Goal: Task Accomplishment & Management: Complete application form

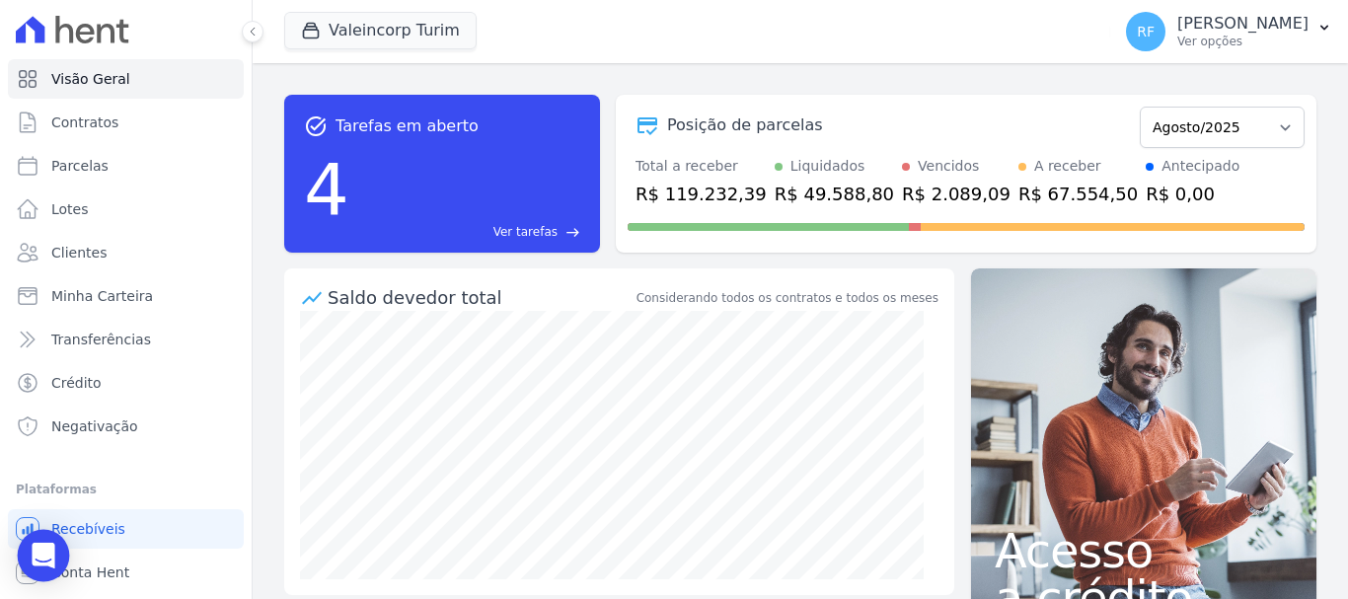
click at [47, 544] on div "Open Intercom Messenger" at bounding box center [44, 556] width 52 height 52
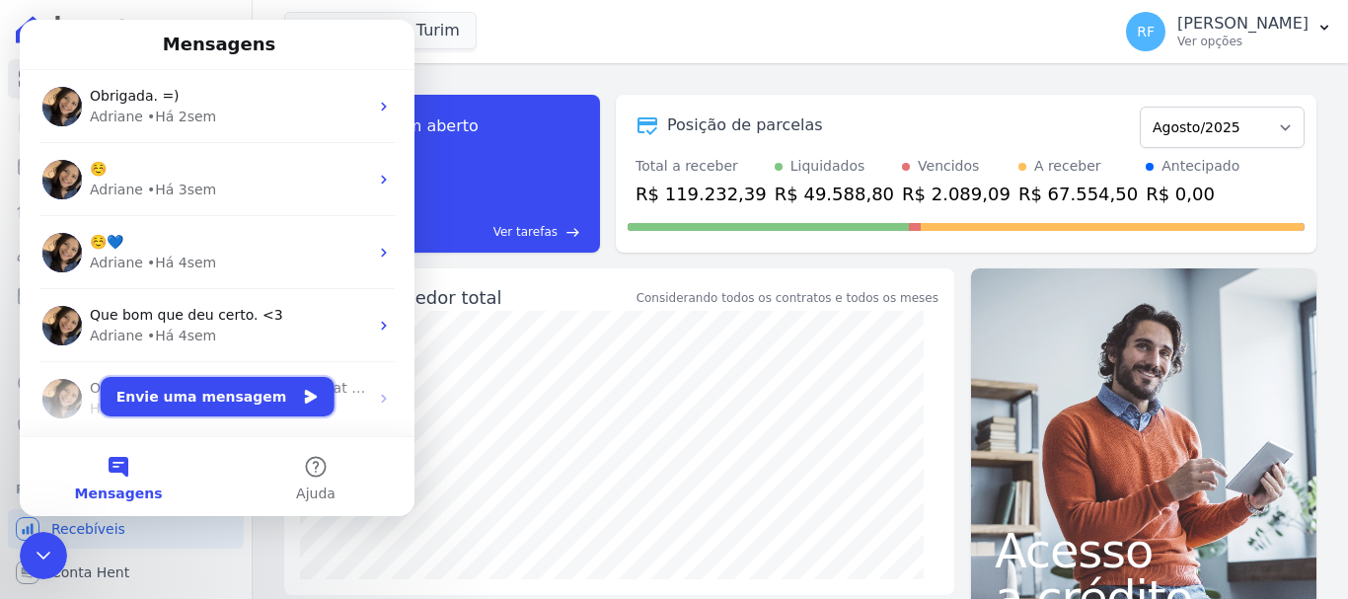
click at [259, 404] on button "Envie uma mensagem" at bounding box center [218, 396] width 234 height 39
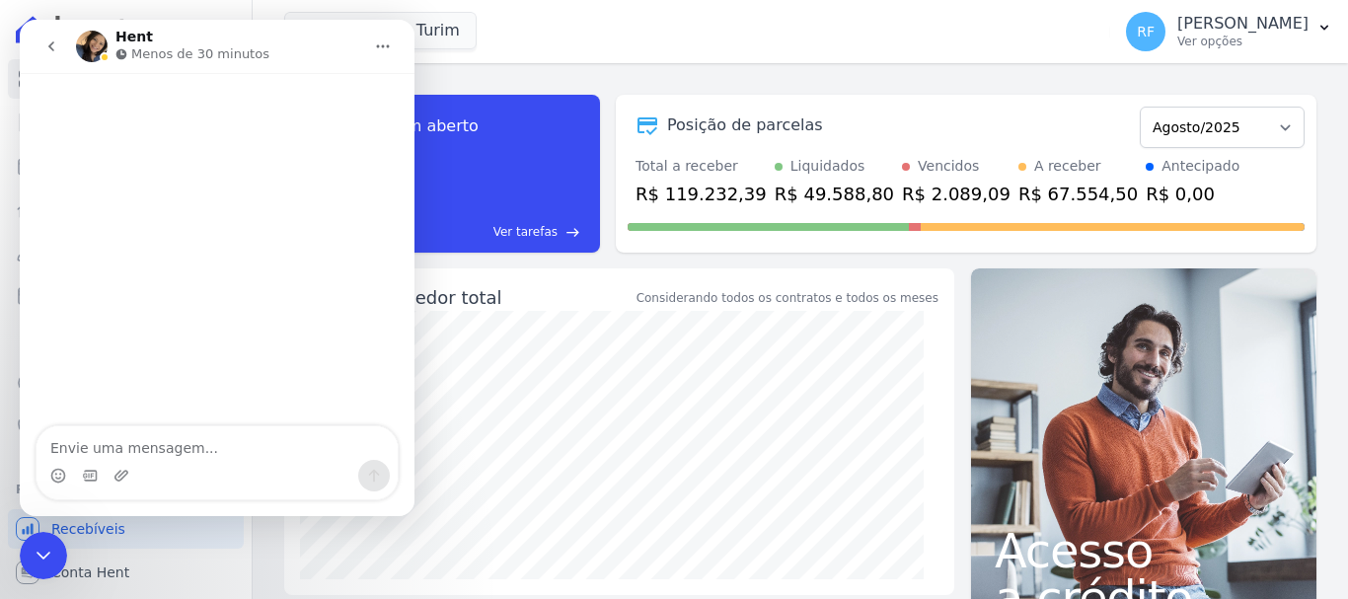
click at [268, 457] on textarea "Envie uma mensagem..." at bounding box center [217, 443] width 361 height 34
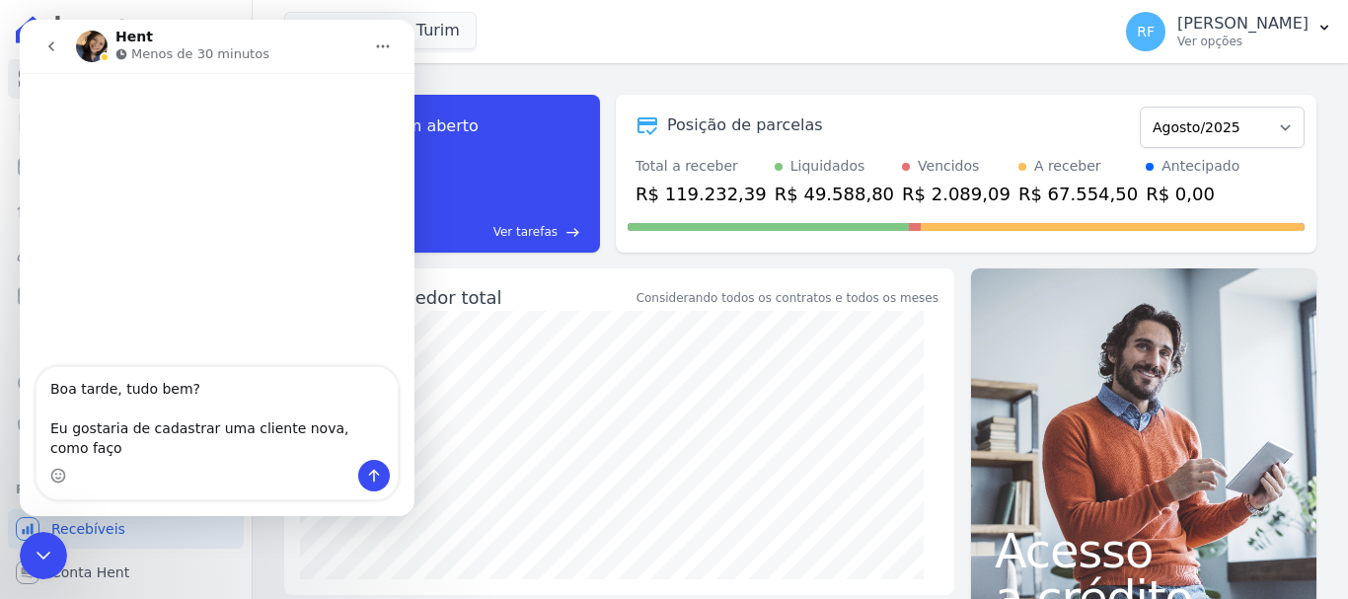
type textarea "Boa tarde, tudo bem? Eu gostaria de cadastrar uma cliente nova, como faço?"
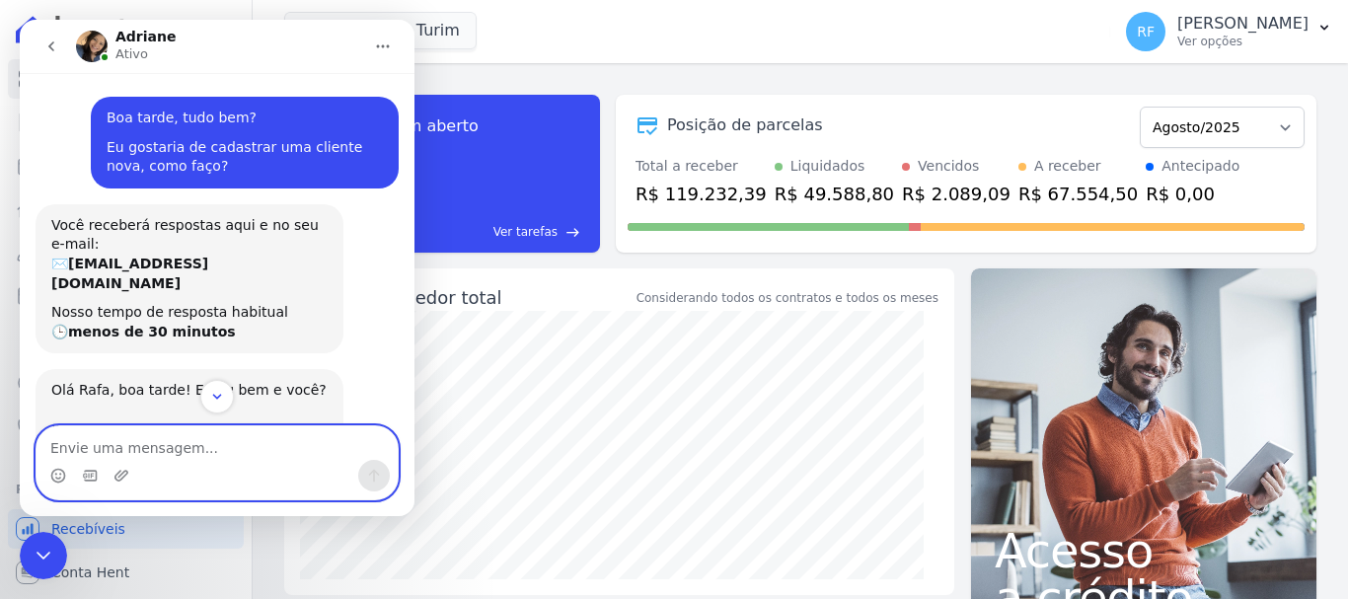
scroll to position [160, 0]
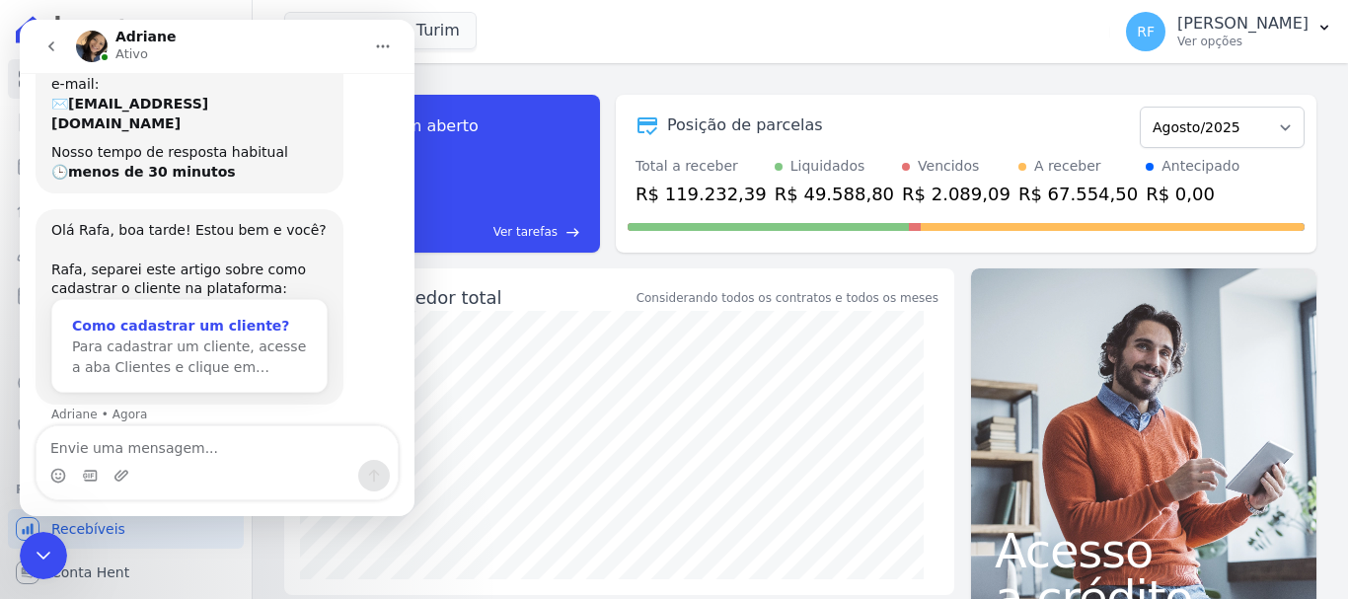
click at [214, 316] on div "Como cadastrar um cliente?" at bounding box center [189, 326] width 235 height 21
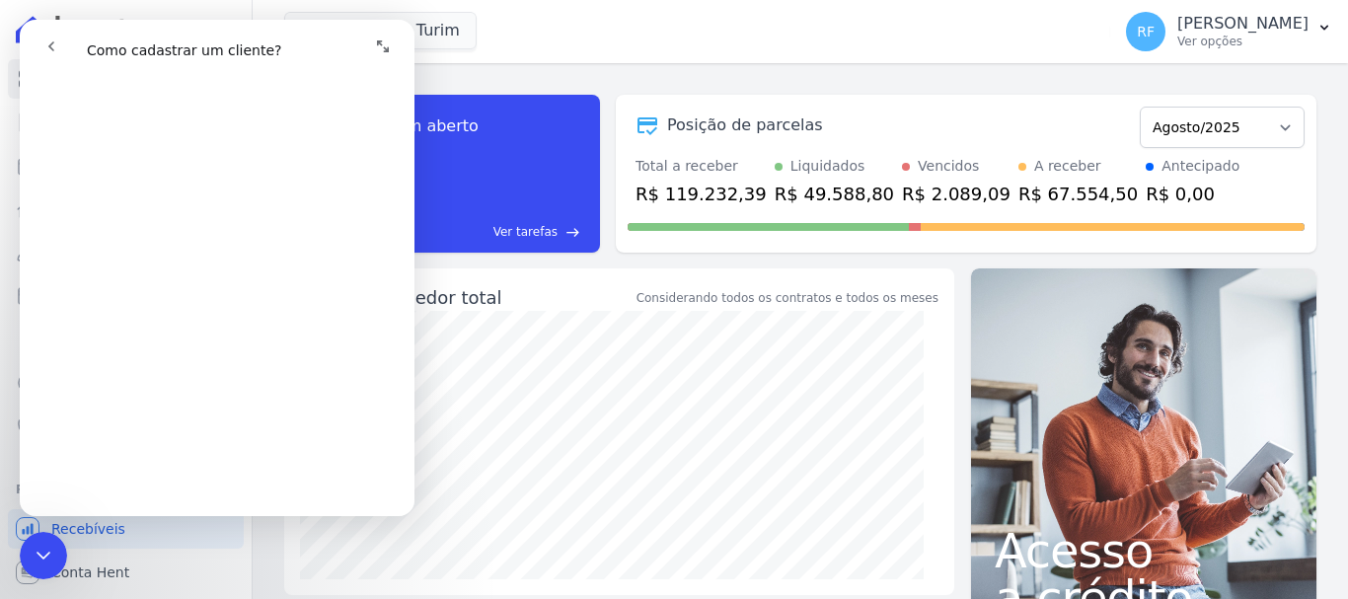
scroll to position [395, 0]
click at [39, 559] on icon "Encerramento do Messenger da Intercom" at bounding box center [44, 556] width 24 height 24
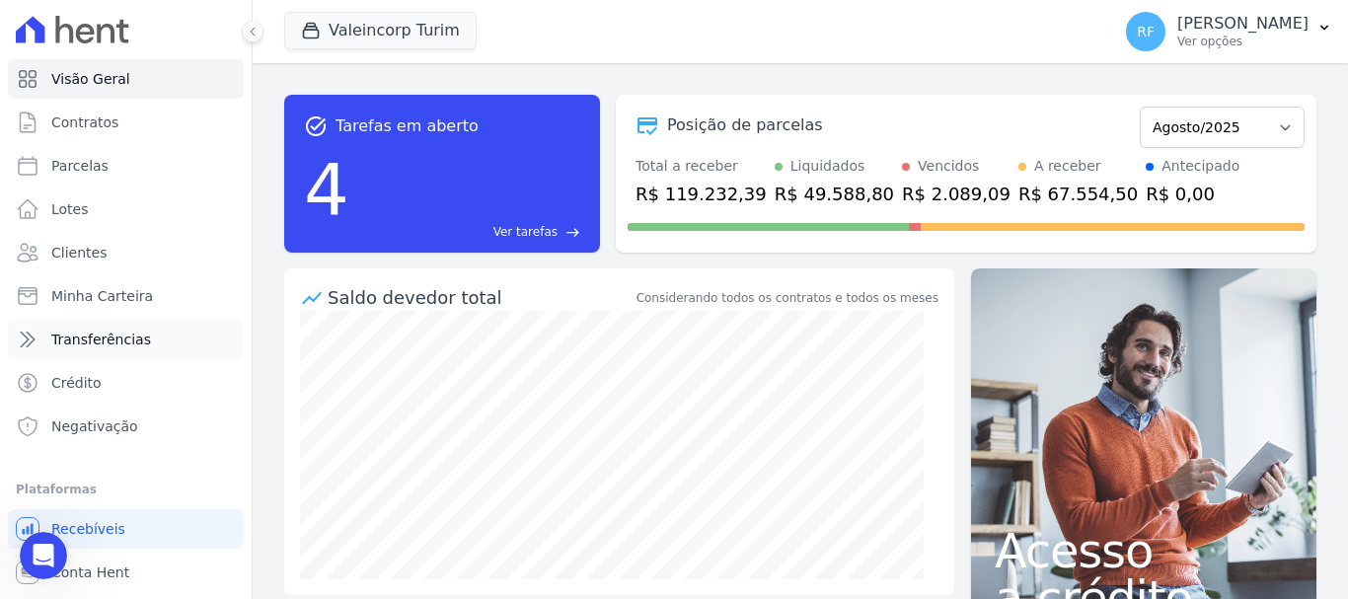
scroll to position [0, 0]
click at [116, 253] on link "Clientes" at bounding box center [126, 252] width 236 height 39
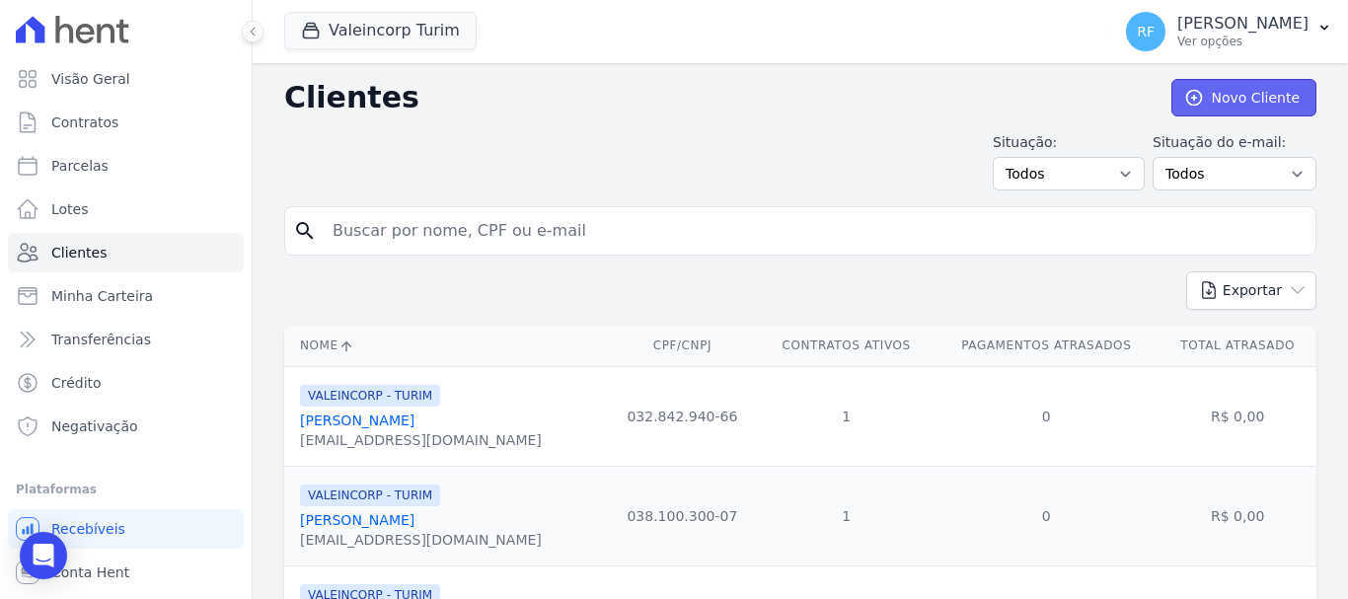
drag, startPoint x: 1221, startPoint y: 113, endPoint x: 1206, endPoint y: 120, distance: 16.8
click at [1219, 113] on link "Novo Cliente" at bounding box center [1244, 98] width 145 height 38
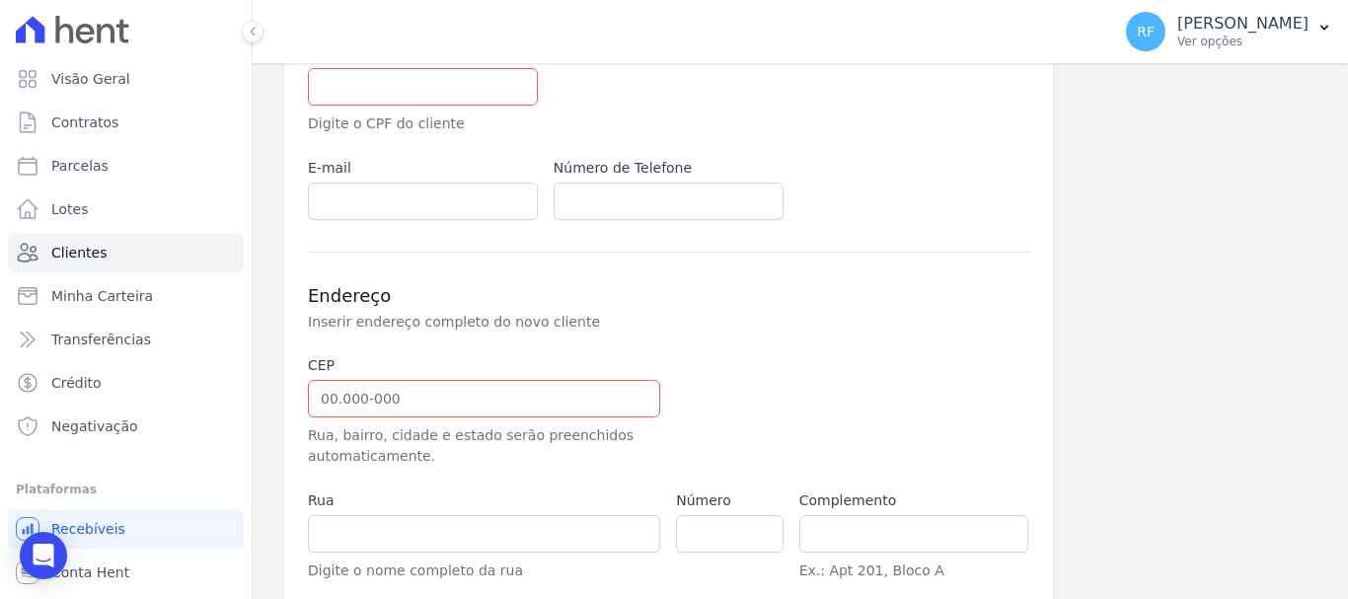
scroll to position [8, 0]
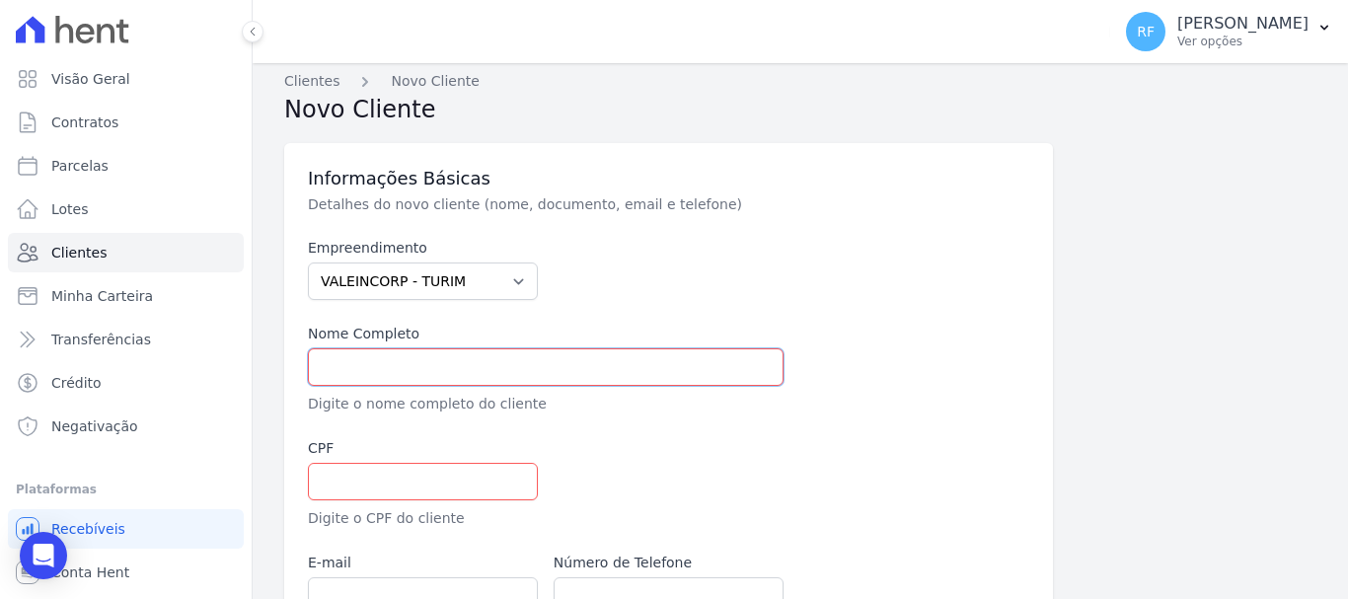
paste input "Dienifer [PERSON_NAME]"
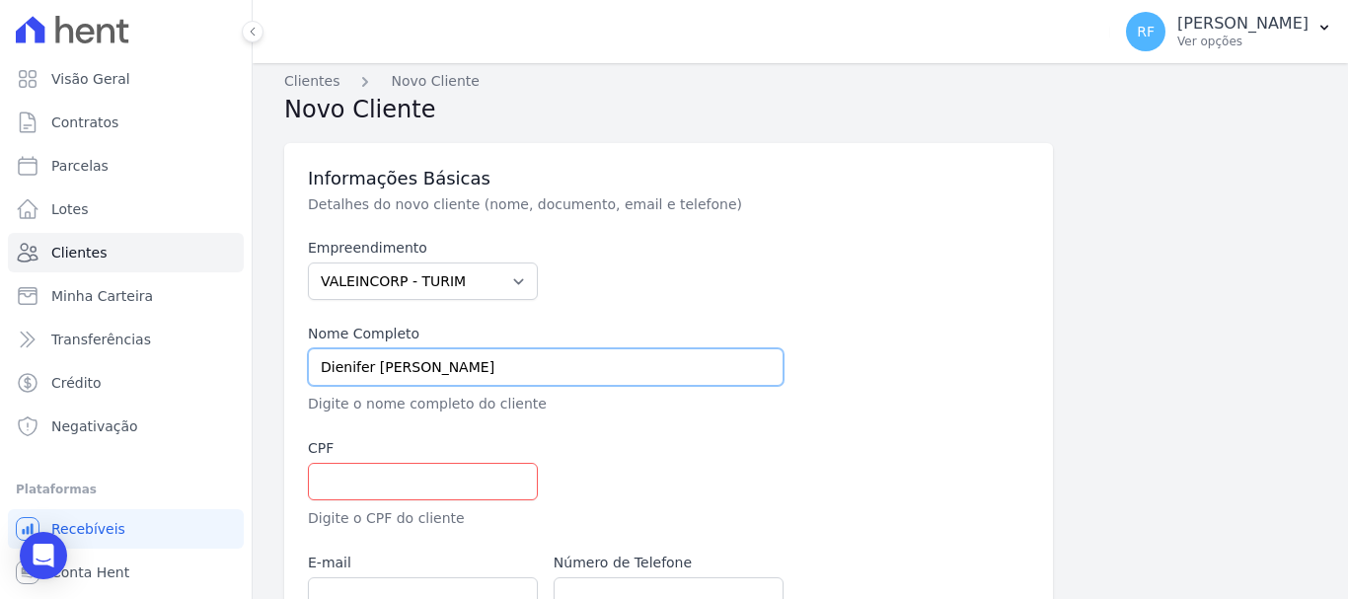
type input "Dienifer [PERSON_NAME]"
paste input "030.313.520-41"
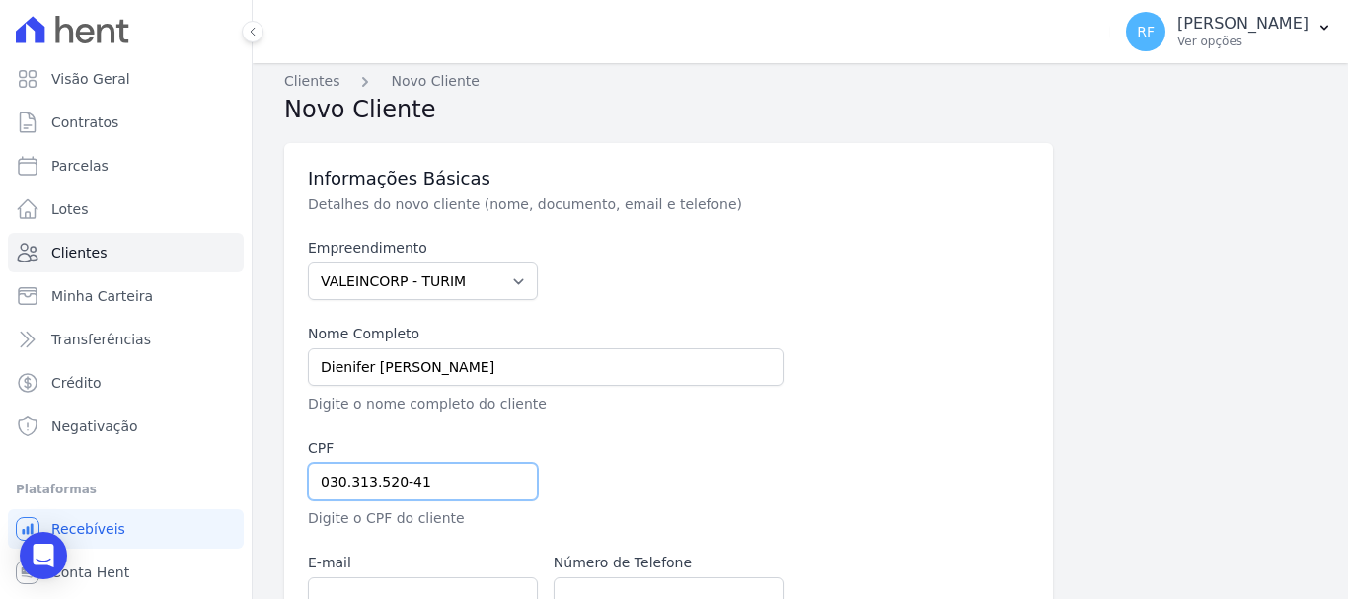
type input "030.313.520-41"
click at [657, 441] on div at bounding box center [792, 483] width 476 height 91
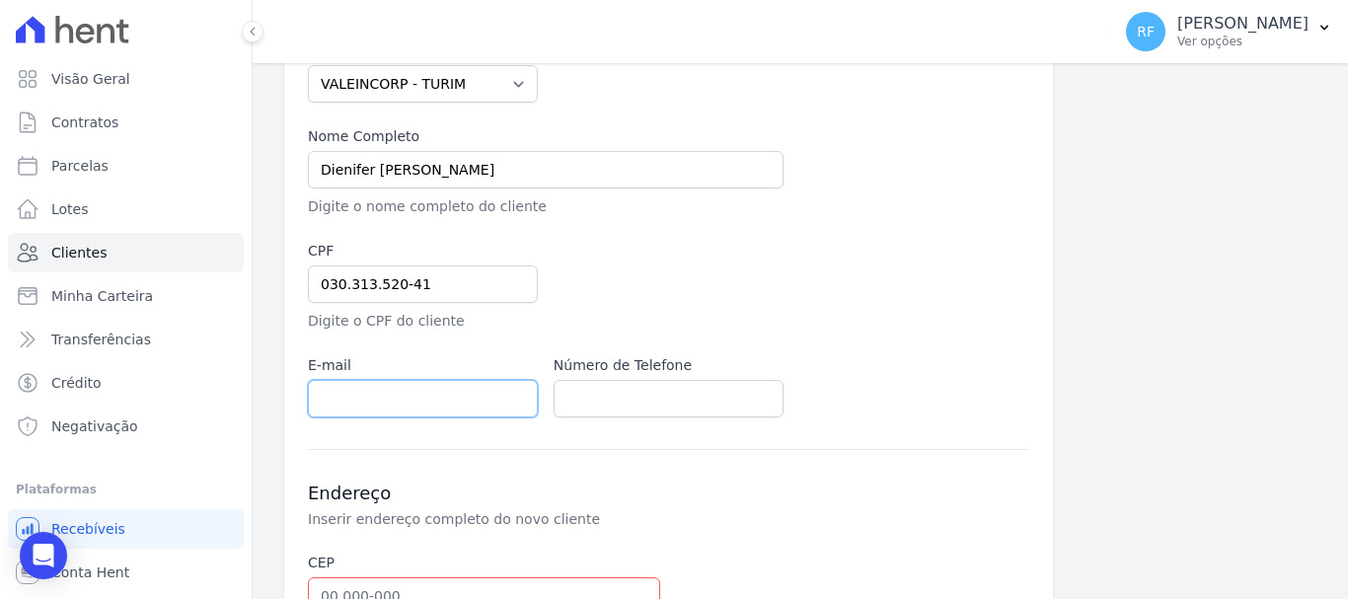
paste input ": dconcheski1@gmail.com"
click at [333, 400] on input ": dconcheski1@gmail.com" at bounding box center [423, 399] width 230 height 38
type input "dconcheski1@gmail.com"
paste input "(51) 99559-8914"
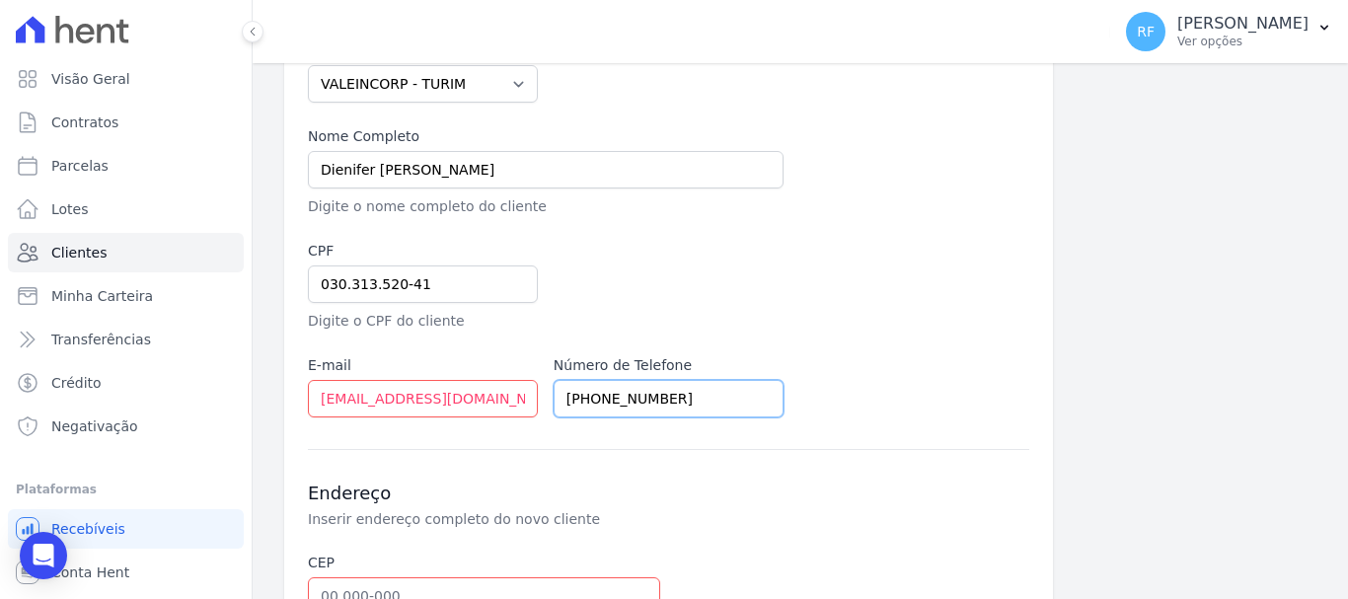
type input "(51) 99559-8914"
click at [740, 296] on div at bounding box center [792, 286] width 476 height 91
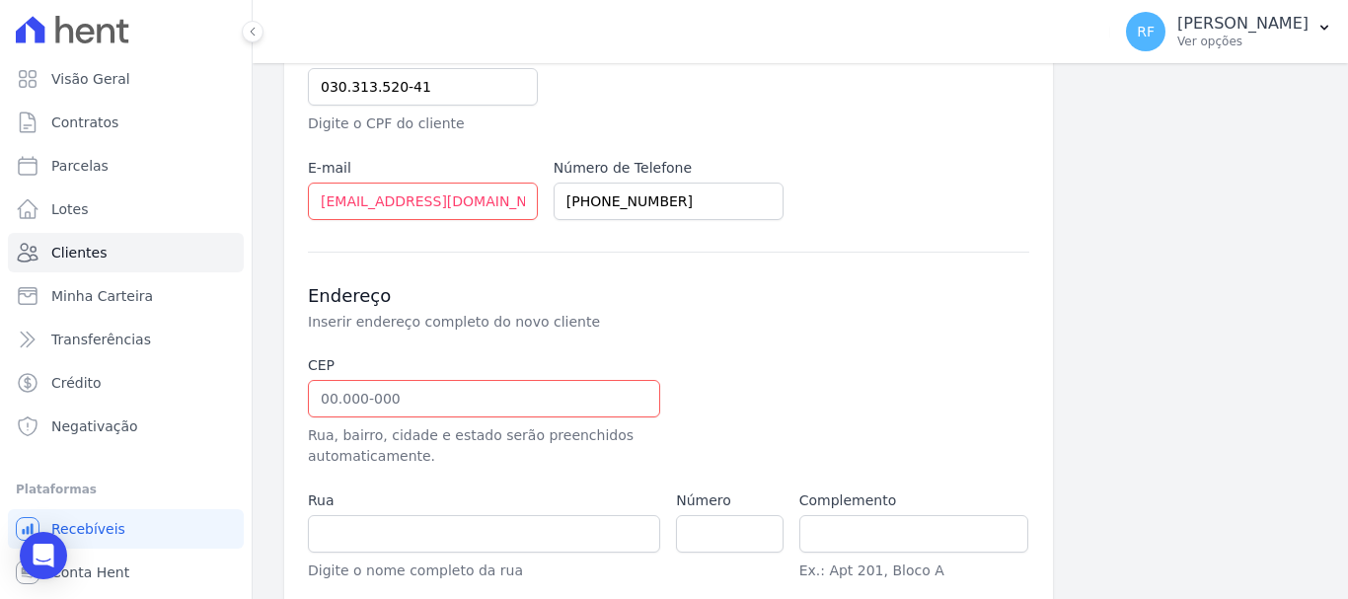
scroll to position [501, 0]
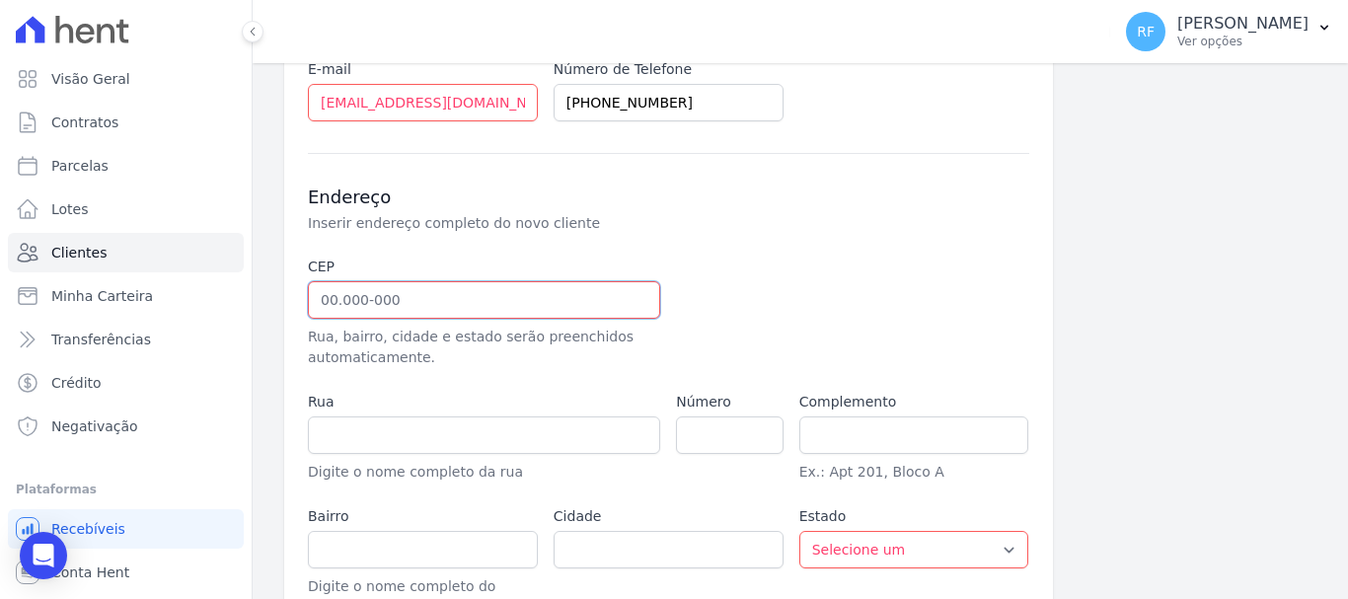
paste input "93.542-150"
type input "93.542-150"
click at [698, 238] on div "Endereço Inserir endereço completo do novo cliente CEP 93.542-150 Rua, bairro, …" at bounding box center [669, 385] width 722 height 465
type input "Rua Jamaica"
type input "Canudos"
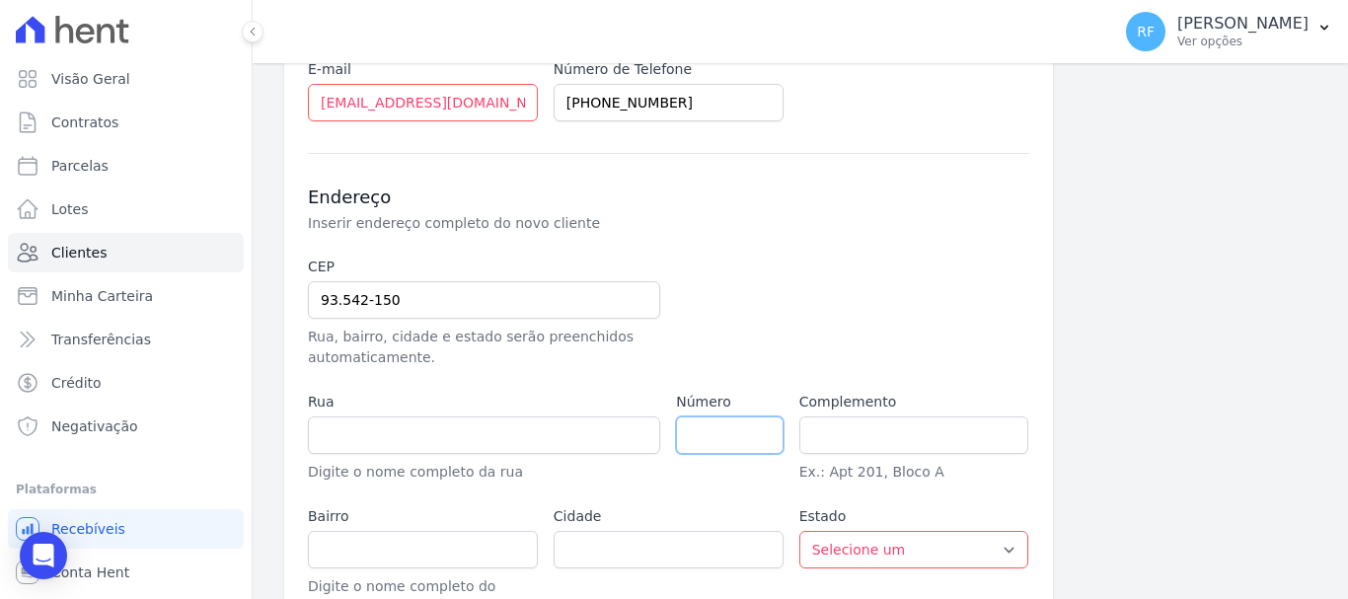
type input "Novo Hamburgo"
select select "RS"
type input "896"
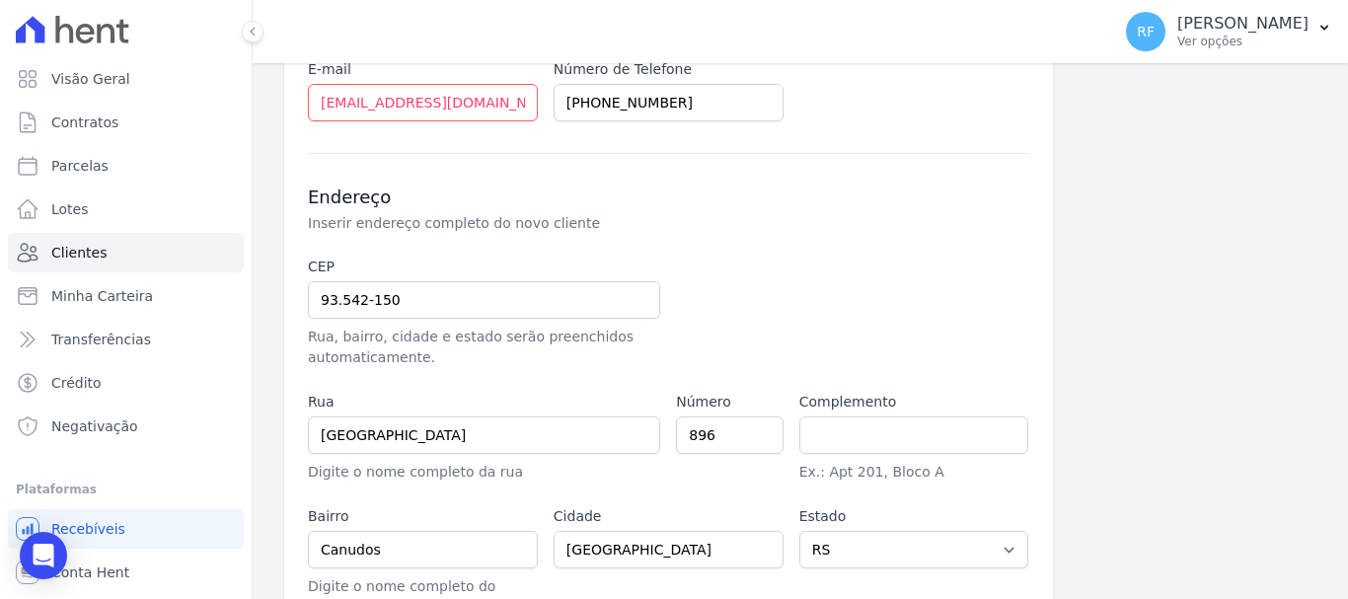
click at [803, 319] on div at bounding box center [791, 313] width 230 height 112
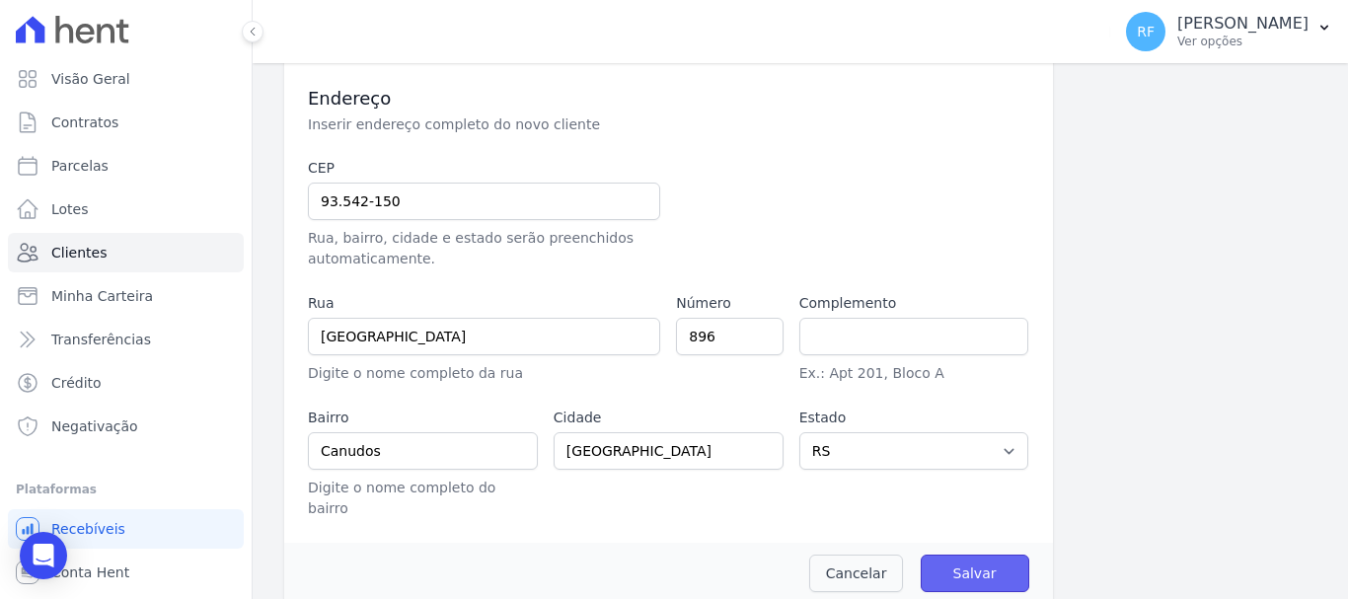
click at [949, 568] on input "Salvar" at bounding box center [975, 574] width 109 height 38
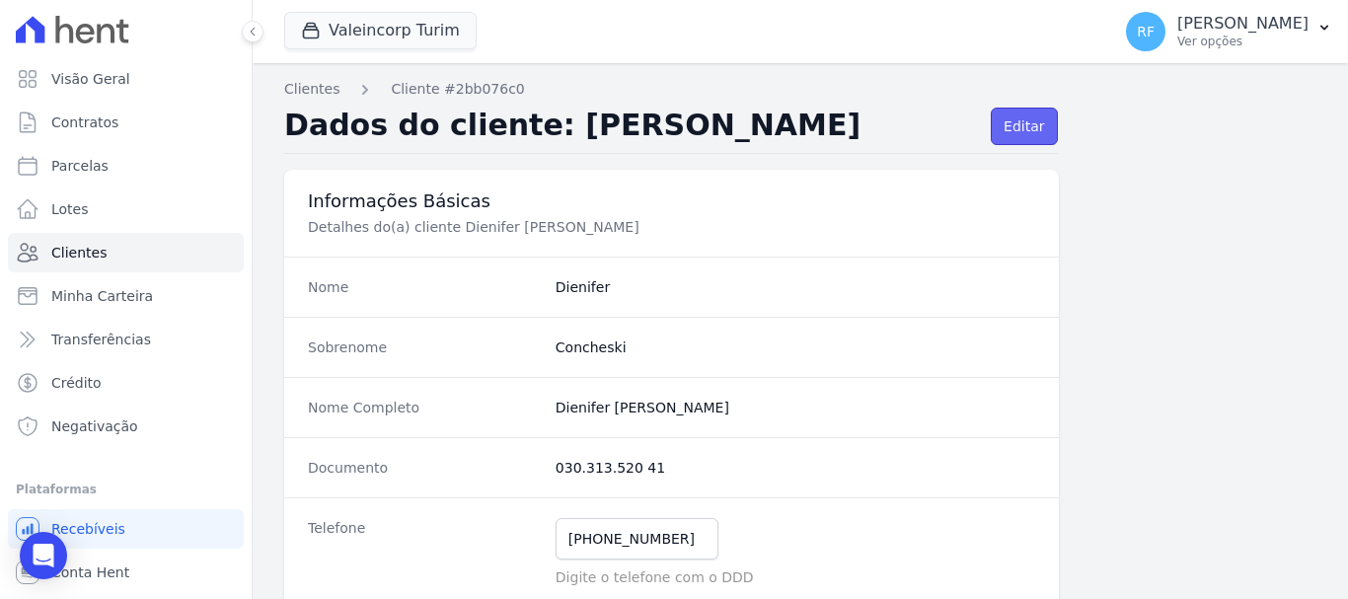
click at [1032, 120] on link "Editar" at bounding box center [1024, 127] width 66 height 38
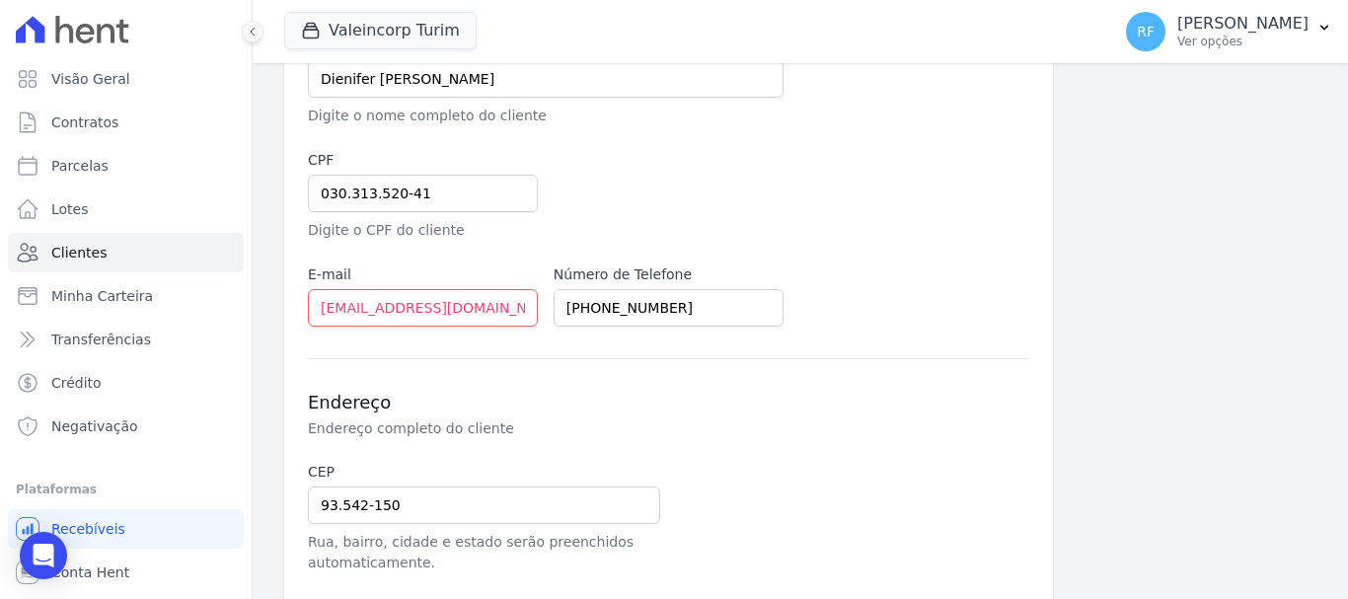
scroll to position [600, 0]
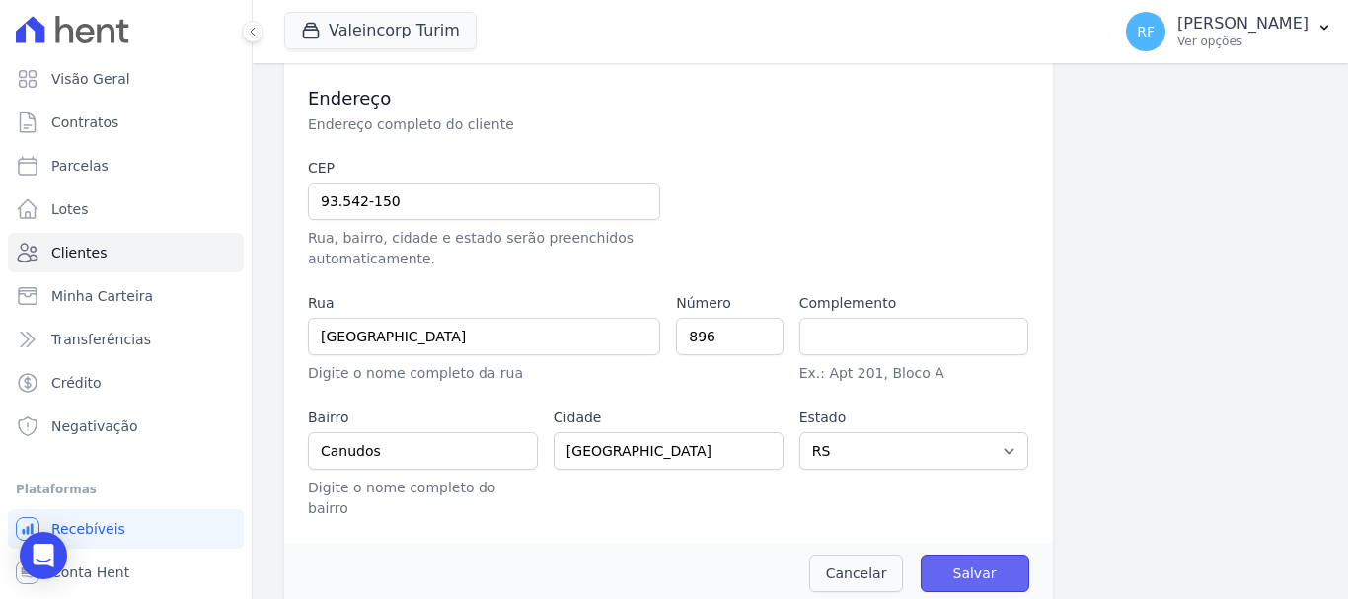
click at [979, 555] on input "Salvar" at bounding box center [975, 574] width 109 height 38
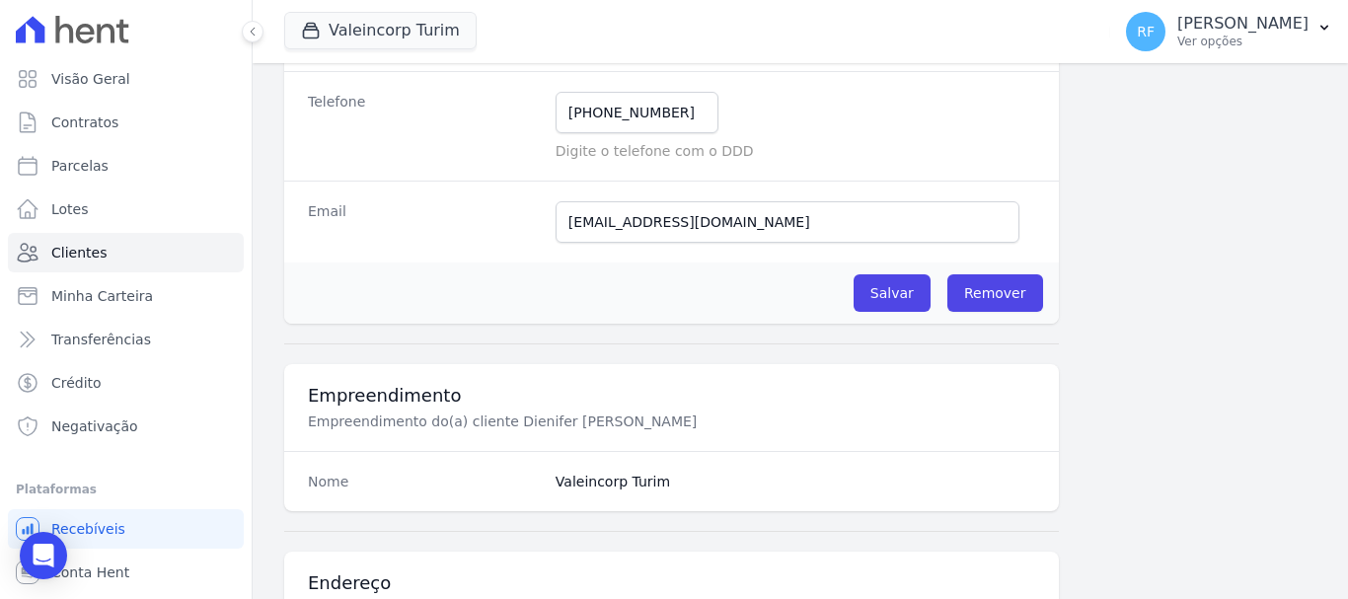
scroll to position [592, 0]
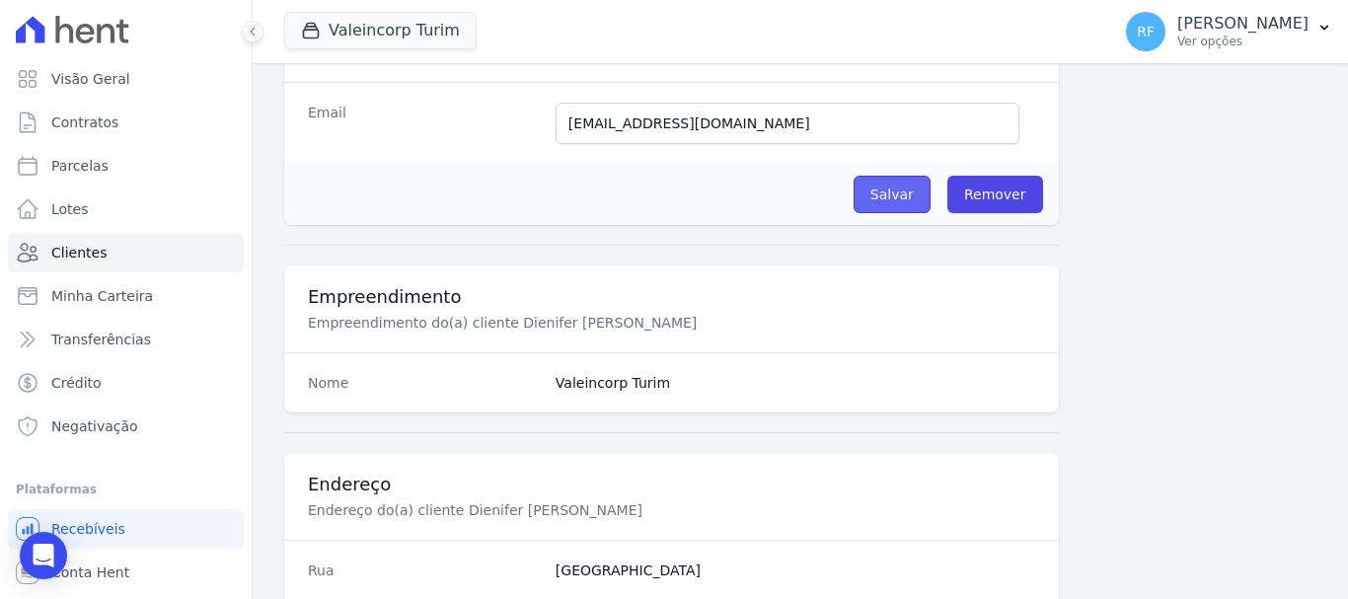
click at [903, 184] on input "Salvar" at bounding box center [892, 195] width 77 height 38
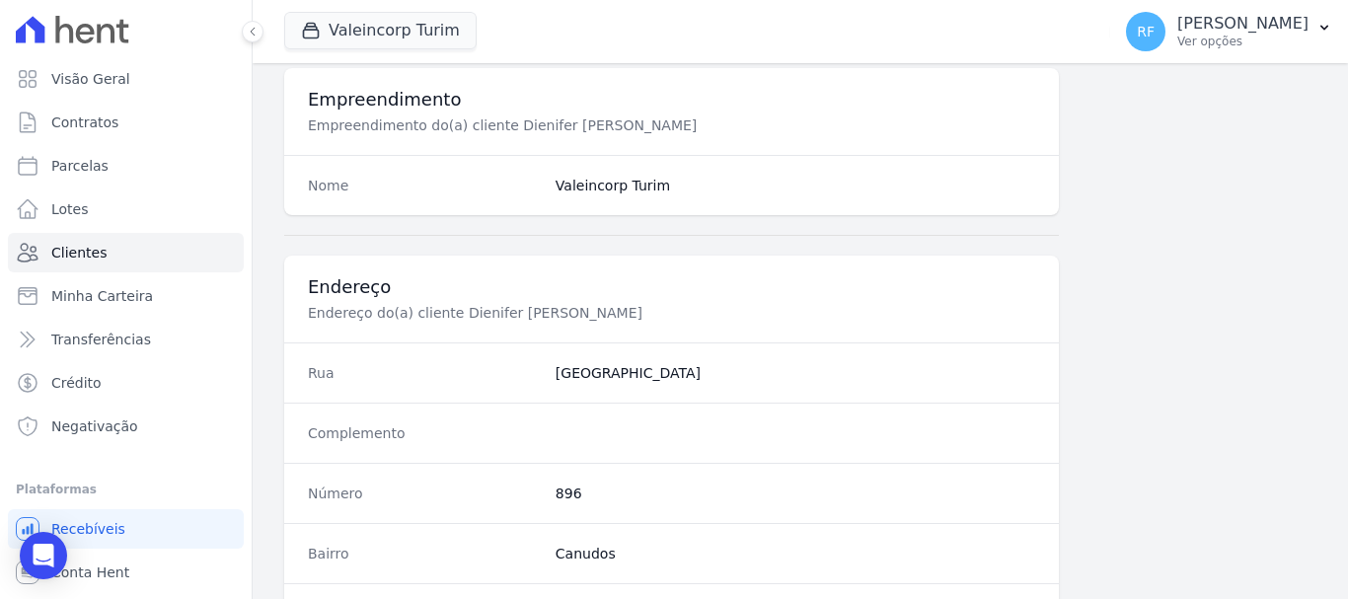
scroll to position [1223, 0]
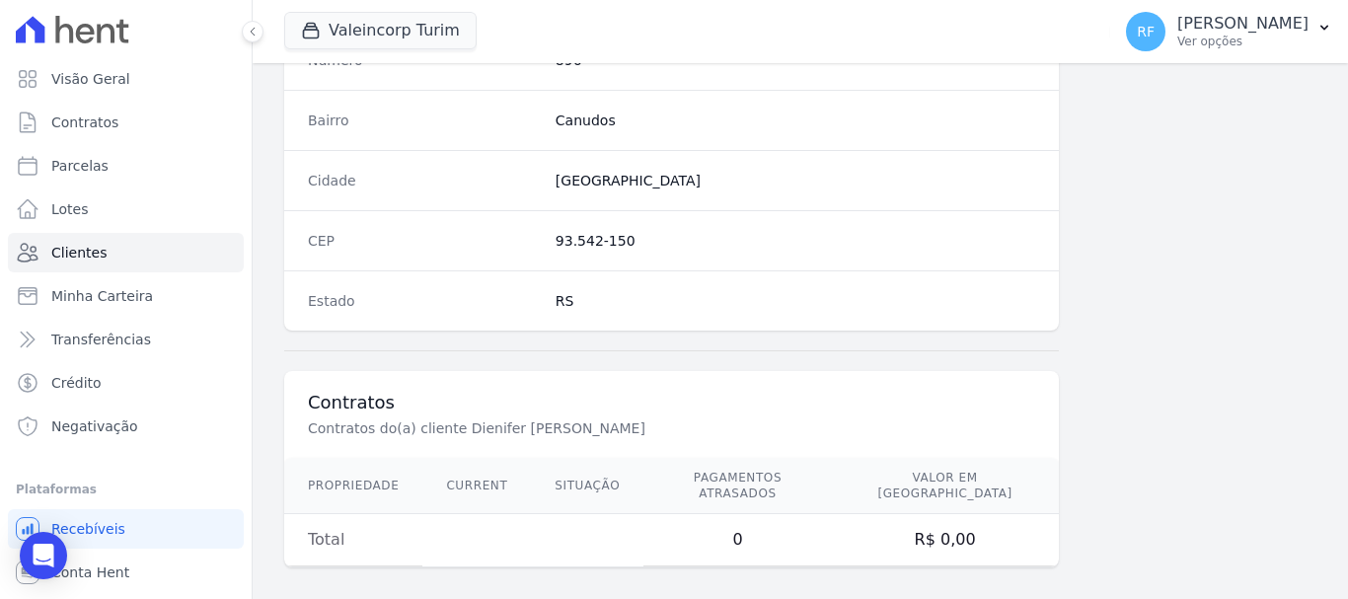
drag, startPoint x: 635, startPoint y: 507, endPoint x: 332, endPoint y: 501, distance: 303.1
click at [464, 514] on tr "Total 0 R$ 0,00" at bounding box center [671, 540] width 775 height 52
click at [344, 516] on td "Total" at bounding box center [353, 540] width 138 height 52
click at [28, 563] on div "Open Intercom Messenger" at bounding box center [44, 556] width 52 height 52
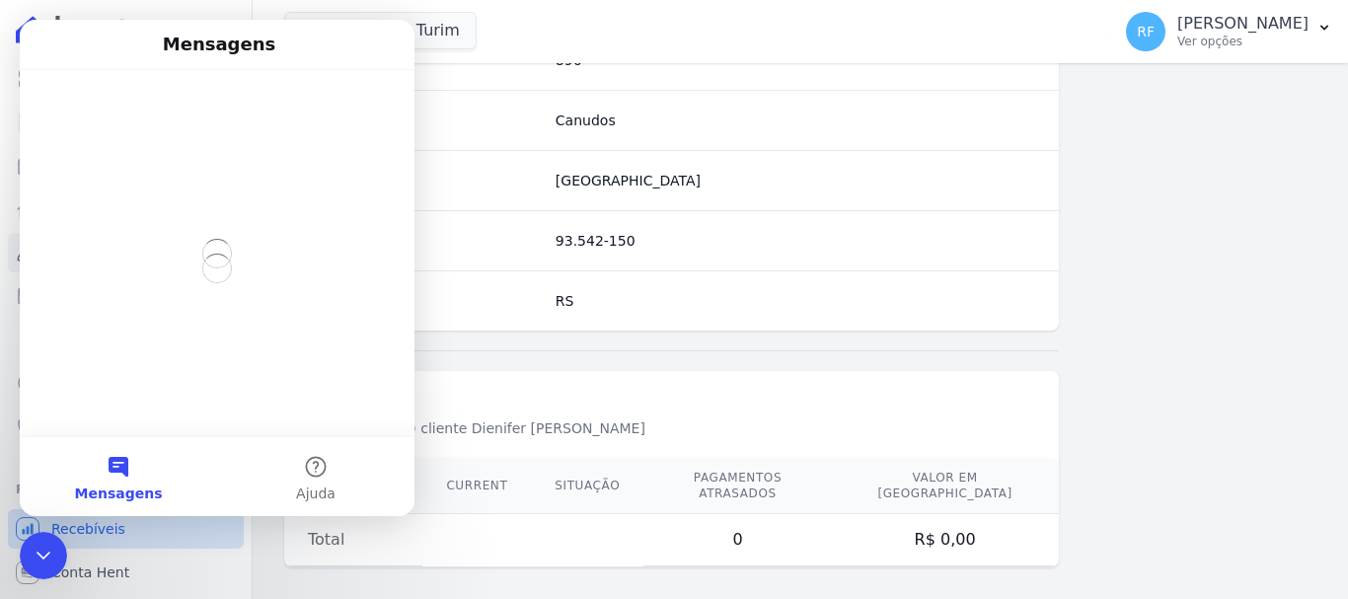
scroll to position [0, 0]
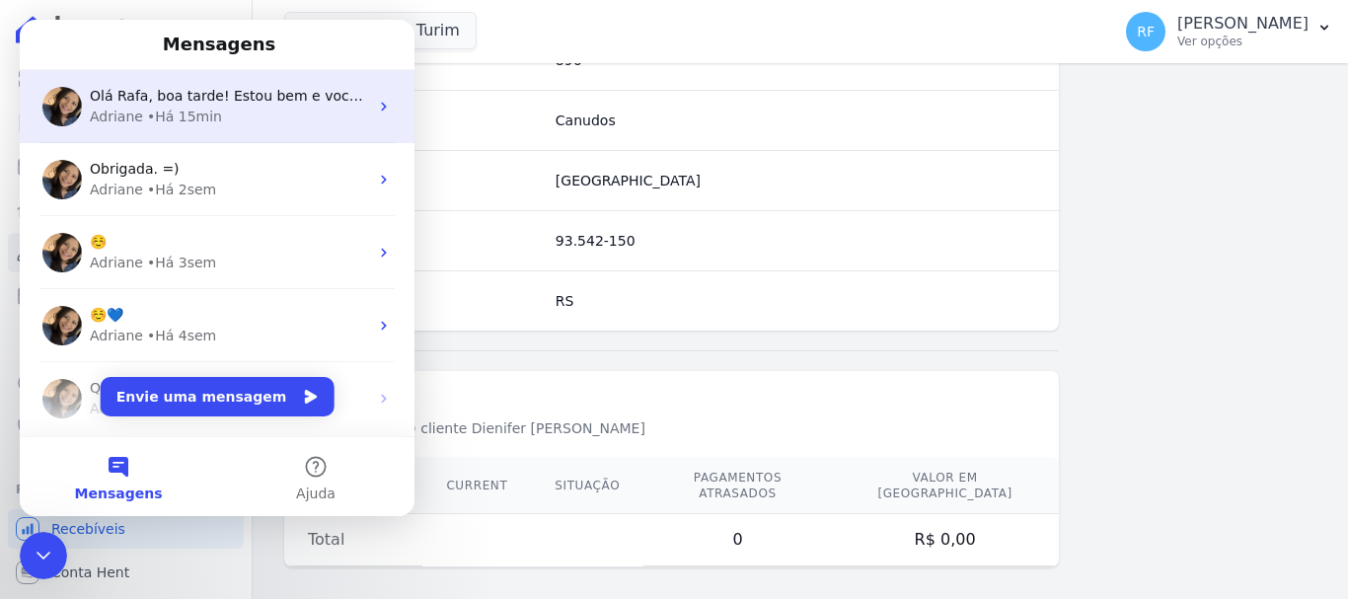
click at [160, 112] on div "• Há 15min" at bounding box center [184, 117] width 75 height 21
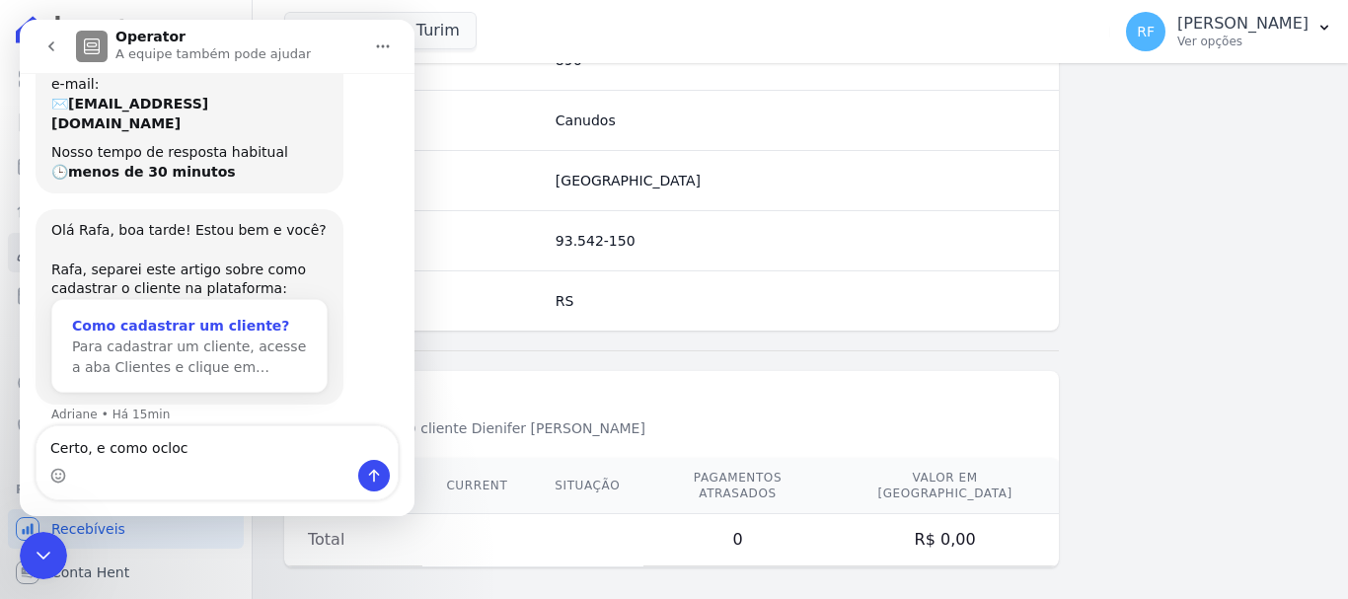
scroll to position [1156, 0]
type textarea "Certo, e como coloca o contrato?"
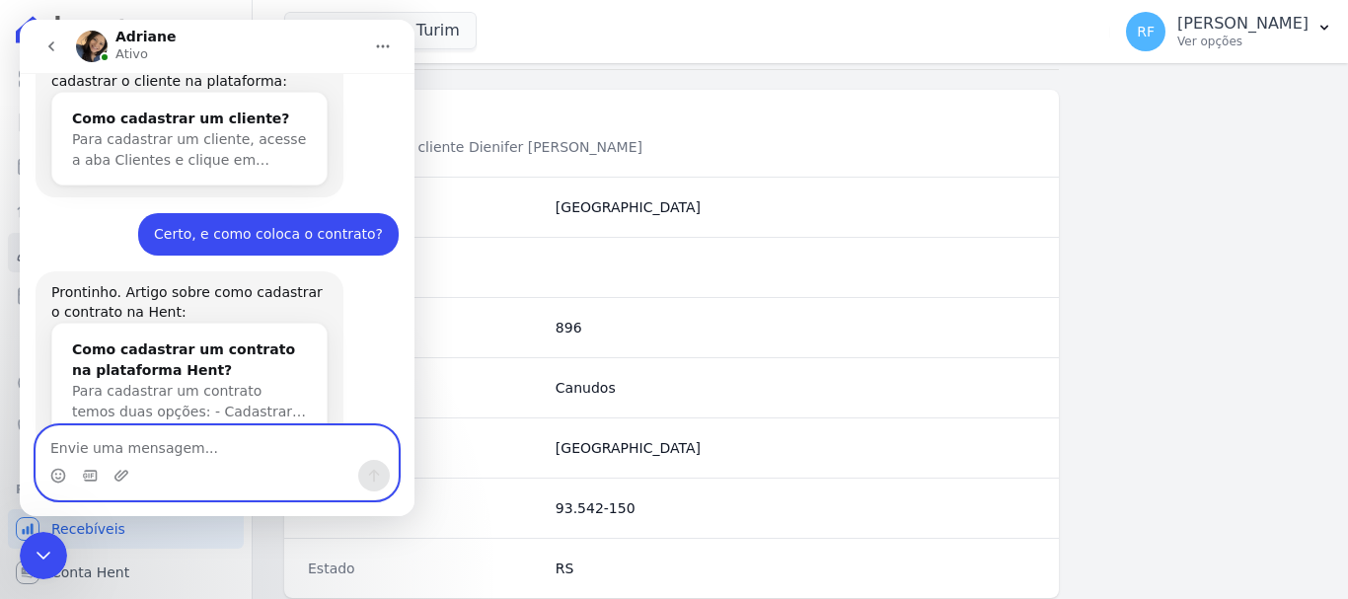
scroll to position [412, 0]
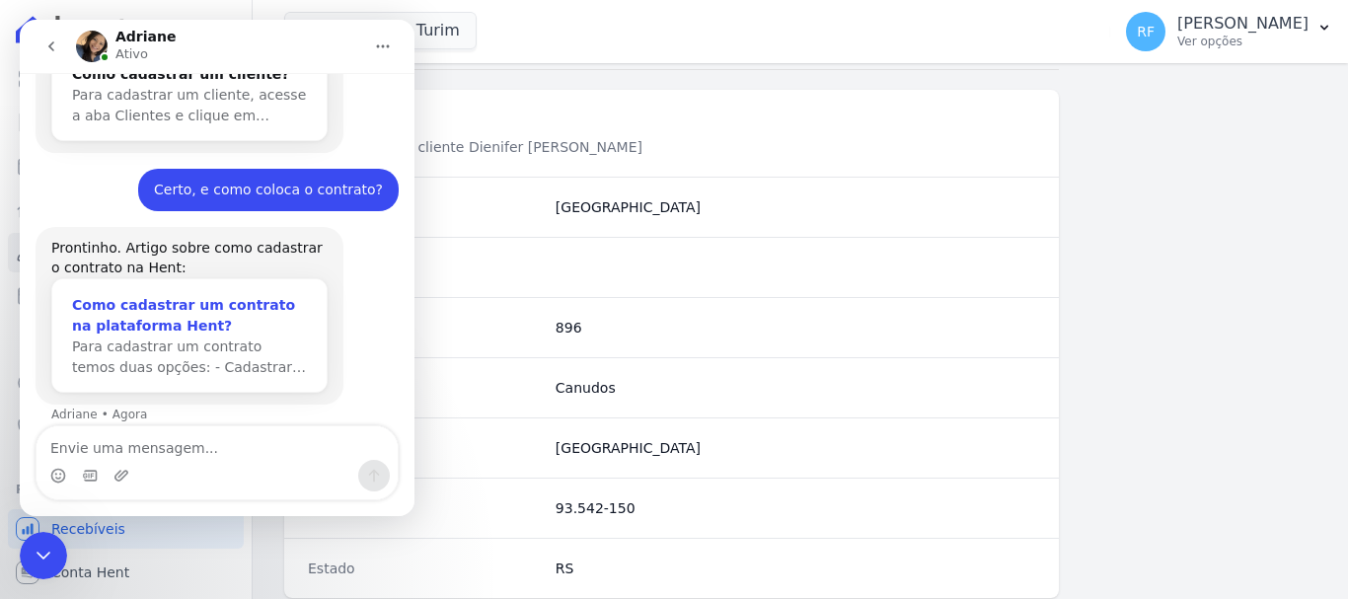
click at [260, 295] on div "Como cadastrar um contrato na plataforma Hent?" at bounding box center [189, 315] width 235 height 41
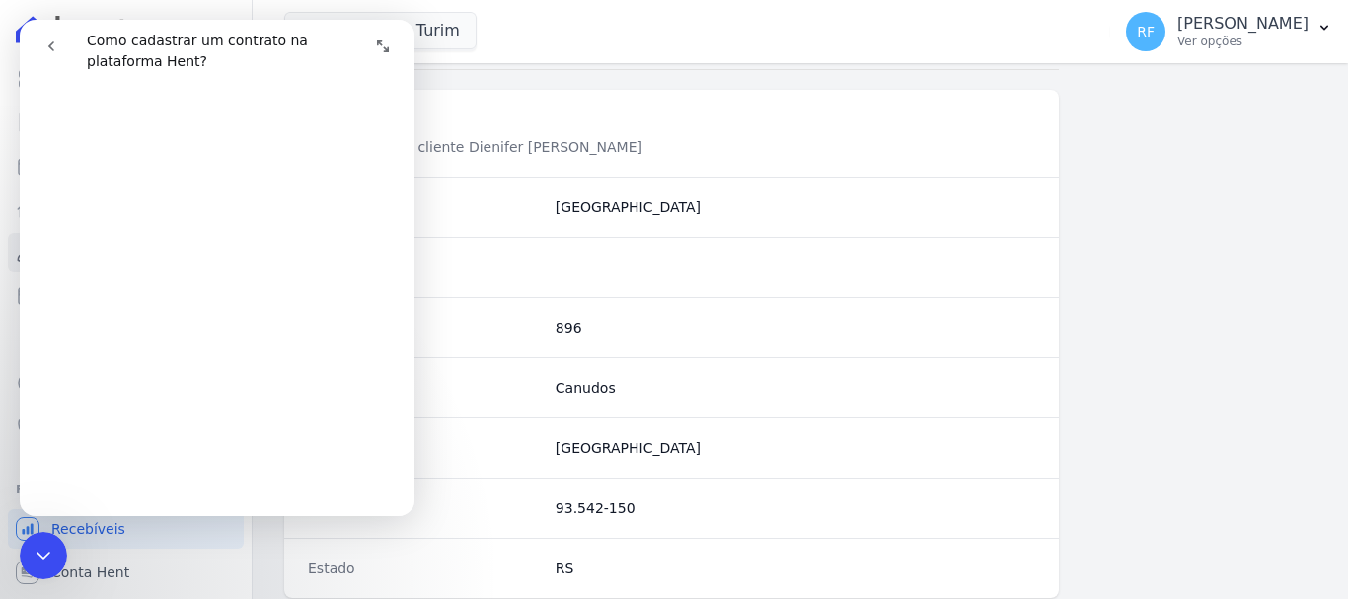
scroll to position [494, 0]
click at [377, 54] on button "Expandir janela" at bounding box center [383, 47] width 38 height 38
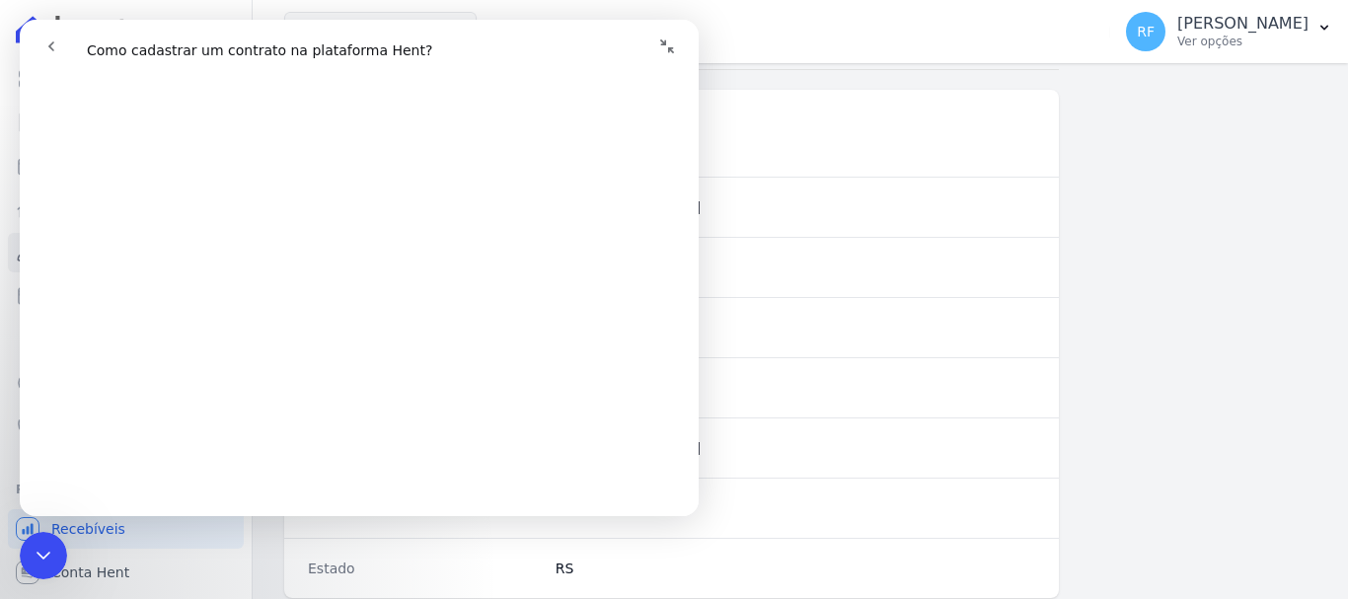
scroll to position [501, 0]
click at [732, 169] on div "Endereço Endereço do(a) cliente Dienifer Paola Concheski" at bounding box center [671, 133] width 775 height 87
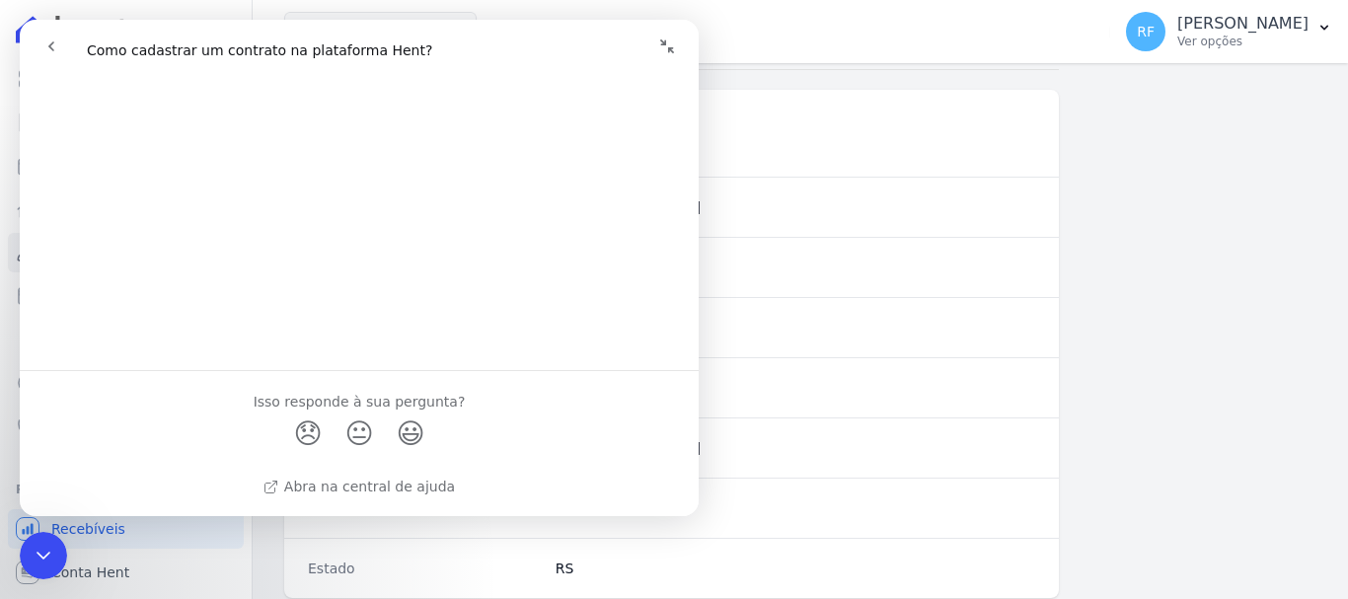
click at [782, 152] on p "Endereço do(a) cliente Dienifer Paola Concheski" at bounding box center [639, 147] width 663 height 20
click at [45, 557] on icon "Encerramento do Messenger da Intercom" at bounding box center [44, 556] width 14 height 8
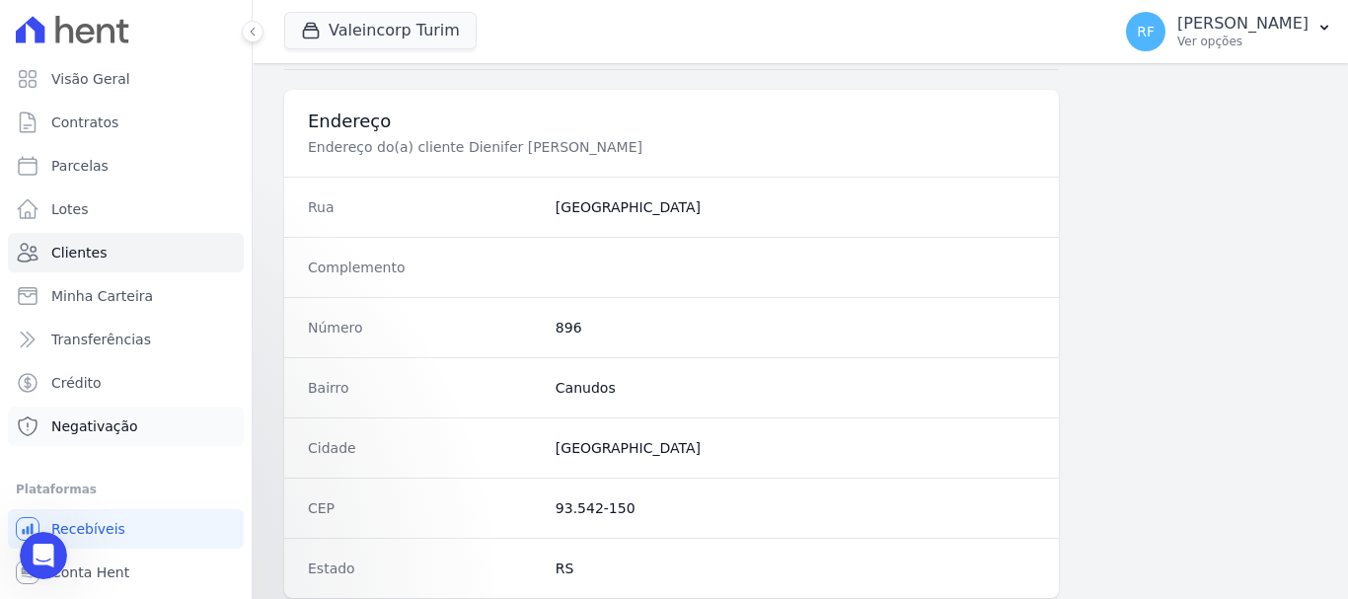
scroll to position [0, 0]
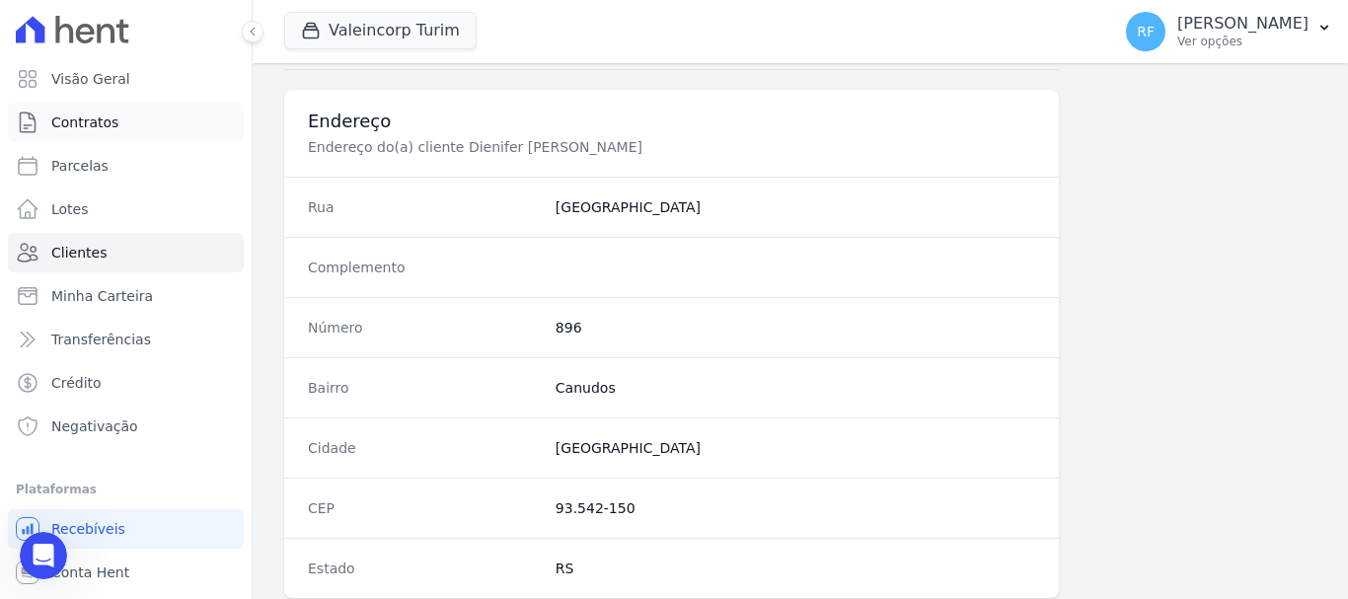
click at [145, 119] on link "Contratos" at bounding box center [126, 122] width 236 height 39
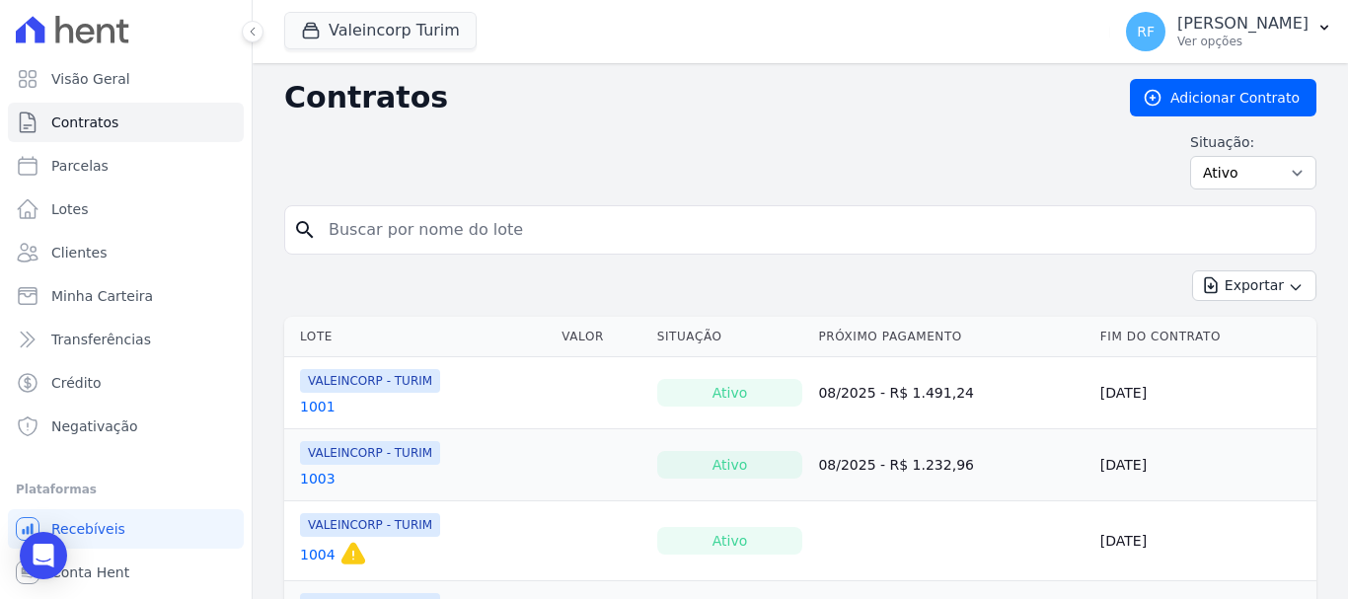
click at [565, 249] on div "search" at bounding box center [800, 229] width 1033 height 49
type input "1104"
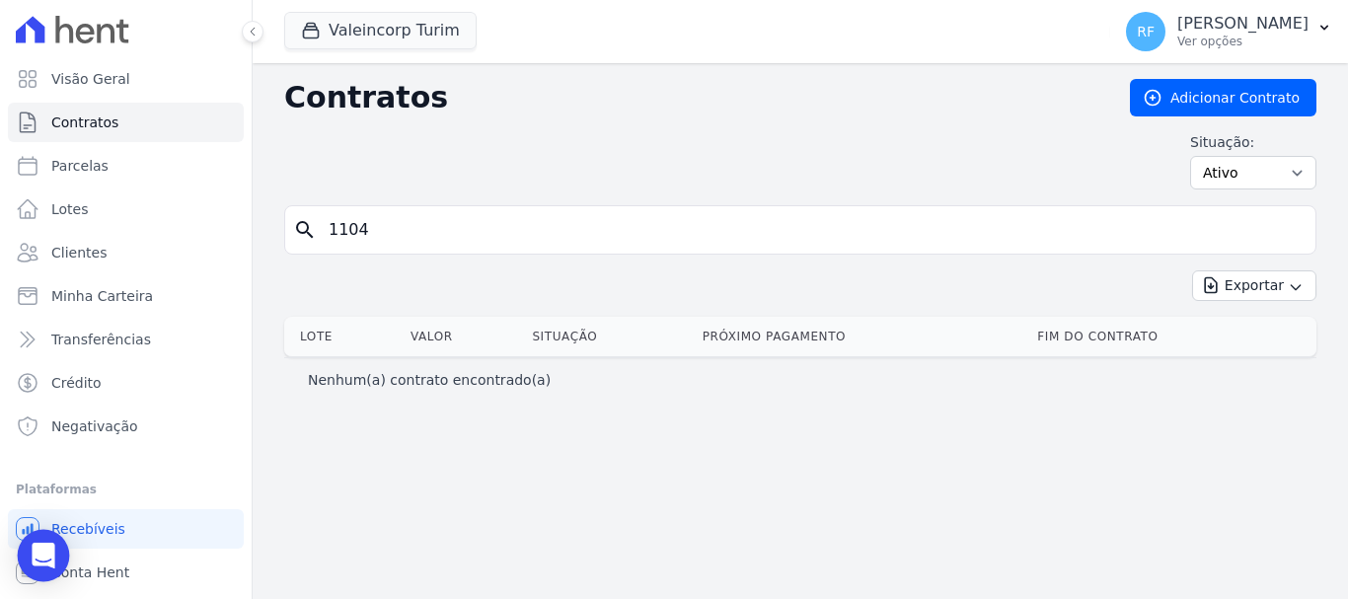
click at [49, 550] on icon "Open Intercom Messenger" at bounding box center [43, 556] width 23 height 26
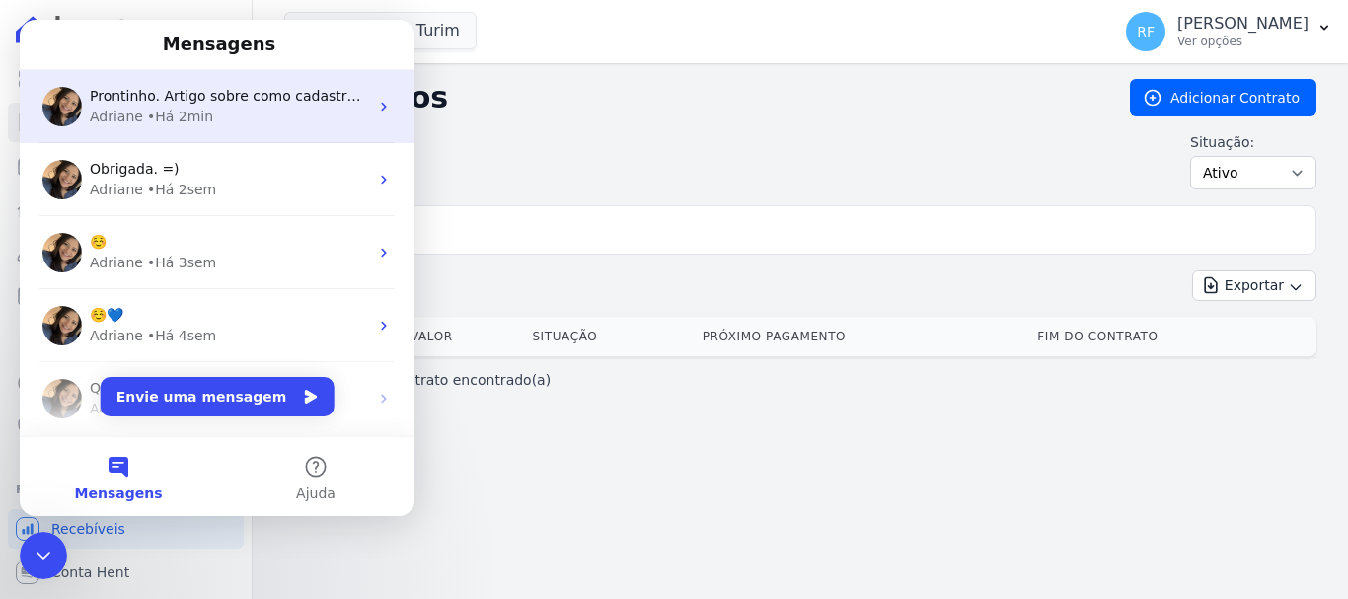
click at [210, 93] on span "Prontinho. Artigo sobre como cadastrar o contrato na Hent:" at bounding box center [295, 96] width 411 height 16
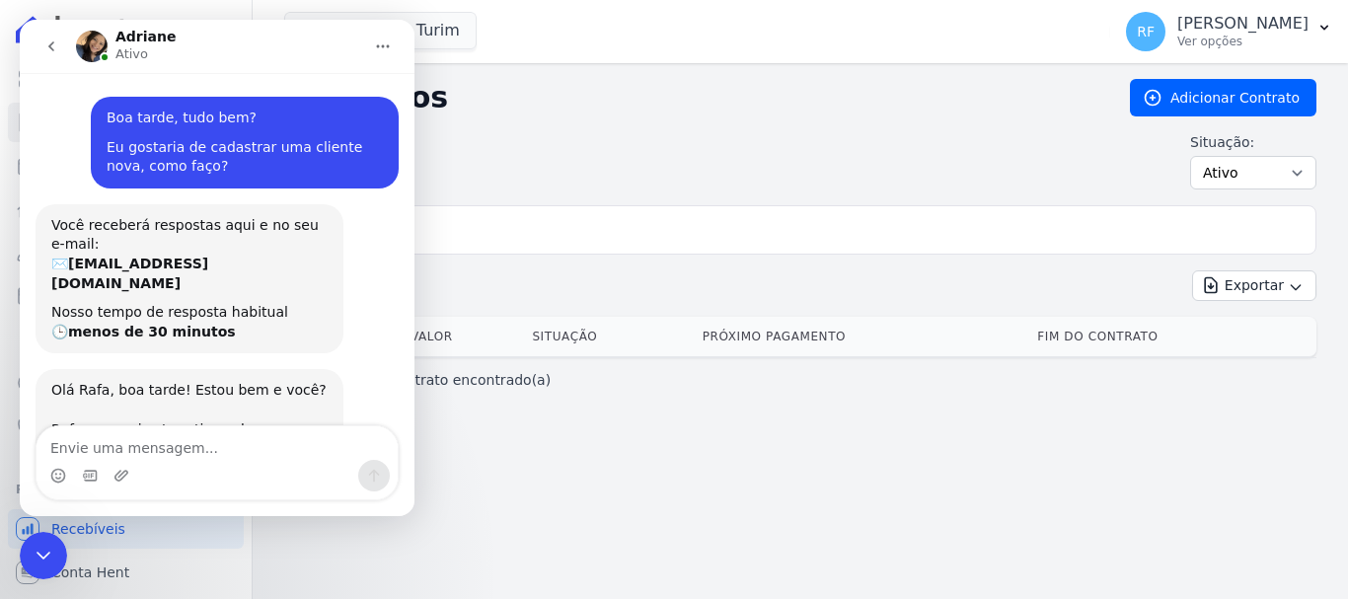
scroll to position [388, 0]
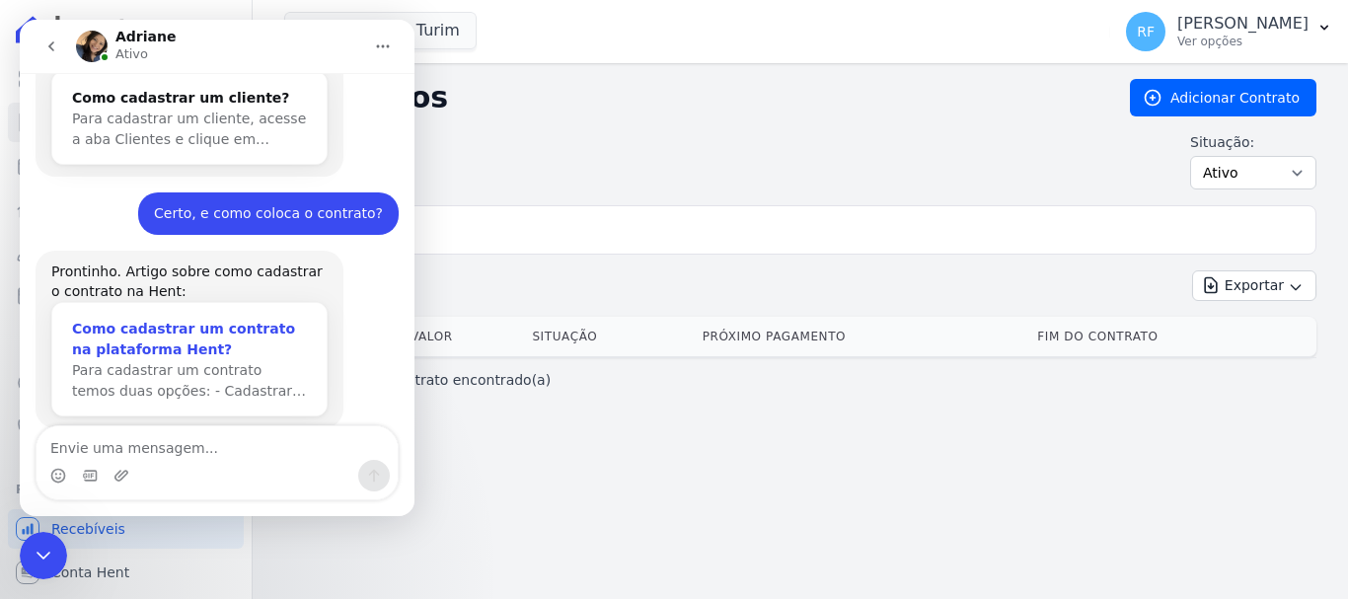
click at [224, 319] on div "Como cadastrar um contrato na plataforma Hent?" at bounding box center [189, 339] width 235 height 41
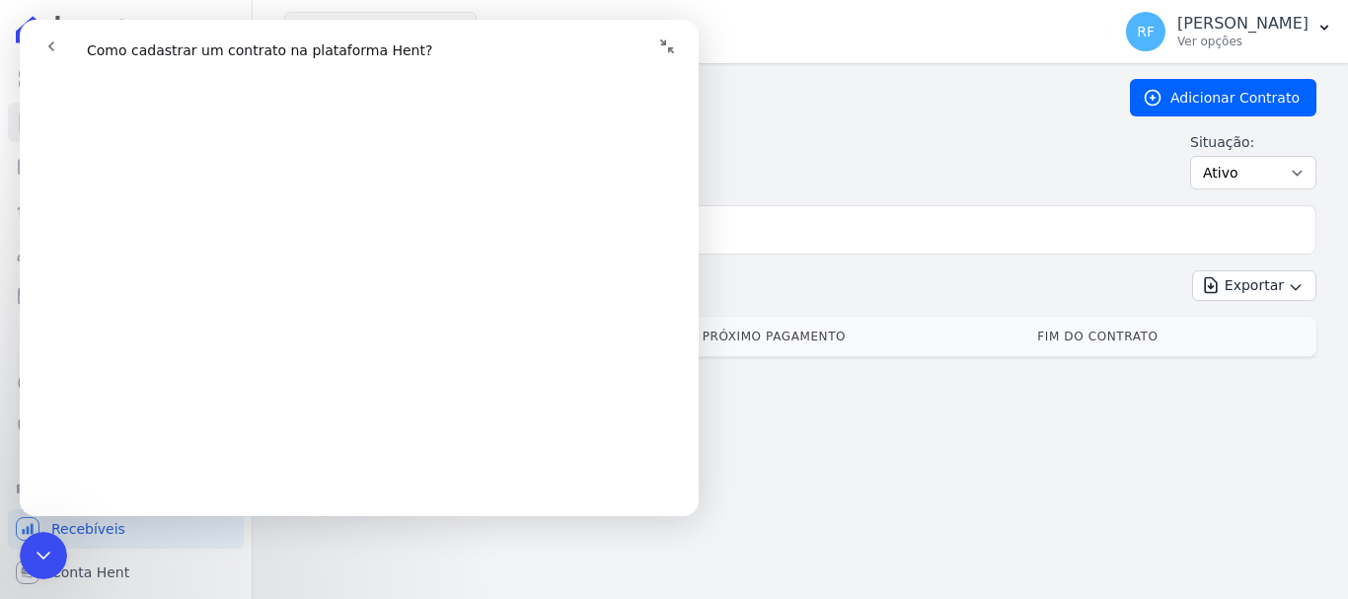
scroll to position [197, 0]
click at [1160, 91] on icon at bounding box center [1152, 98] width 15 height 15
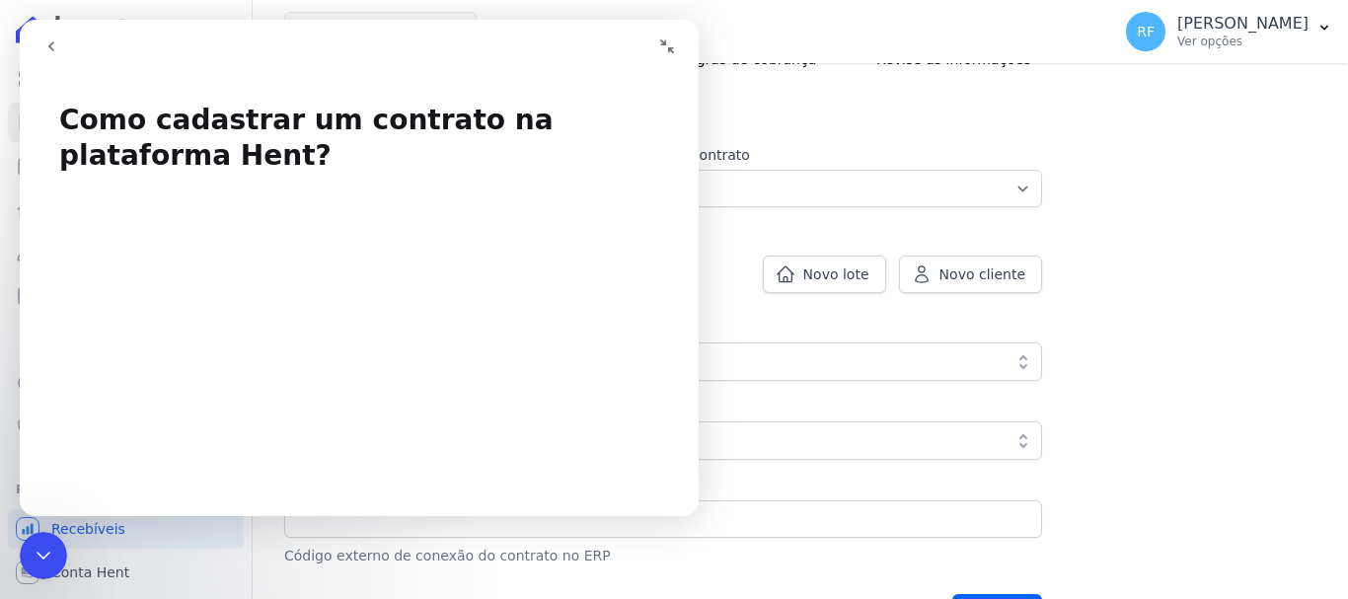
scroll to position [99, 0]
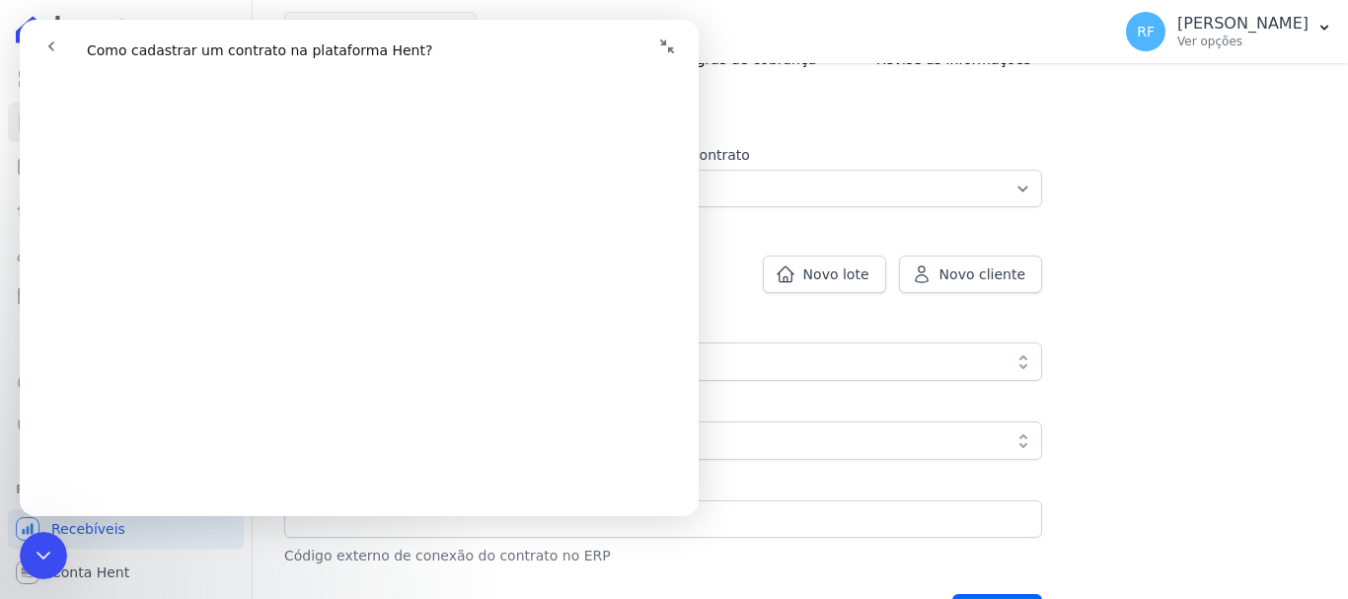
click at [816, 66] on span "Regras de cobrança" at bounding box center [762, 59] width 166 height 21
click at [42, 552] on icon "Encerramento do Messenger da Intercom" at bounding box center [44, 556] width 24 height 24
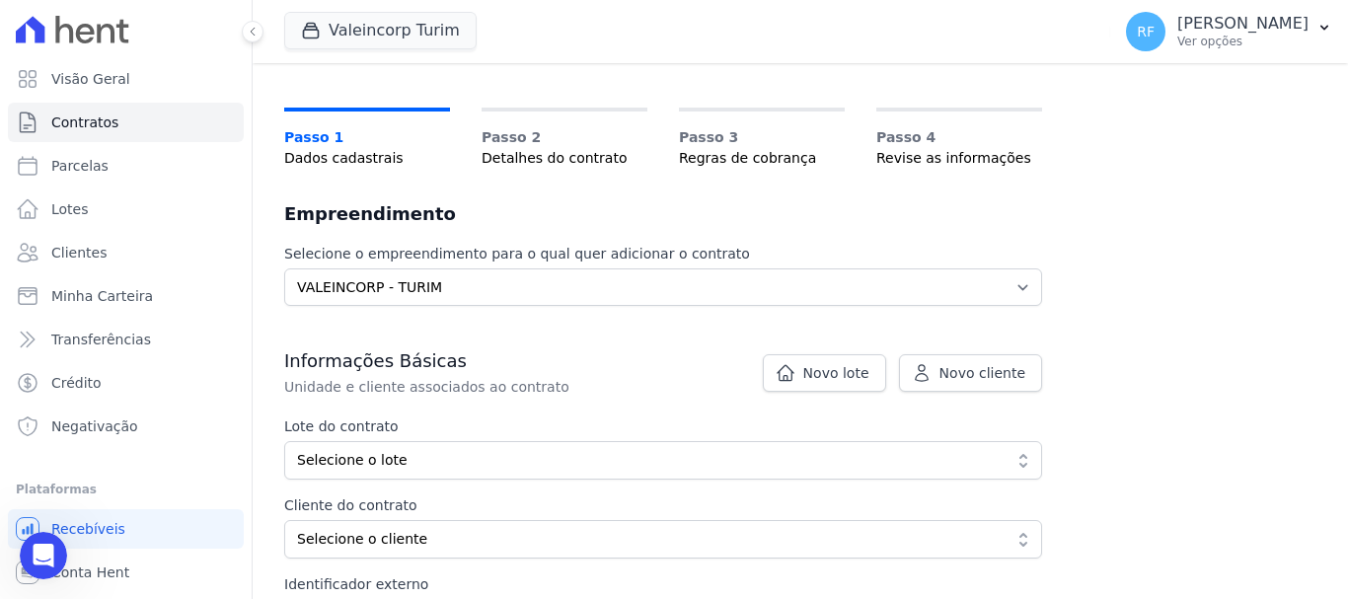
scroll to position [296, 0]
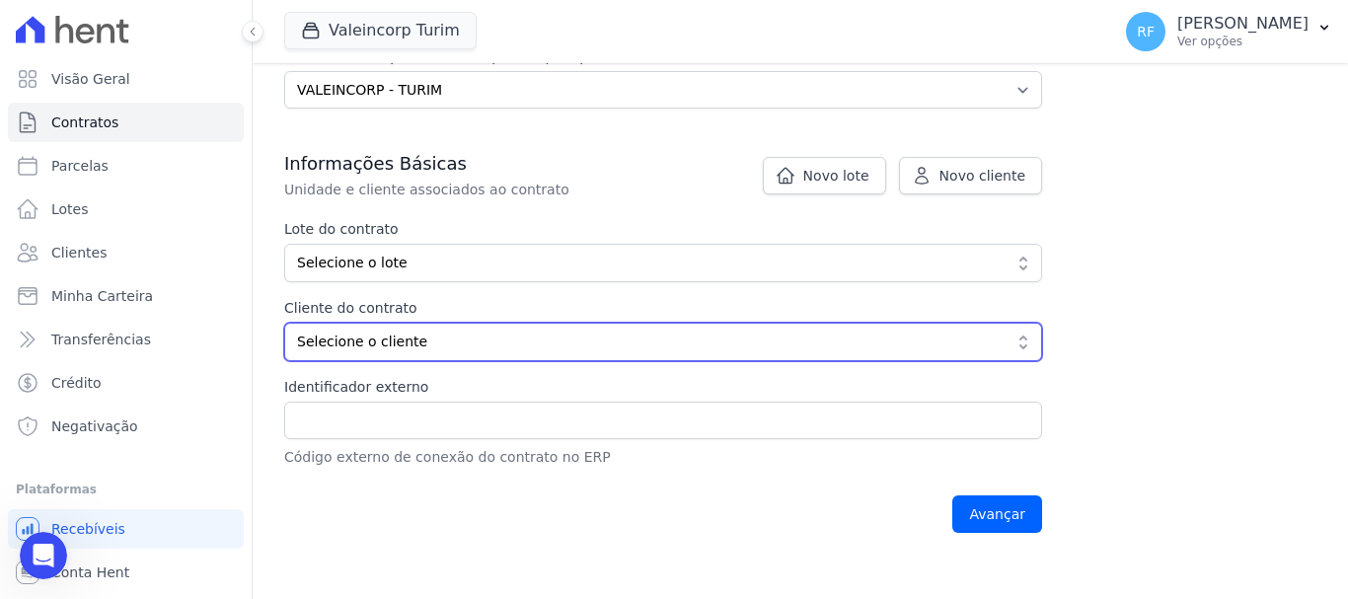
click at [597, 344] on span "Selecione o cliente" at bounding box center [649, 342] width 705 height 21
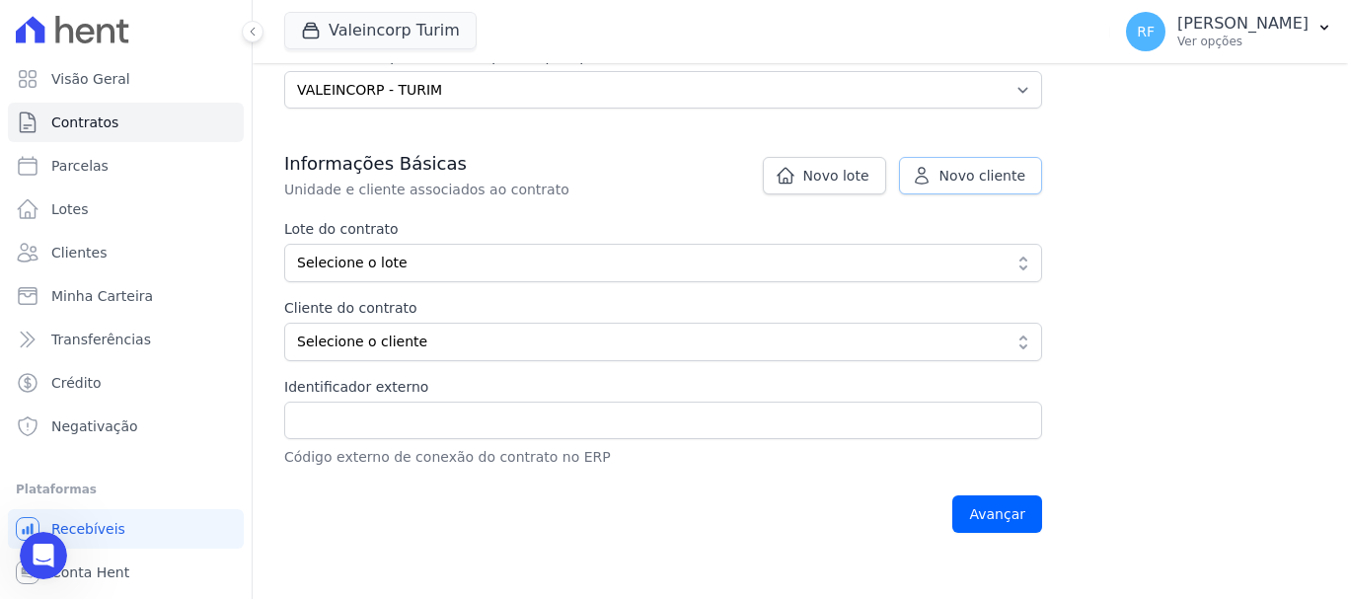
click at [1026, 181] on link "Novo cliente" at bounding box center [970, 176] width 143 height 38
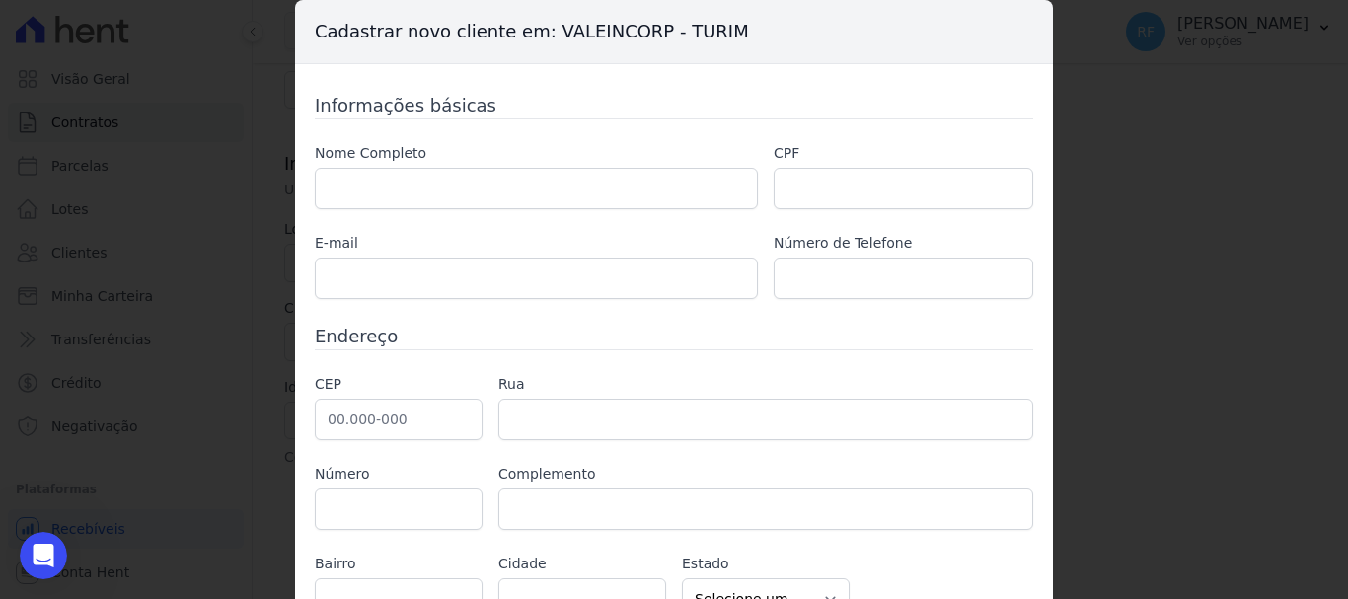
scroll to position [103, 0]
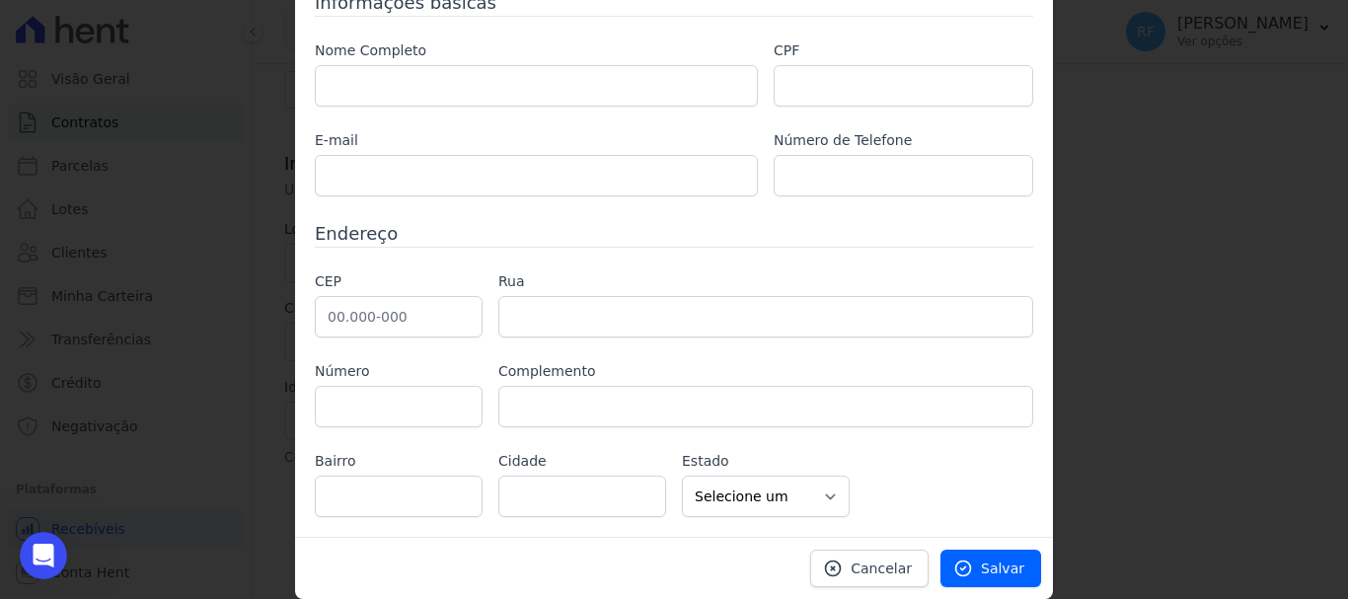
click at [1261, 257] on div "Cadastrar novo cliente em: VALEINCORP - TURIM Informações básicas Nome Completo…" at bounding box center [674, 299] width 1348 height 599
click at [920, 560] on link "Cancelar" at bounding box center [869, 569] width 118 height 38
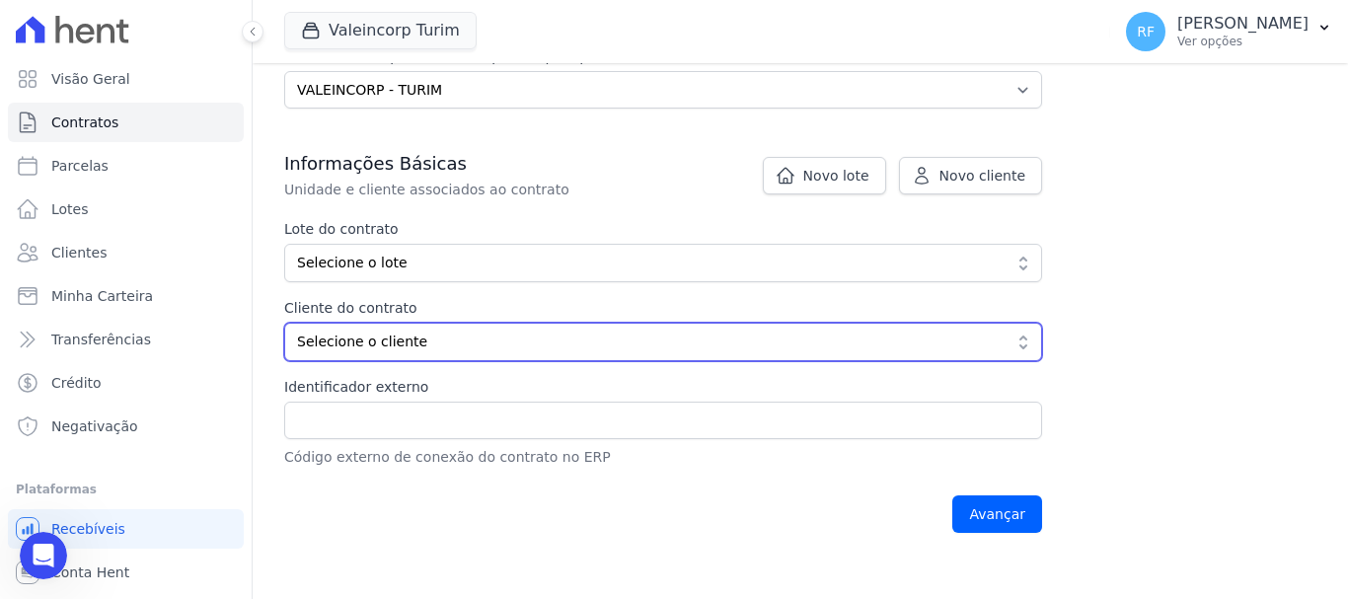
click at [518, 331] on button "Selecione o cliente" at bounding box center [663, 342] width 758 height 39
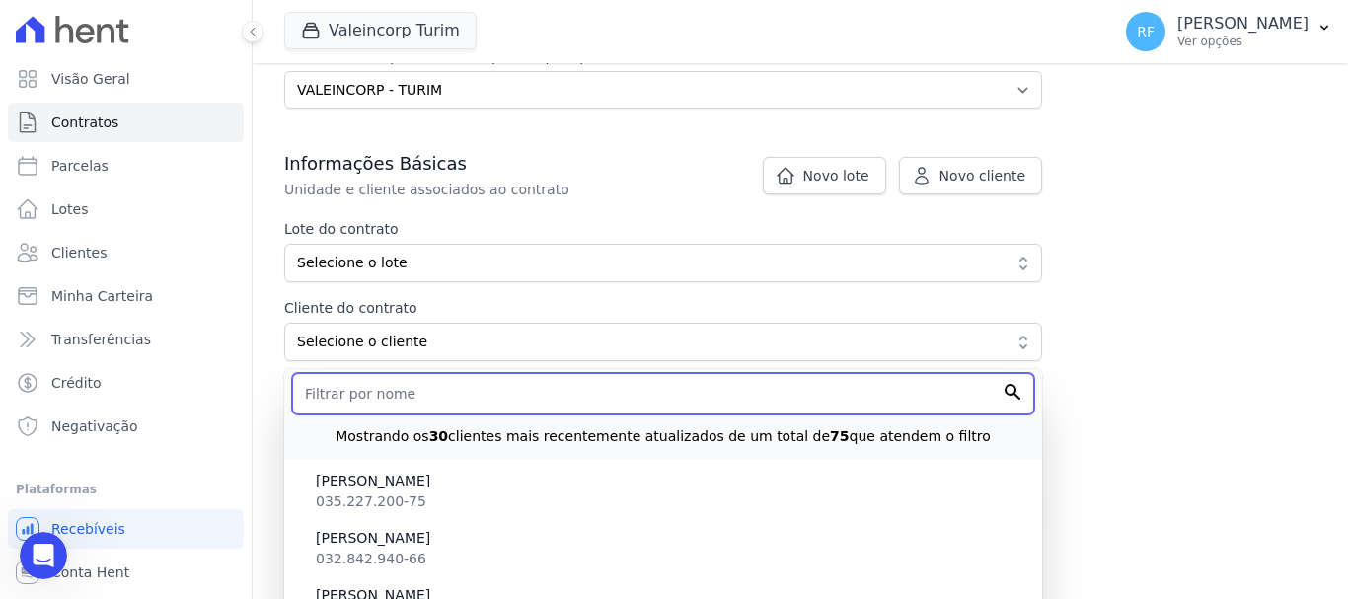
click at [524, 409] on input "text" at bounding box center [663, 393] width 742 height 41
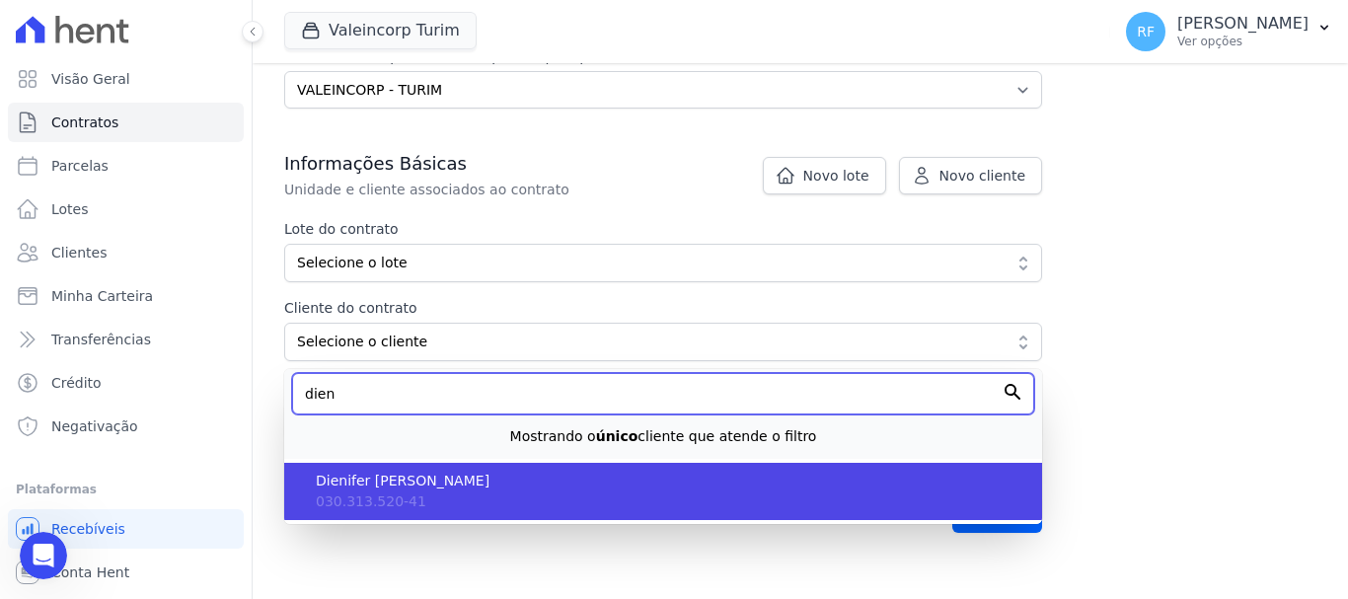
type input "dien"
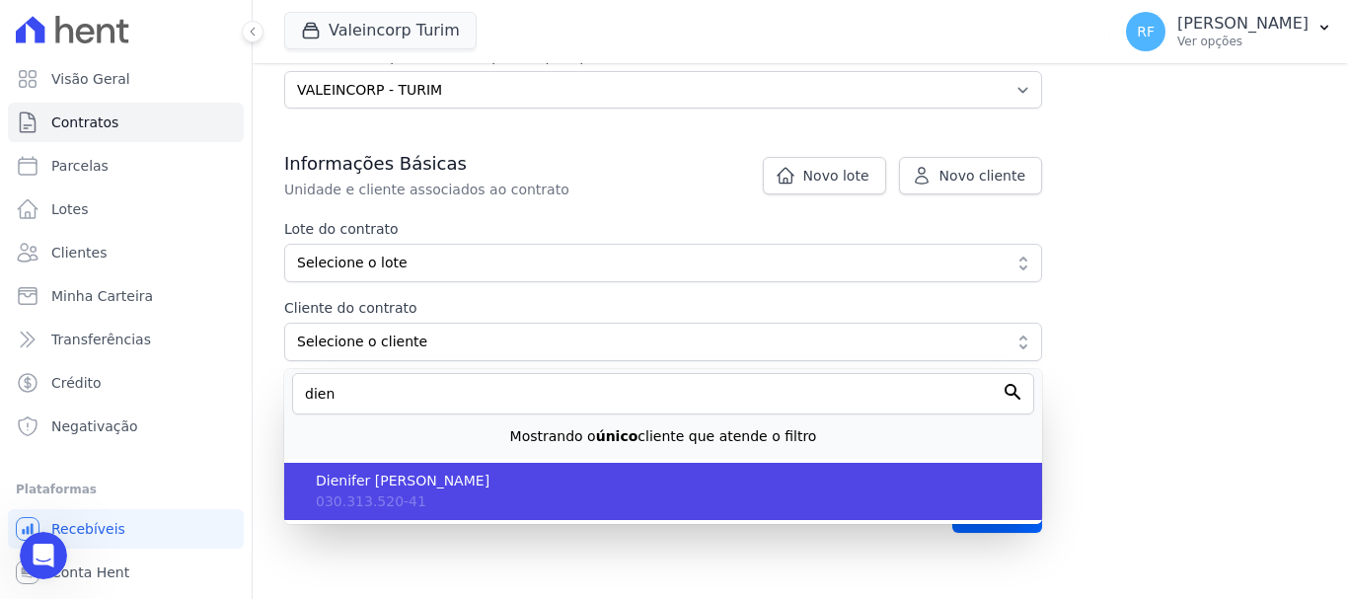
click at [510, 486] on span "Dienifer [PERSON_NAME]" at bounding box center [671, 481] width 711 height 21
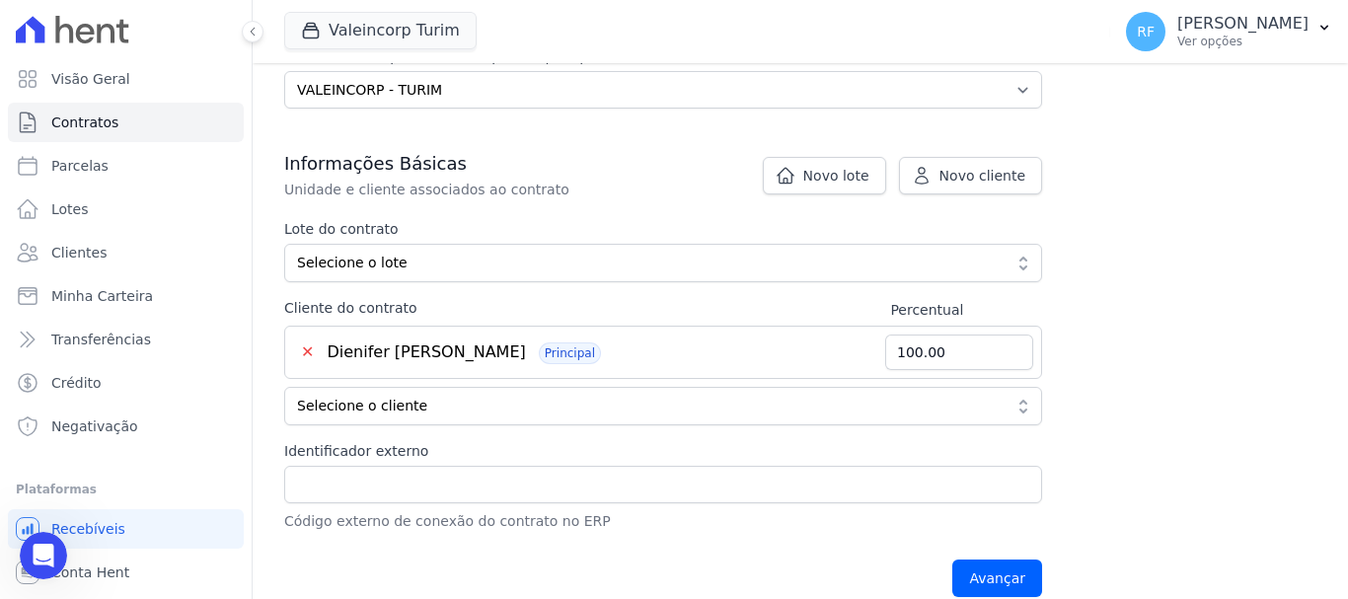
scroll to position [371, 0]
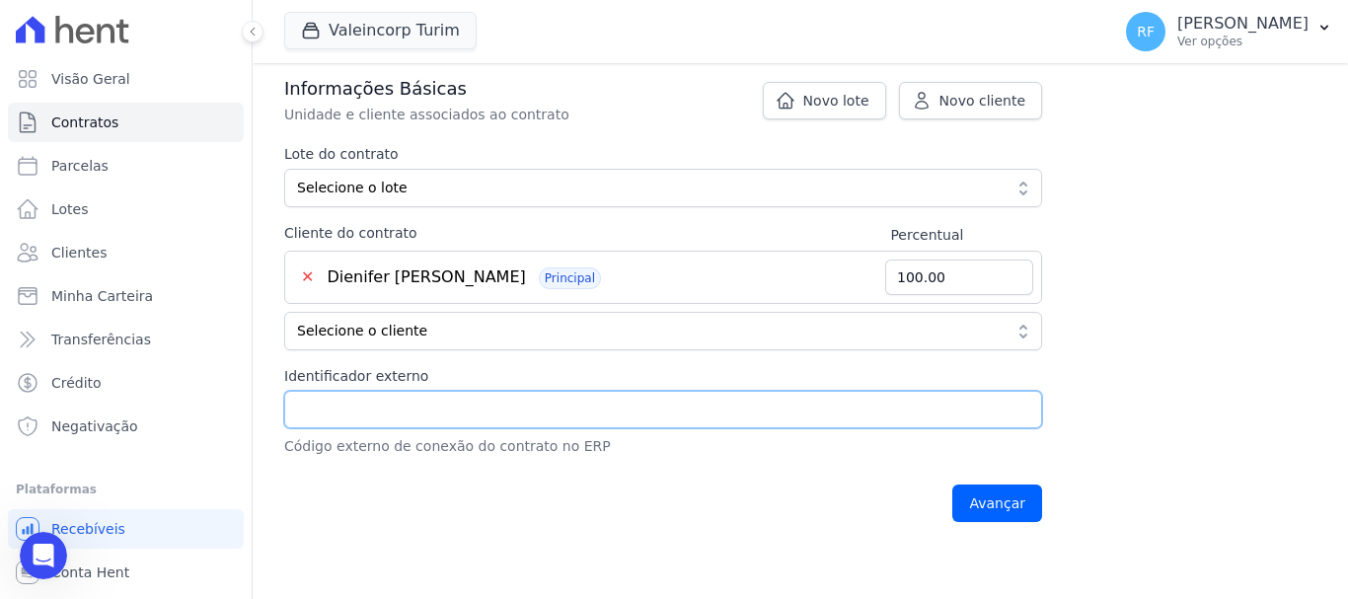
click at [565, 407] on input "Identificador externo" at bounding box center [663, 410] width 758 height 38
click at [613, 483] on div "Avançar" at bounding box center [663, 503] width 758 height 61
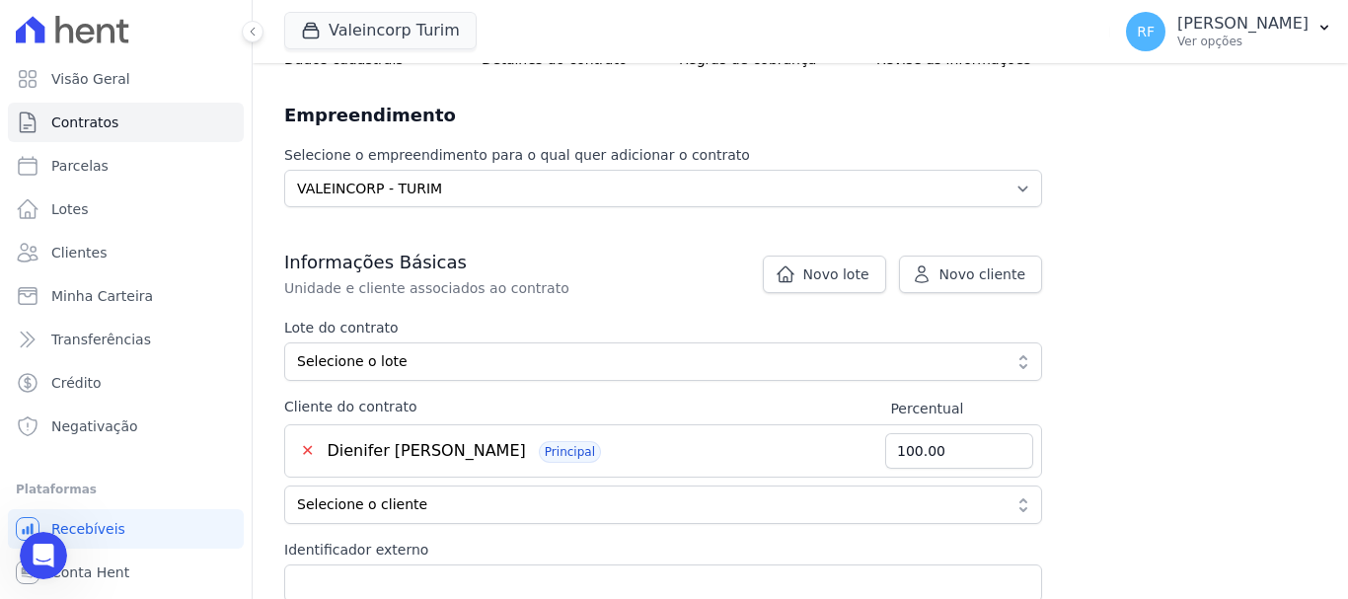
scroll to position [296, 0]
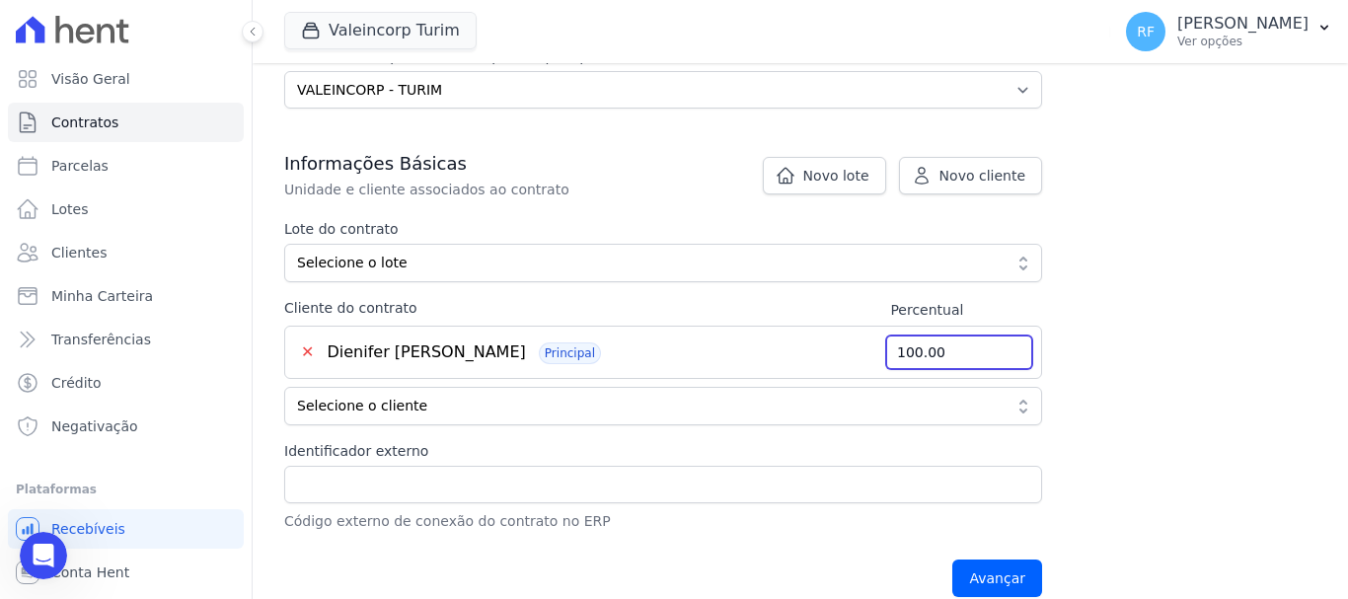
click at [925, 349] on input "100.00" at bounding box center [960, 353] width 148 height 36
click at [1177, 341] on div "Contratos Adicionar Contrato Adicionar Contrato Passo 1 Dados cadastrais Passo …" at bounding box center [801, 196] width 1096 height 858
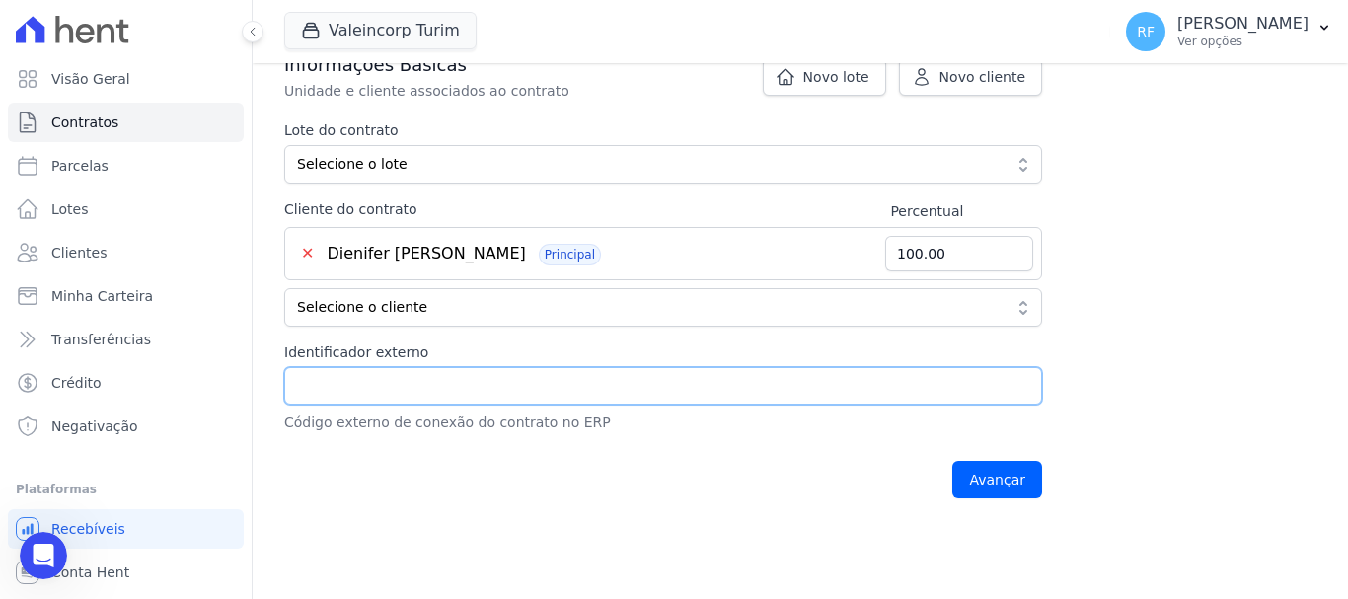
click at [420, 385] on input "Identificador externo" at bounding box center [663, 386] width 758 height 38
click at [809, 548] on main "Contratos Adicionar Contrato Adicionar Contrato Passo 1 Dados cadastrais Passo …" at bounding box center [801, 331] width 1096 height 536
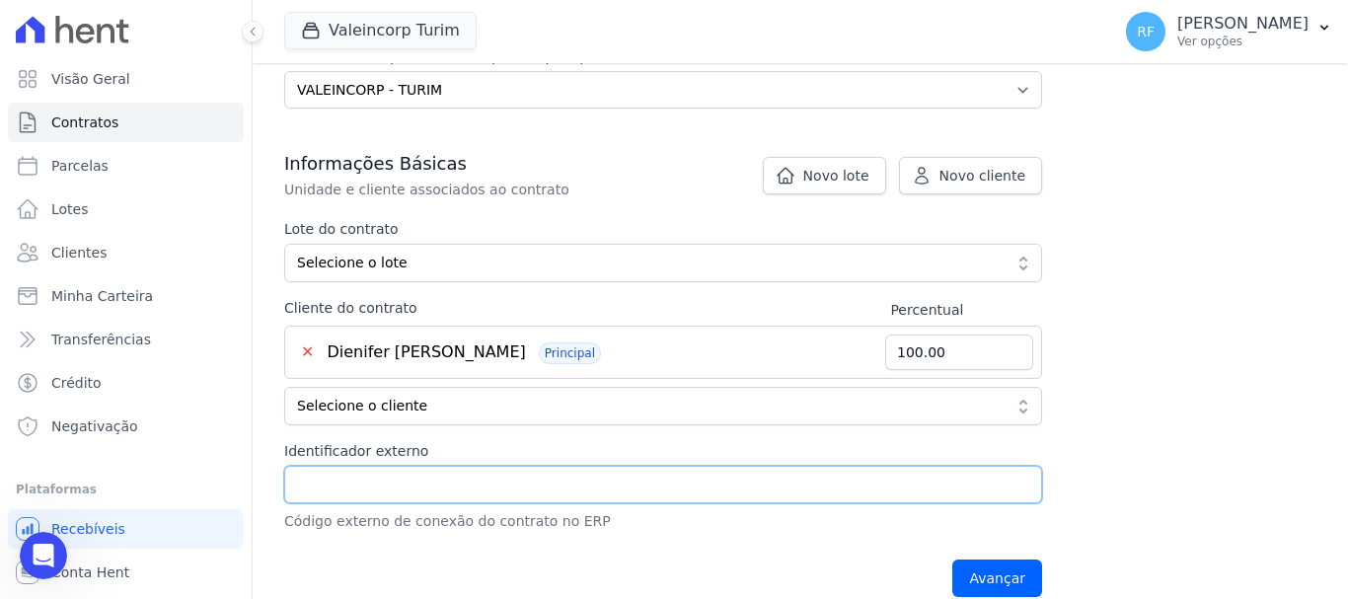
click at [524, 484] on input "Identificador externo" at bounding box center [663, 485] width 758 height 38
click at [35, 561] on icon "Abertura do Messenger da Intercom" at bounding box center [44, 556] width 33 height 33
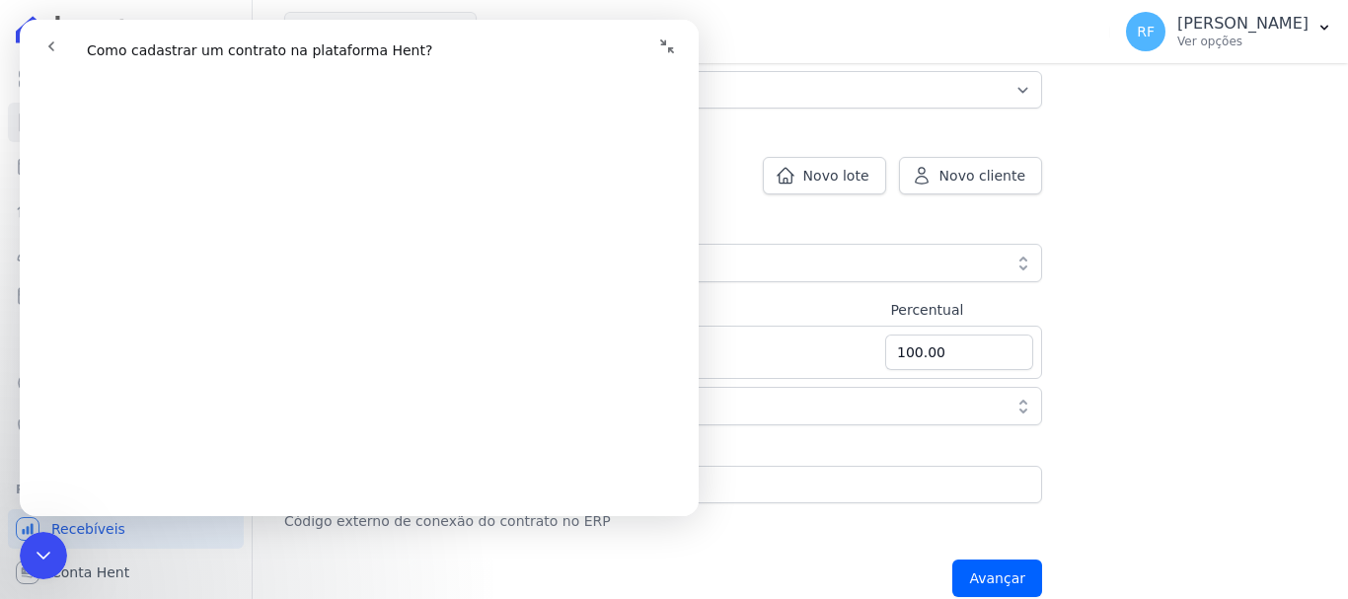
scroll to position [395, 0]
click at [838, 309] on label "Cliente do contrato" at bounding box center [587, 308] width 606 height 21
click at [793, 265] on span "Selecione o lote" at bounding box center [649, 263] width 705 height 21
click at [669, 52] on icon "Recolher janela" at bounding box center [667, 47] width 16 height 16
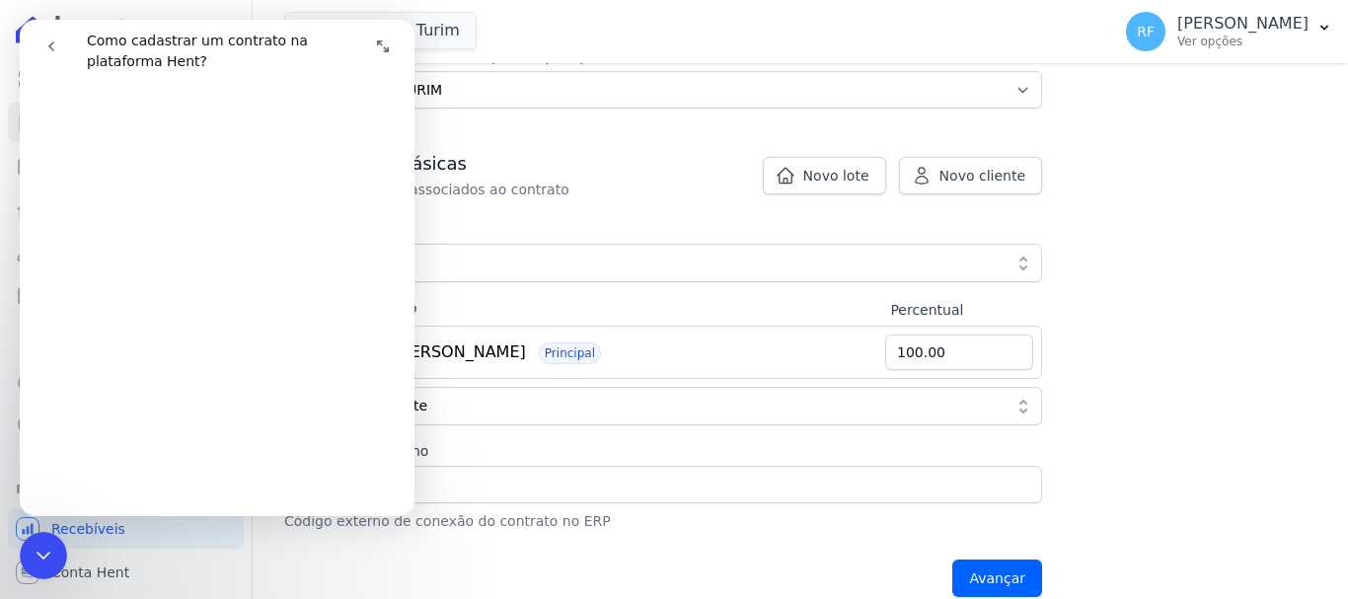
scroll to position [387, 0]
click at [52, 555] on icon "Encerramento do Messenger da Intercom" at bounding box center [44, 556] width 24 height 24
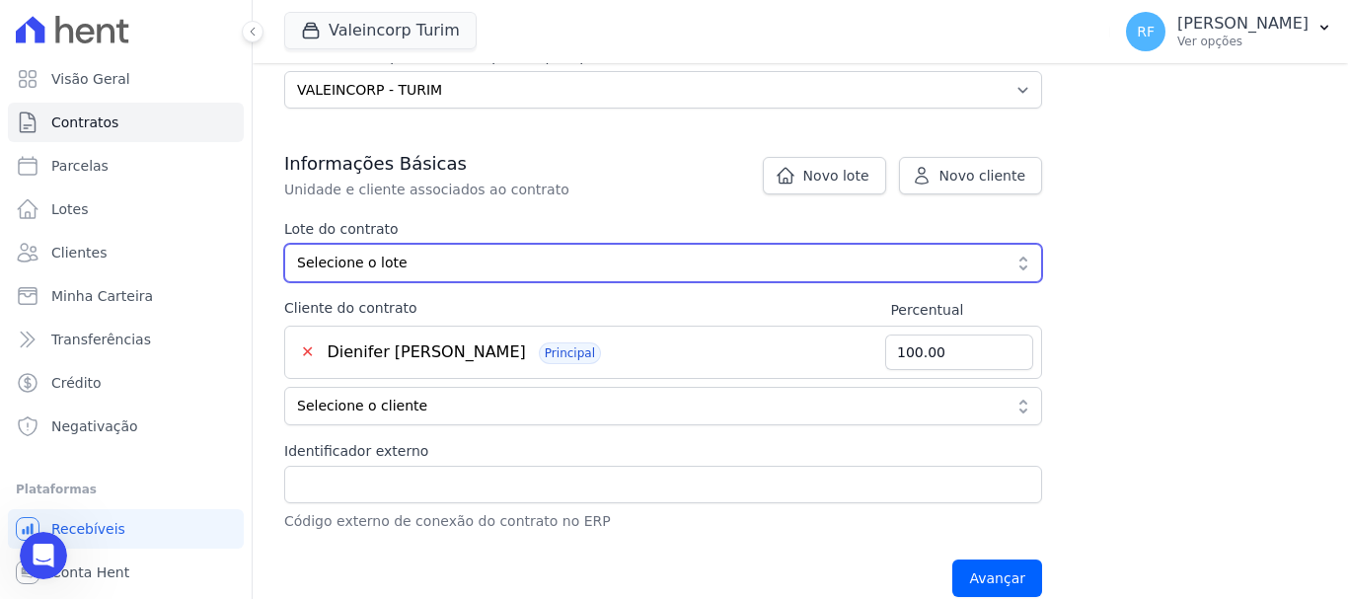
click at [609, 259] on span "Selecione o lote" at bounding box center [649, 263] width 705 height 21
click at [394, 261] on span "Selecione o lote" at bounding box center [649, 263] width 705 height 21
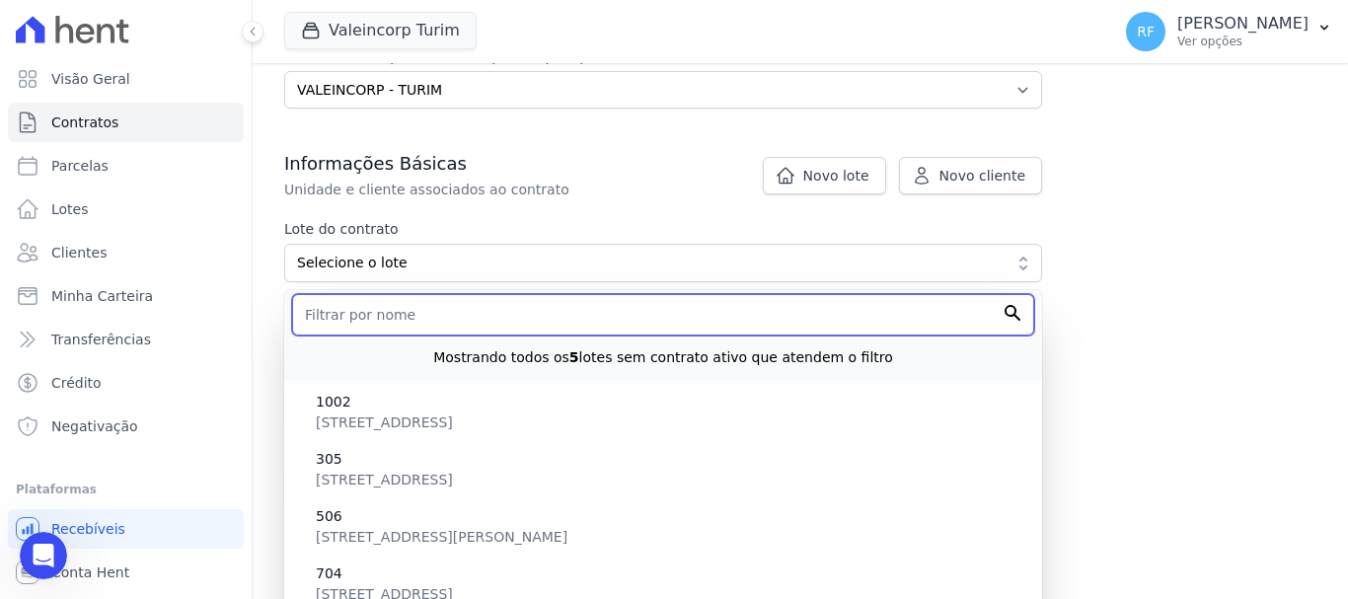
click at [424, 328] on input "text" at bounding box center [663, 314] width 742 height 41
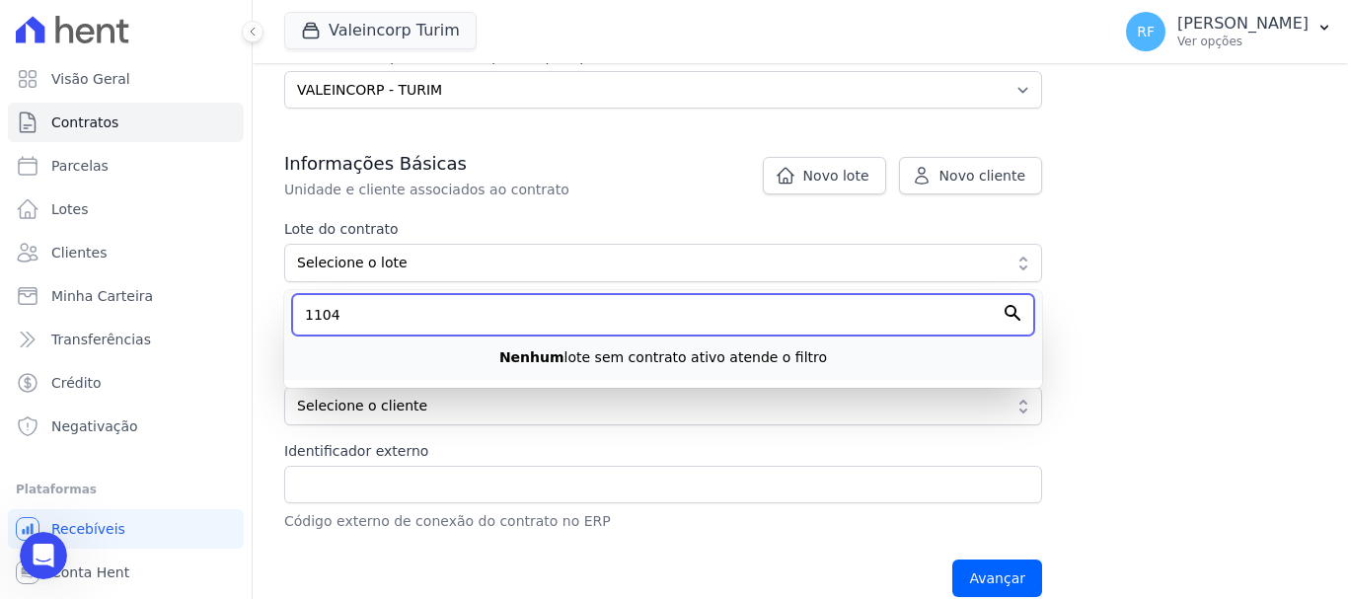
type input "1104"
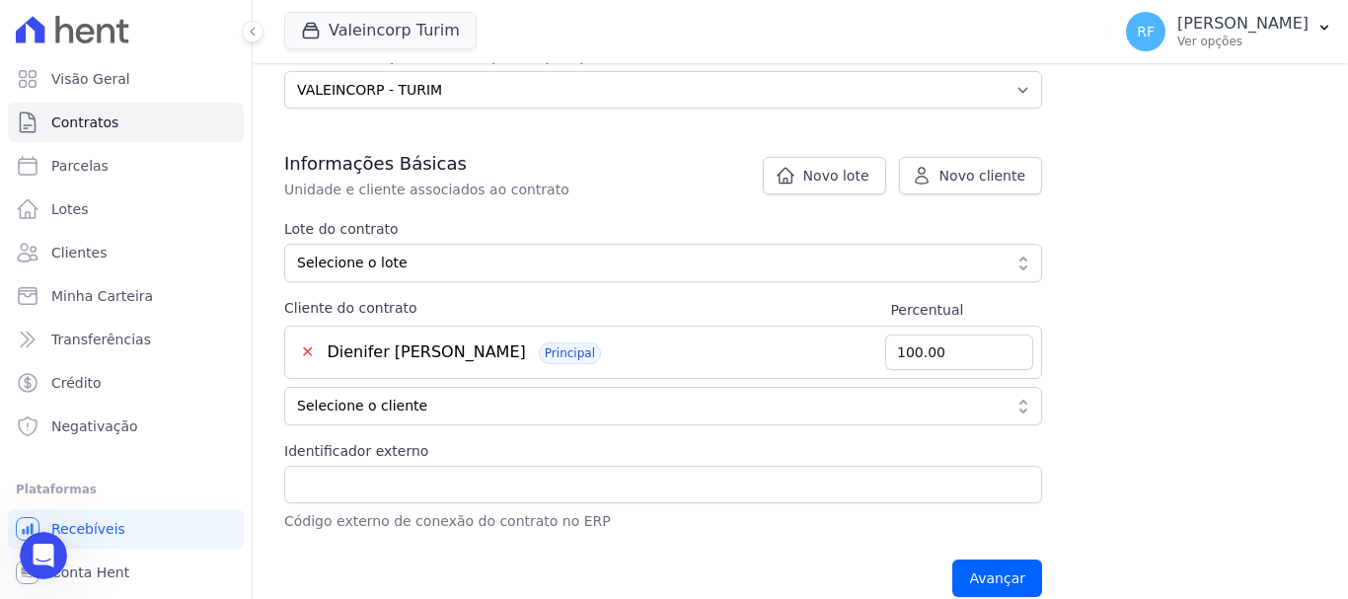
click at [1193, 229] on div "Contratos Adicionar Contrato Adicionar Contrato Passo 1 Dados cadastrais Passo …" at bounding box center [801, 196] width 1096 height 858
click at [869, 177] on span "Novo lote" at bounding box center [837, 176] width 66 height 20
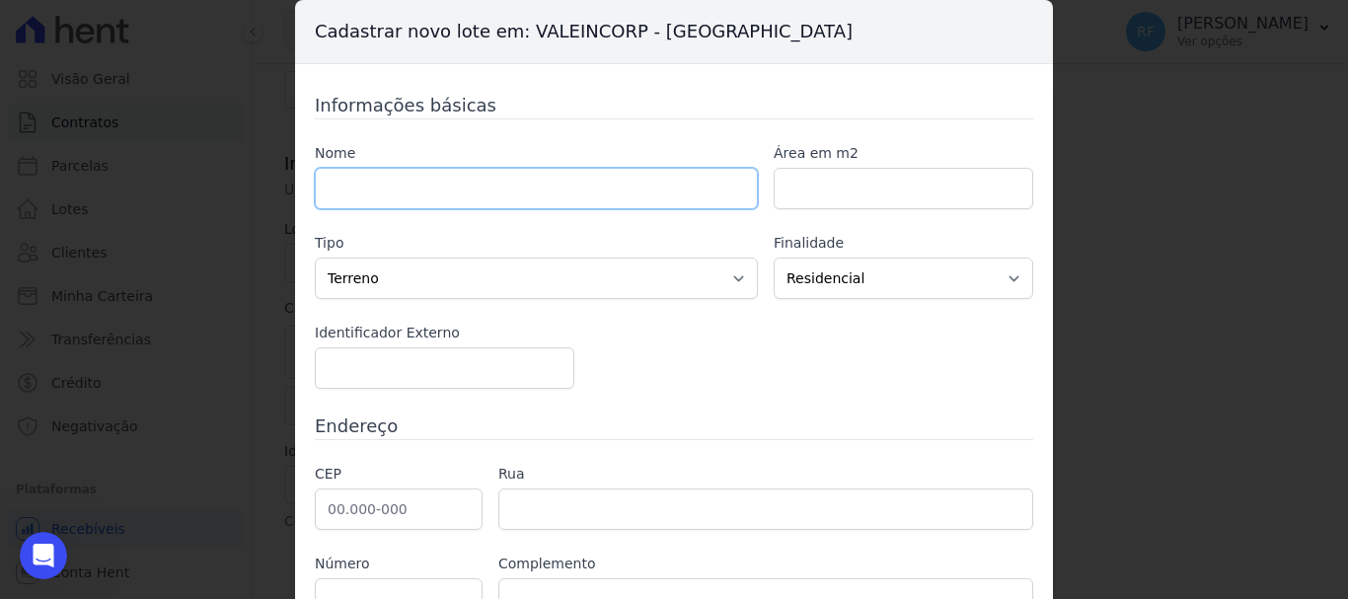
click at [549, 200] on input "text" at bounding box center [536, 188] width 443 height 41
type input "1104"
click at [705, 300] on div "Nome 1104 Área em m2 Tipo Casa Apartamento Escritório Flat Loja Espaço Comercia…" at bounding box center [674, 266] width 719 height 246
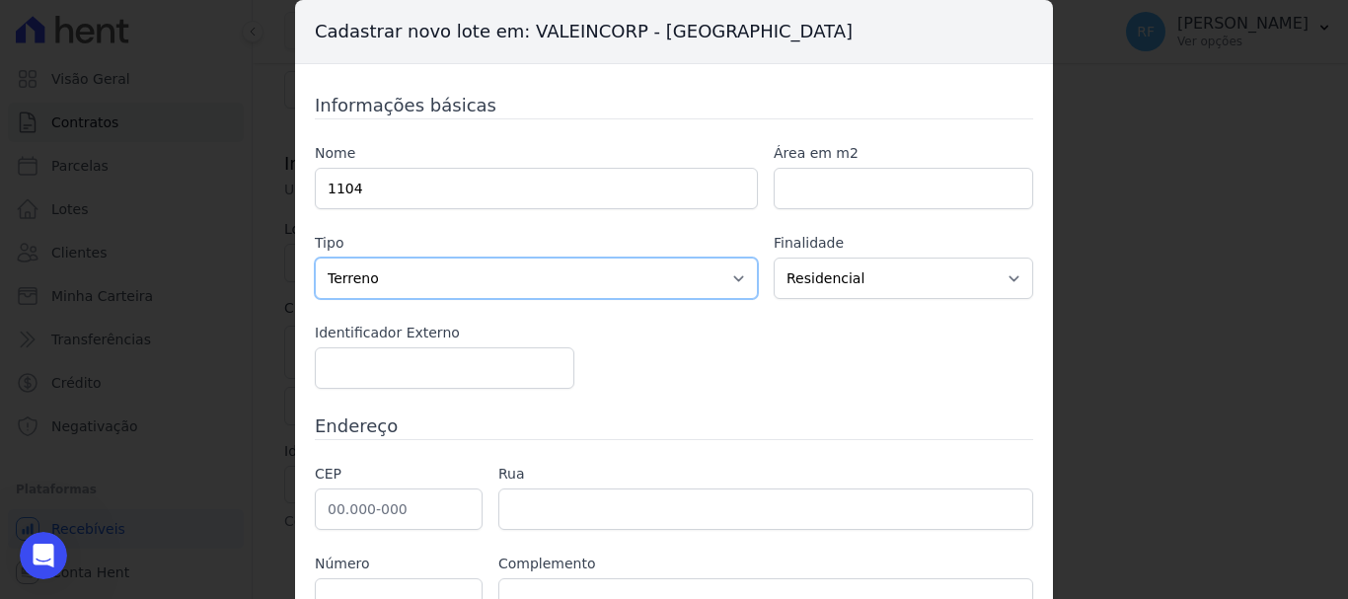
click at [685, 282] on select "Casa Apartamento Escritório Flat Loja Espaço Comercial Terreno Outros" at bounding box center [536, 278] width 443 height 41
select select "apartment"
click at [315, 258] on select "Casa Apartamento Escritório Flat Loja Espaço Comercial Terreno Outros" at bounding box center [536, 278] width 443 height 41
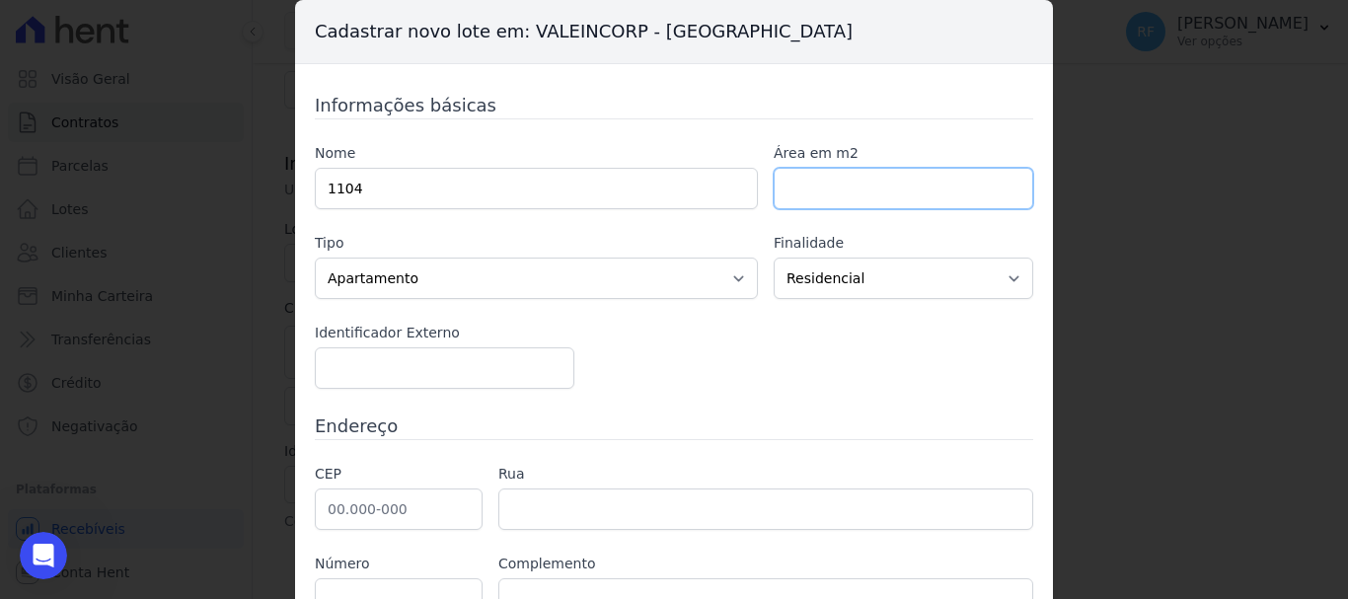
click at [828, 175] on input "number" at bounding box center [904, 188] width 260 height 41
type input "57"
click at [867, 320] on div "Nome 1104 Área em m2 57 Tipo Casa Apartamento Escritório Flat Loja Espaço Comer…" at bounding box center [674, 266] width 719 height 246
click at [829, 279] on select "Residencial Não-residencial Comercial Industrial Misto" at bounding box center [904, 278] width 260 height 41
click at [774, 258] on select "Residencial Não-residencial Comercial Industrial Misto" at bounding box center [904, 278] width 260 height 41
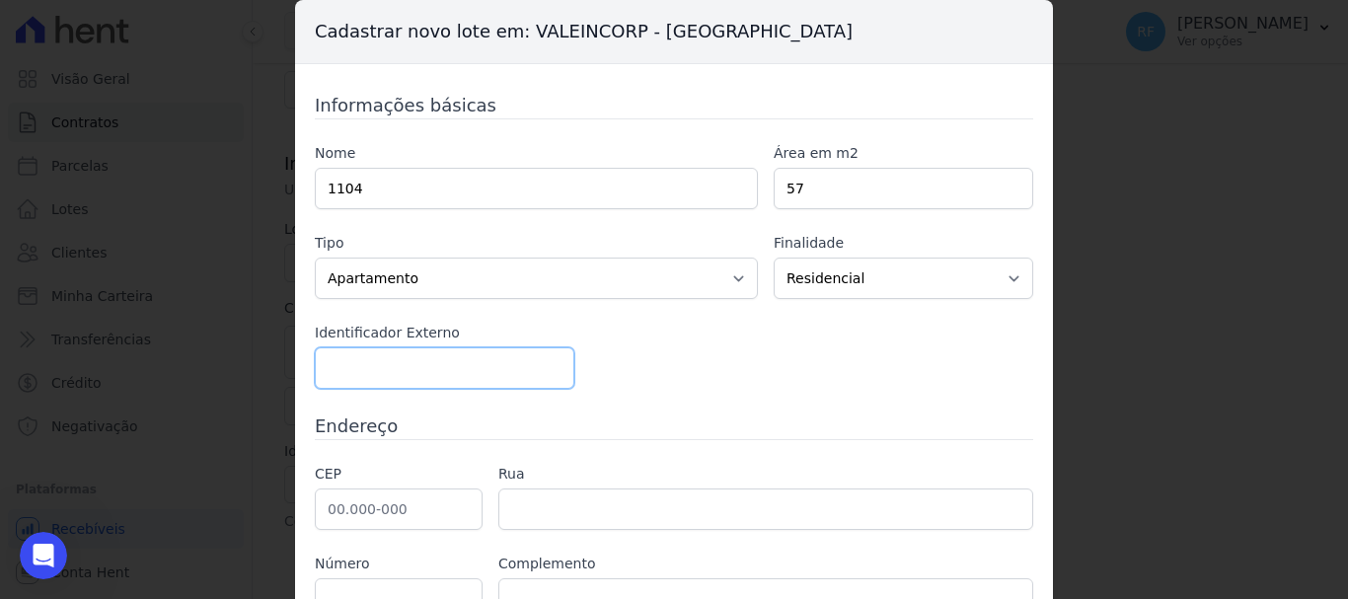
click at [336, 376] on input "number" at bounding box center [445, 367] width 260 height 41
click at [545, 360] on input "1" at bounding box center [445, 367] width 260 height 41
click at [545, 360] on input "2" at bounding box center [445, 367] width 260 height 41
click at [545, 360] on input "3" at bounding box center [445, 367] width 260 height 41
click at [545, 360] on input "4" at bounding box center [445, 367] width 260 height 41
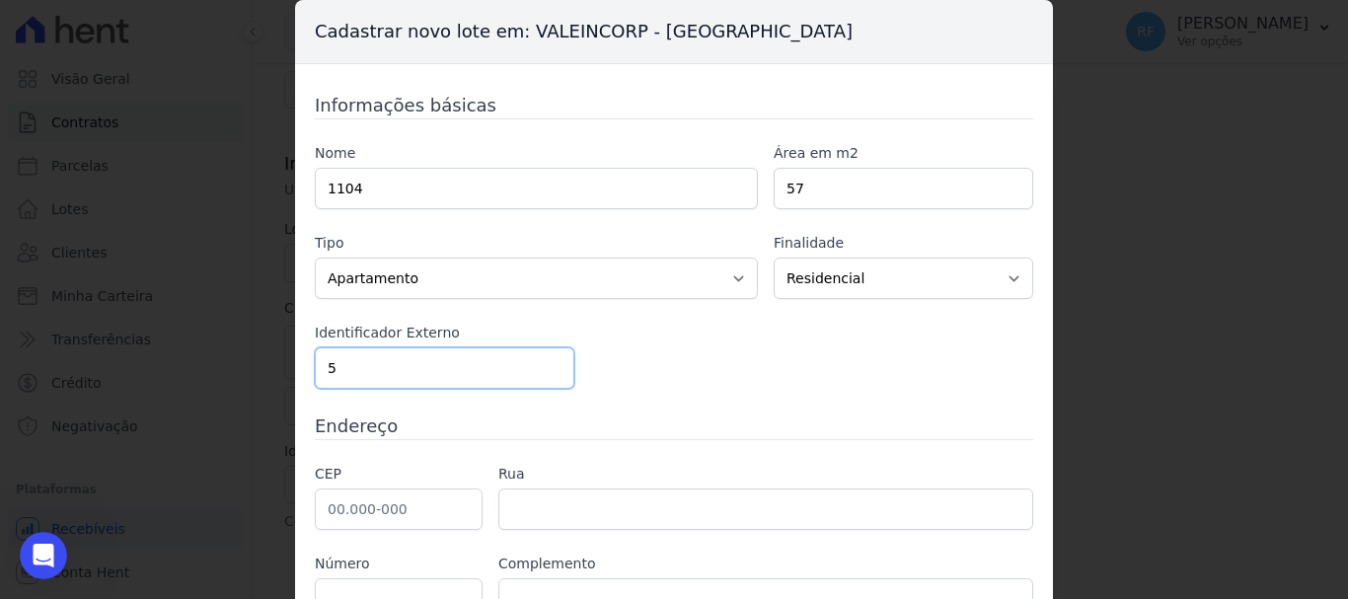
click at [545, 360] on input "5" at bounding box center [445, 367] width 260 height 41
click at [545, 379] on input "4" at bounding box center [445, 367] width 260 height 41
click at [545, 379] on input "3" at bounding box center [445, 367] width 260 height 41
click at [543, 359] on input "23" at bounding box center [445, 367] width 260 height 41
drag, startPoint x: 553, startPoint y: 392, endPoint x: 545, endPoint y: 374, distance: 19.4
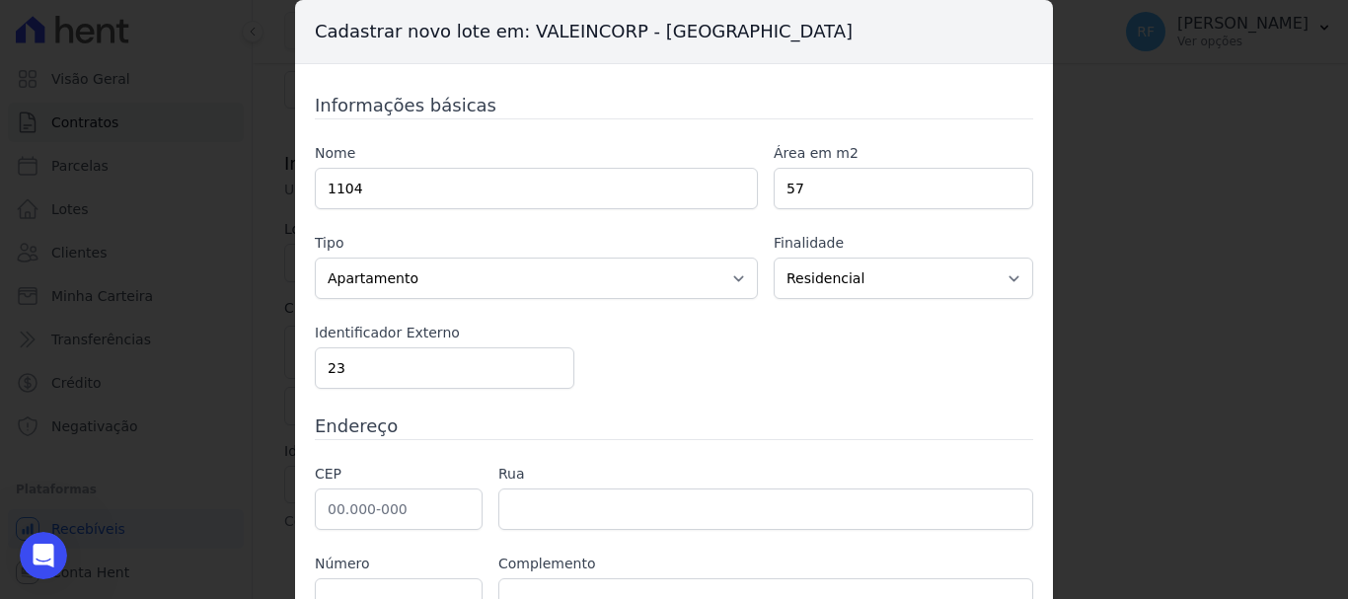
click at [551, 389] on div "Informações básicas Nome 1104 Área em m2 57 Tipo Casa Apartamento Escritório Fl…" at bounding box center [674, 401] width 719 height 618
click at [545, 374] on input "22" at bounding box center [445, 367] width 260 height 41
click at [545, 374] on input "21" at bounding box center [445, 367] width 260 height 41
click at [545, 374] on input "20" at bounding box center [445, 367] width 260 height 41
click at [545, 374] on input "19" at bounding box center [445, 367] width 260 height 41
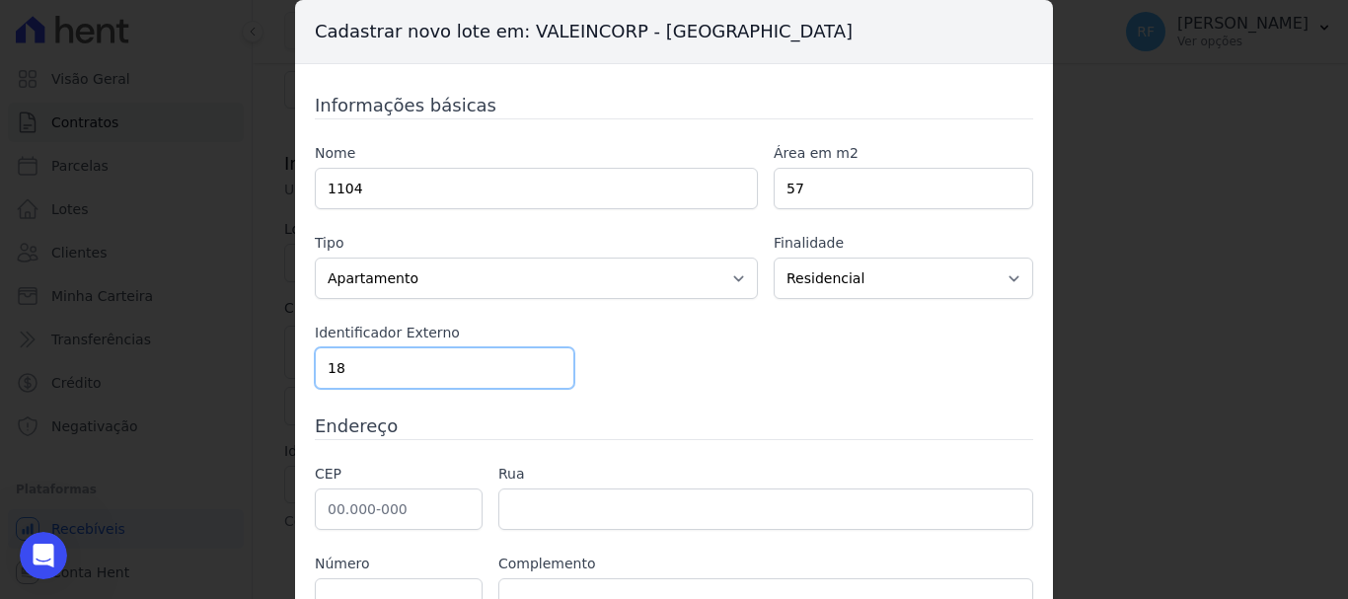
click at [545, 374] on input "18" at bounding box center [445, 367] width 260 height 41
click at [545, 374] on input "17" at bounding box center [445, 367] width 260 height 41
click at [545, 374] on input "16" at bounding box center [445, 367] width 260 height 41
click at [545, 374] on input "15" at bounding box center [445, 367] width 260 height 41
click at [545, 374] on input "14" at bounding box center [445, 367] width 260 height 41
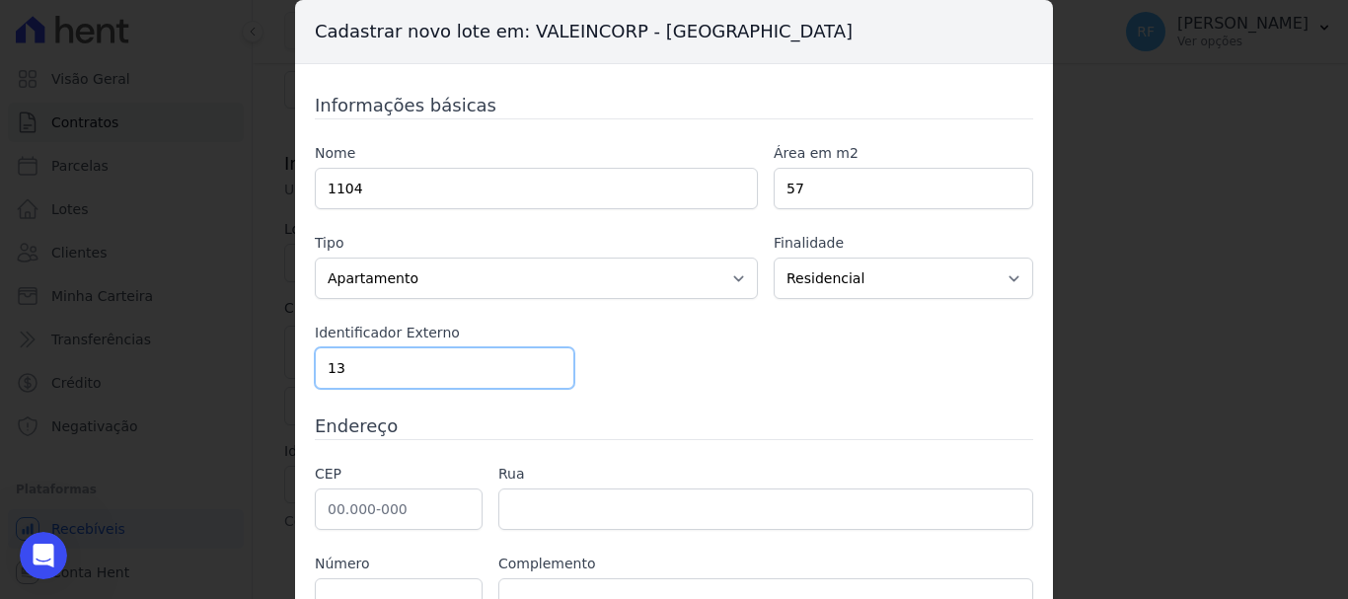
click at [545, 374] on input "13" at bounding box center [445, 367] width 260 height 41
click at [545, 374] on input "12" at bounding box center [445, 367] width 260 height 41
type input "11"
click at [545, 374] on input "11" at bounding box center [445, 367] width 260 height 41
click at [602, 386] on div "Nome 1104 Área em m2 57 Tipo Casa Apartamento Escritório Flat Loja Espaço Comer…" at bounding box center [674, 266] width 719 height 246
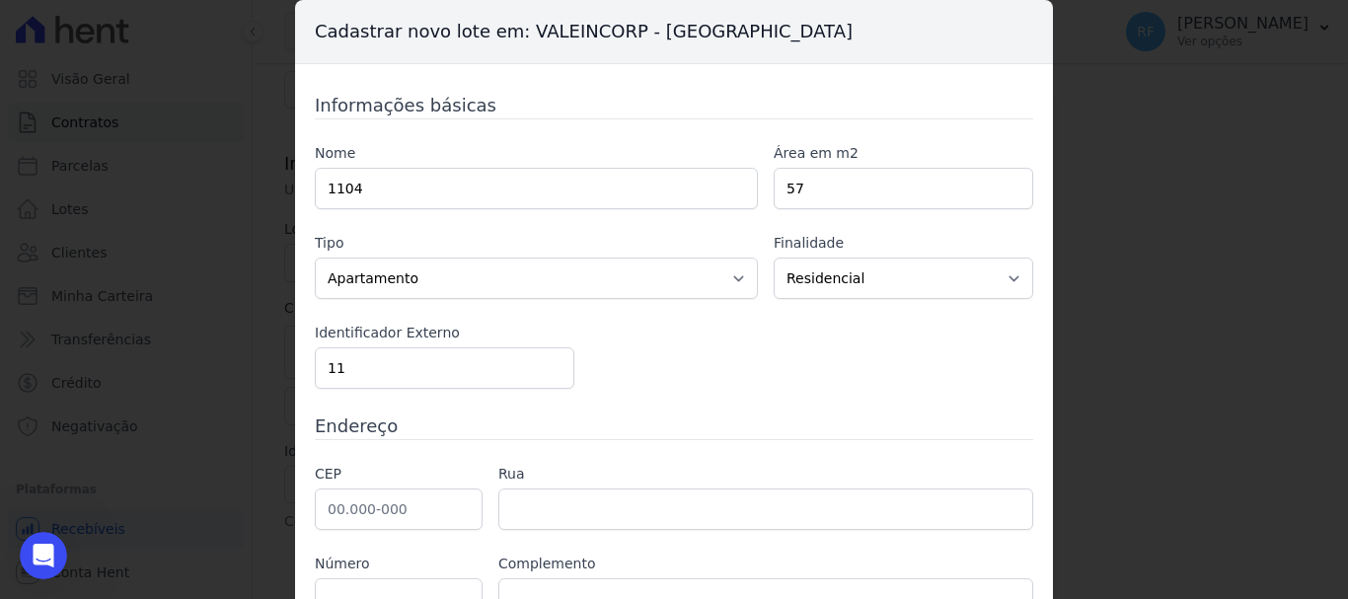
scroll to position [193, 0]
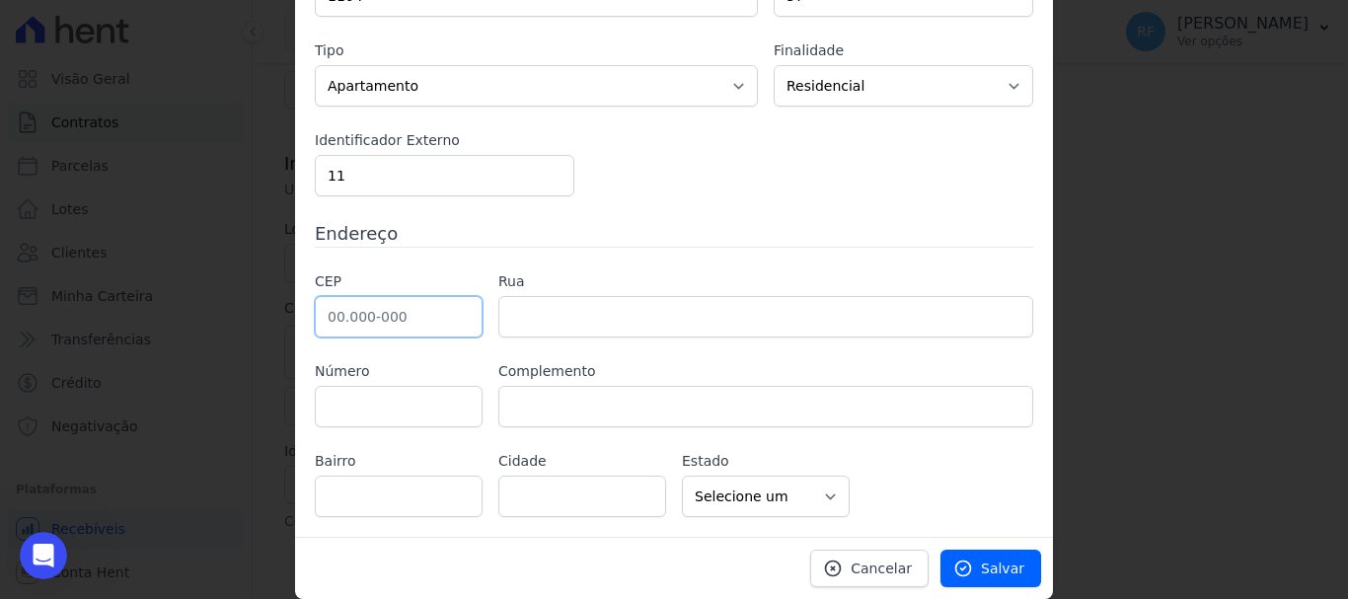
click at [442, 325] on input "text" at bounding box center [399, 316] width 168 height 41
paste input "93.344-460"
type input "93.344-460"
drag, startPoint x: 567, startPoint y: 271, endPoint x: 561, endPoint y: 297, distance: 26.3
click at [567, 274] on label "Rua" at bounding box center [766, 281] width 535 height 21
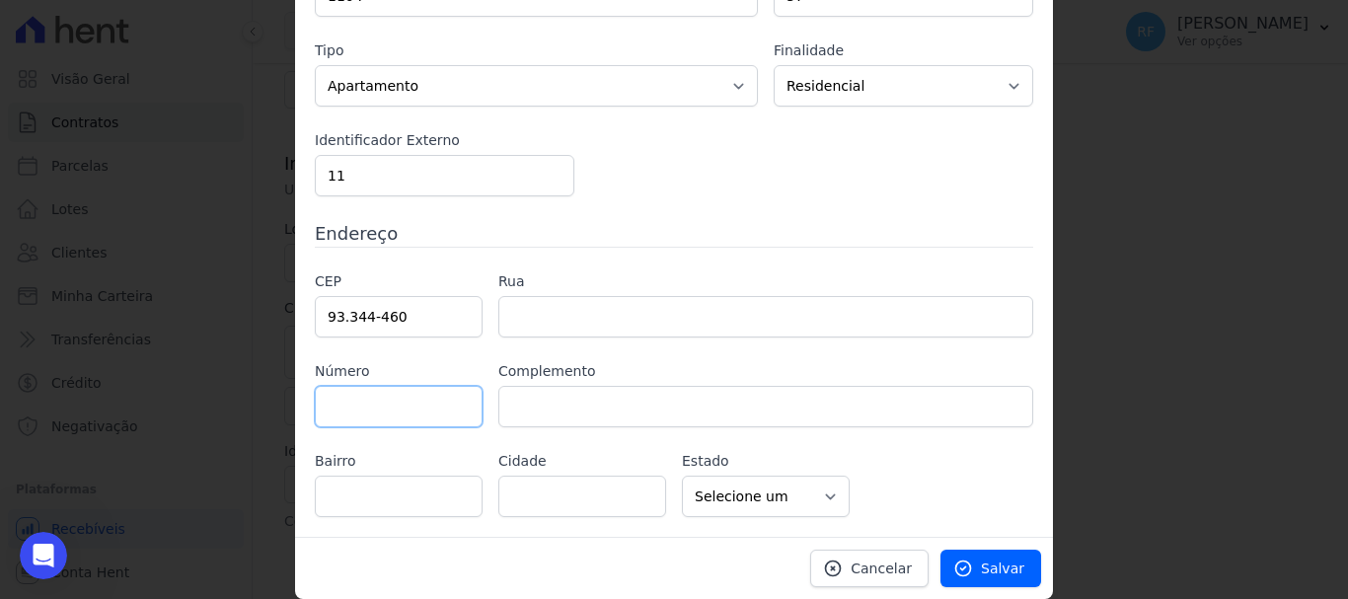
type input "Rua Boa Saúde"
type input "Primavera"
type input "Novo Hamburgo"
select select "RS"
type input "1872"
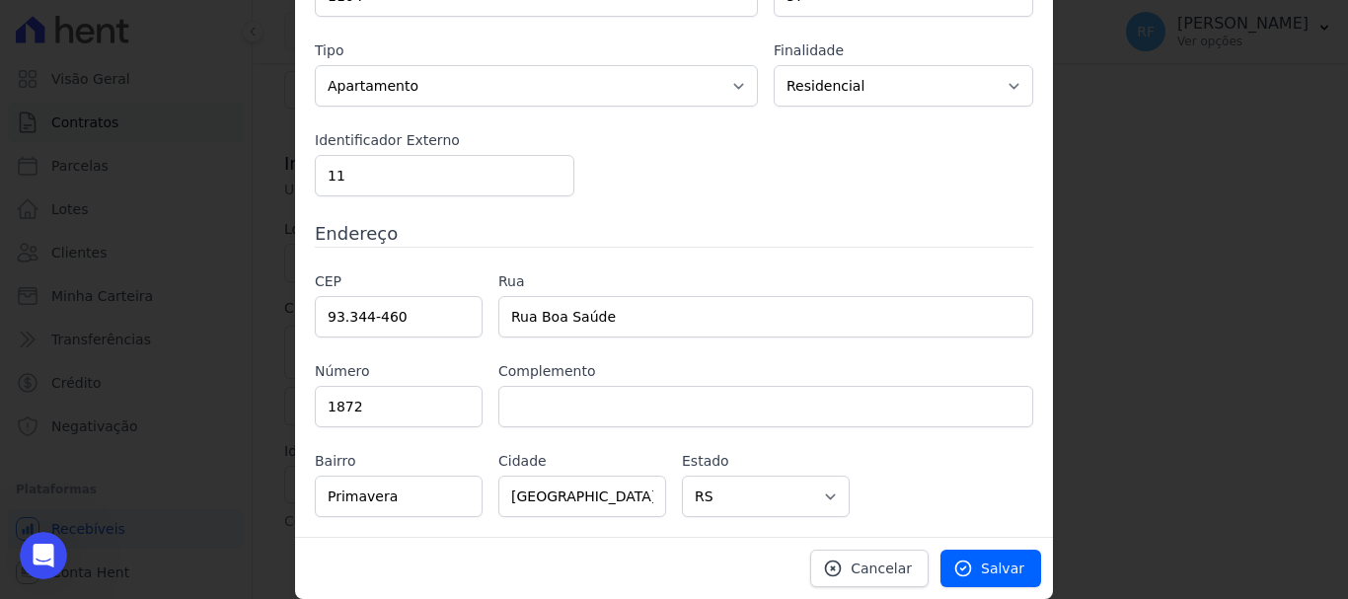
click at [578, 365] on label "Complemento" at bounding box center [766, 371] width 535 height 21
click at [984, 580] on link "Salvar" at bounding box center [991, 569] width 101 height 38
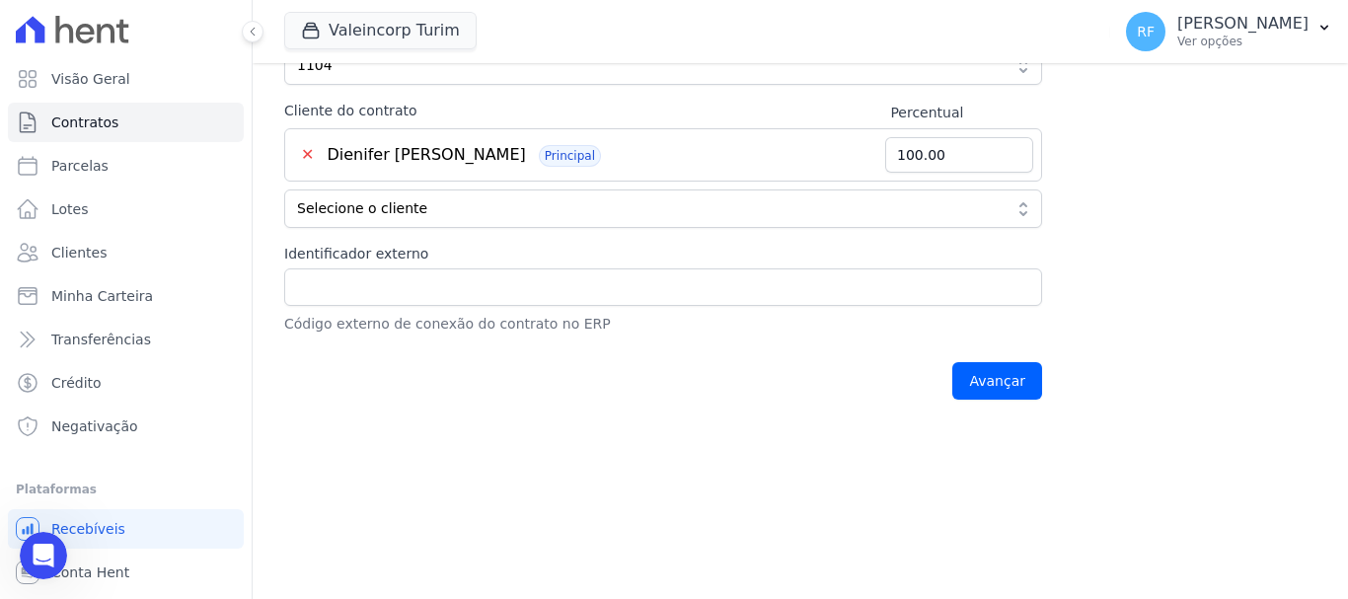
scroll to position [592, 0]
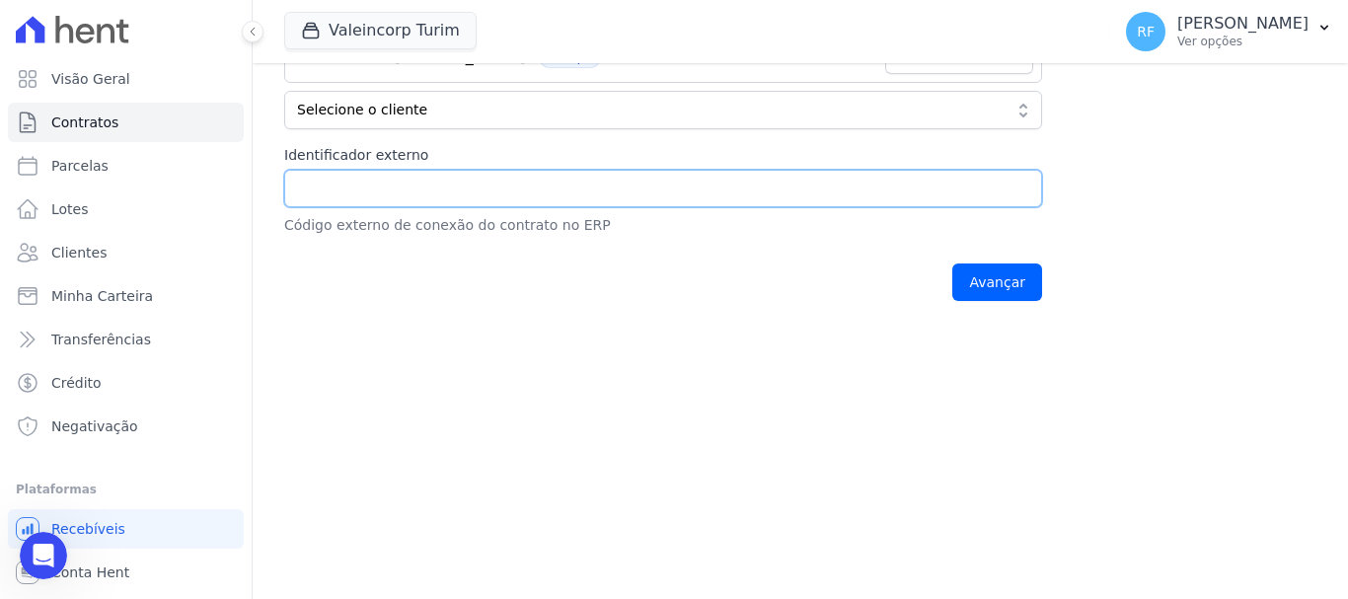
click at [570, 185] on input "Identificador externo" at bounding box center [663, 189] width 758 height 38
type input "1104"
click at [769, 309] on div "Avançar" at bounding box center [663, 282] width 758 height 61
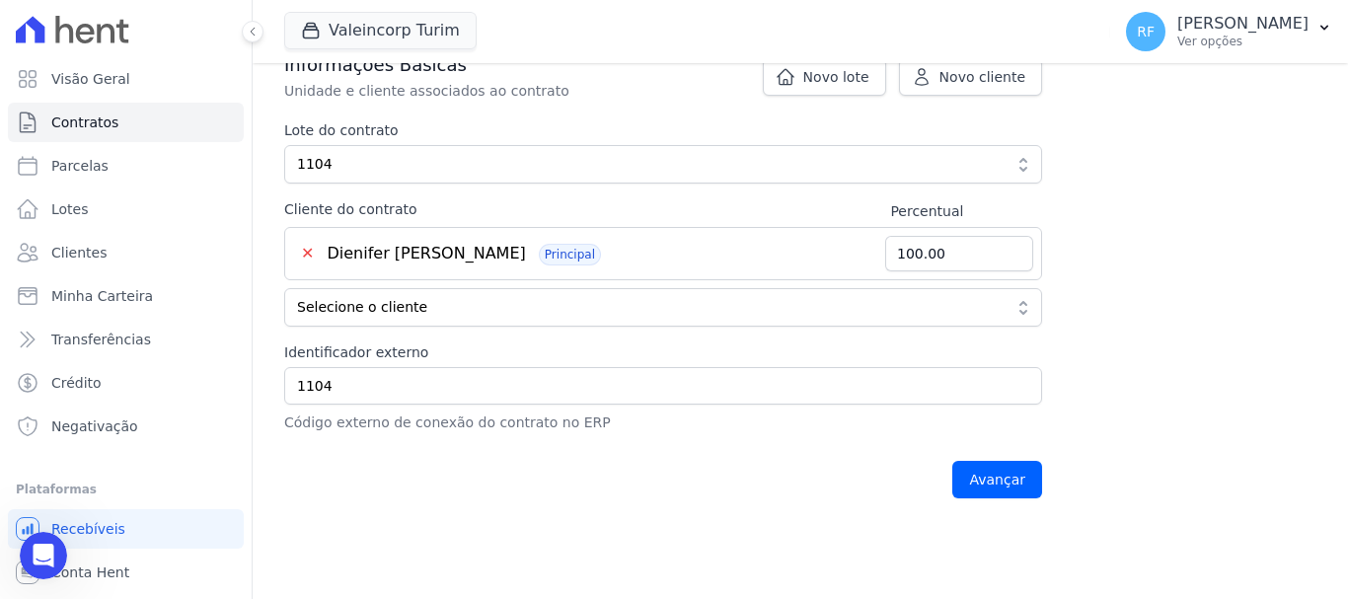
scroll to position [494, 0]
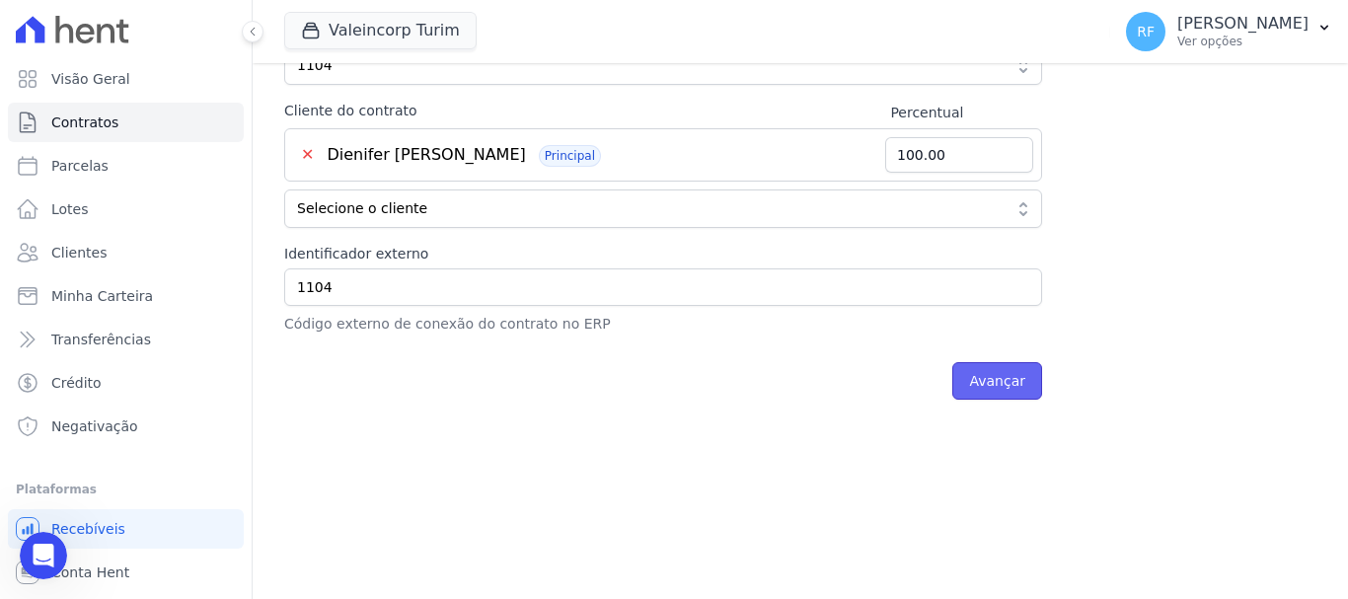
click at [1013, 371] on input "Avançar" at bounding box center [998, 381] width 90 height 38
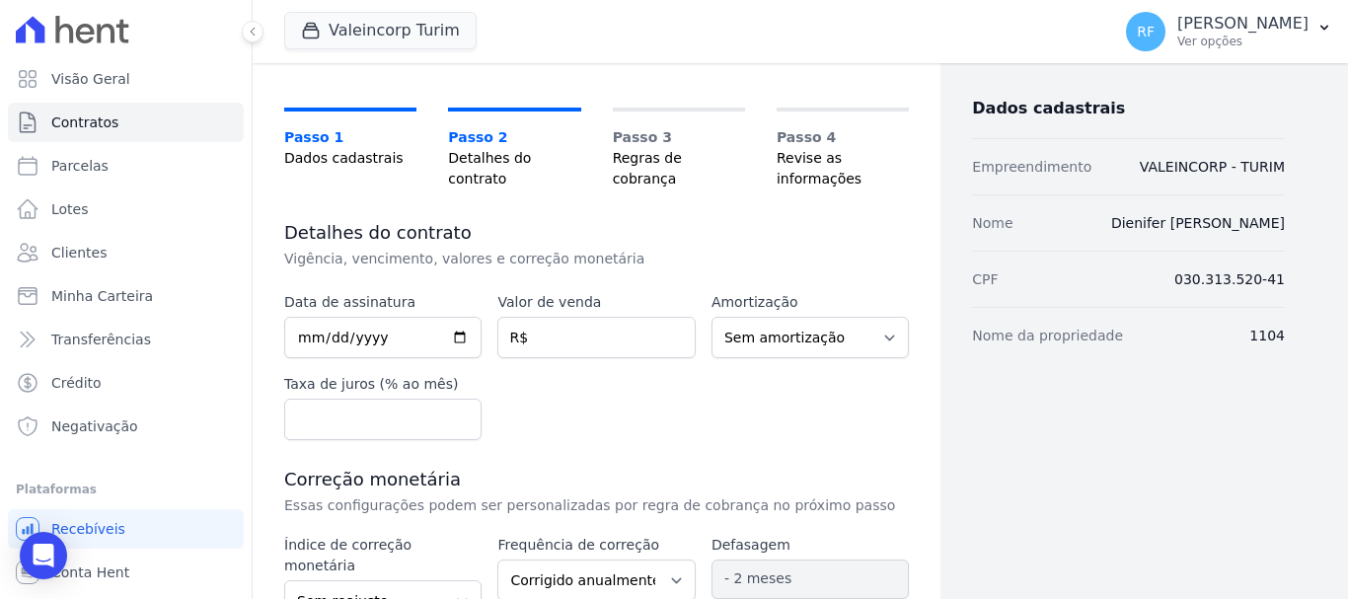
scroll to position [197, 0]
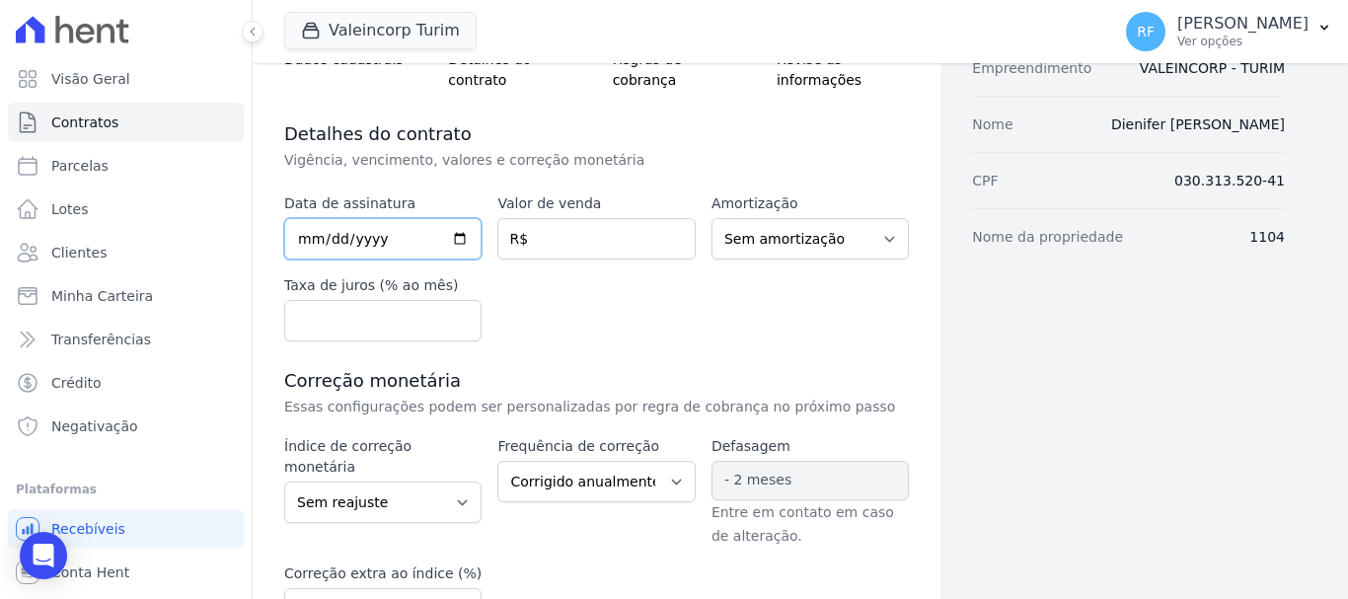
click at [301, 227] on input "date" at bounding box center [382, 238] width 197 height 41
type input "2025-05-30"
click at [617, 303] on div "Data de assinatura 2025-05-30 Valor de venda R$ Amortização Sem amortização Pri…" at bounding box center [596, 267] width 625 height 148
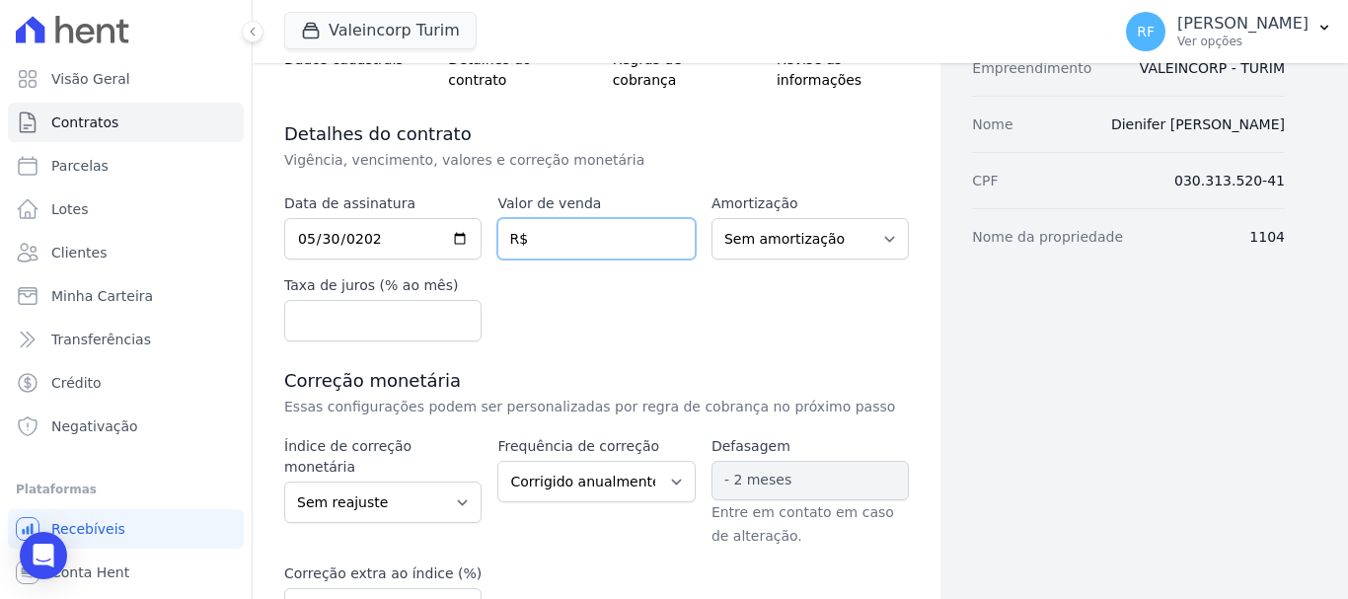
click at [616, 259] on input "number" at bounding box center [596, 238] width 197 height 41
paste input "328.85930"
type input "328.85930"
click at [699, 332] on div "Data de assinatura 2025-05-30 Valor de venda 328.85930 R$ Amortização Sem amort…" at bounding box center [596, 267] width 625 height 148
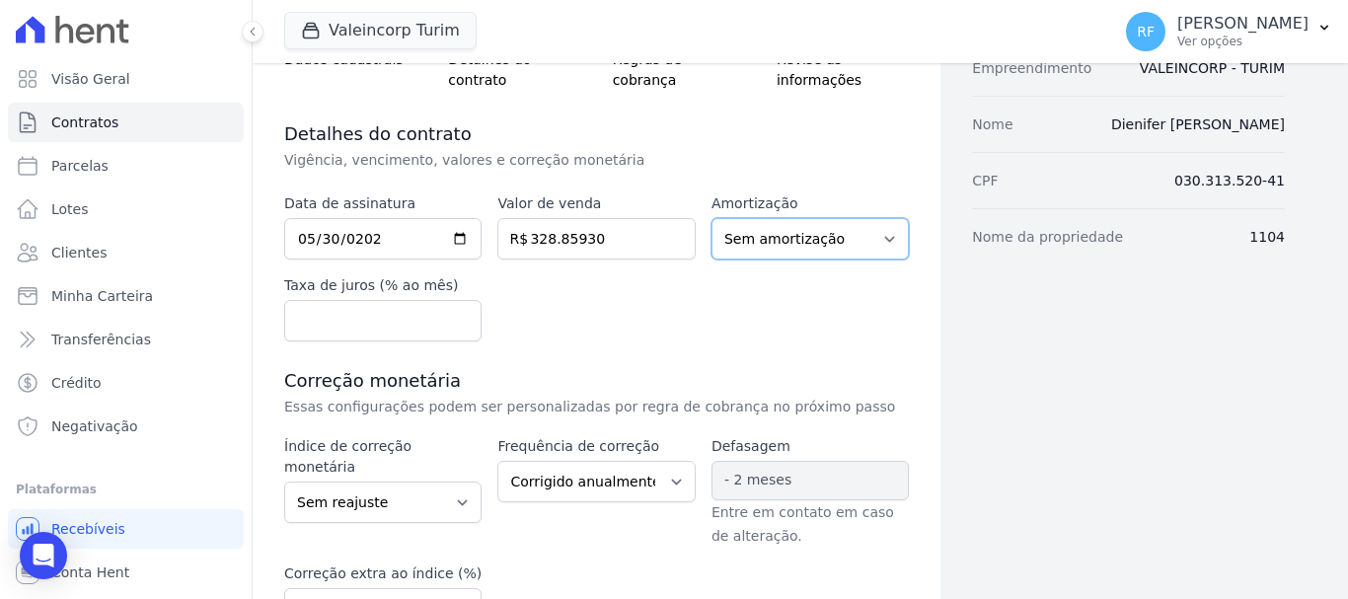
click at [857, 242] on select "Sem amortização Price Sac" at bounding box center [810, 238] width 197 height 41
select select "price"
click at [712, 218] on select "Sem amortização Price Sac" at bounding box center [810, 238] width 197 height 41
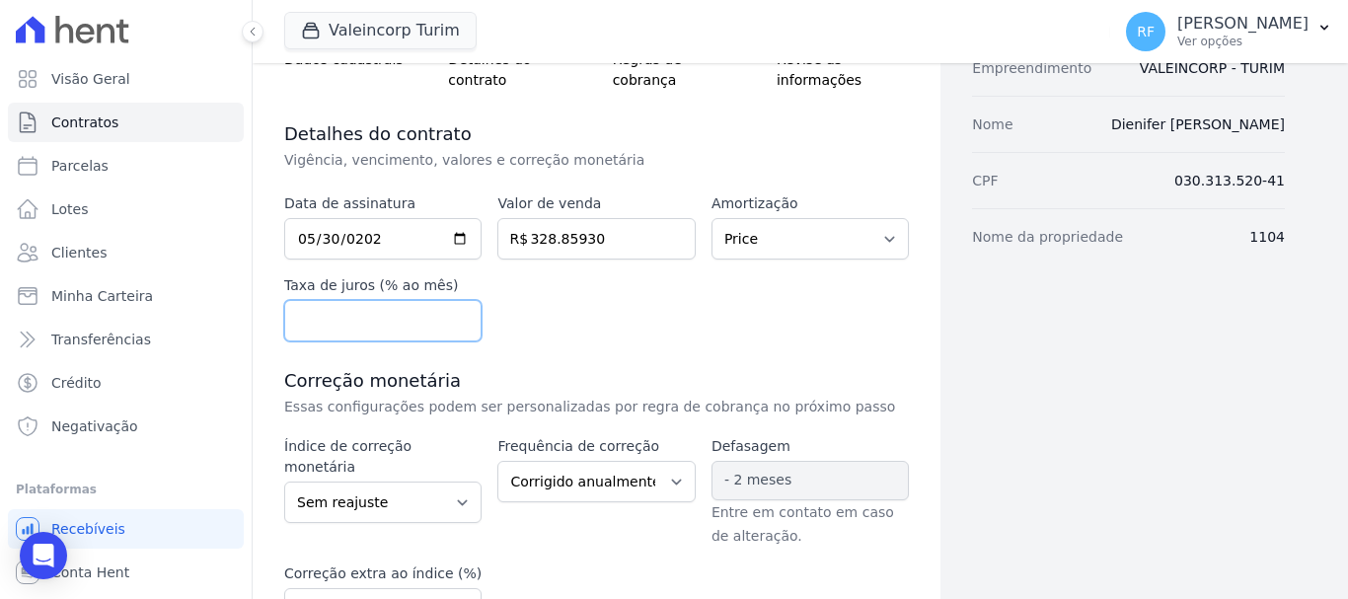
click at [332, 316] on input "number" at bounding box center [382, 320] width 197 height 41
click at [455, 319] on input "0.01" at bounding box center [382, 320] width 197 height 41
click at [455, 334] on input "0.01" at bounding box center [382, 320] width 197 height 41
type input "0"
click at [454, 324] on input "0" at bounding box center [382, 320] width 197 height 41
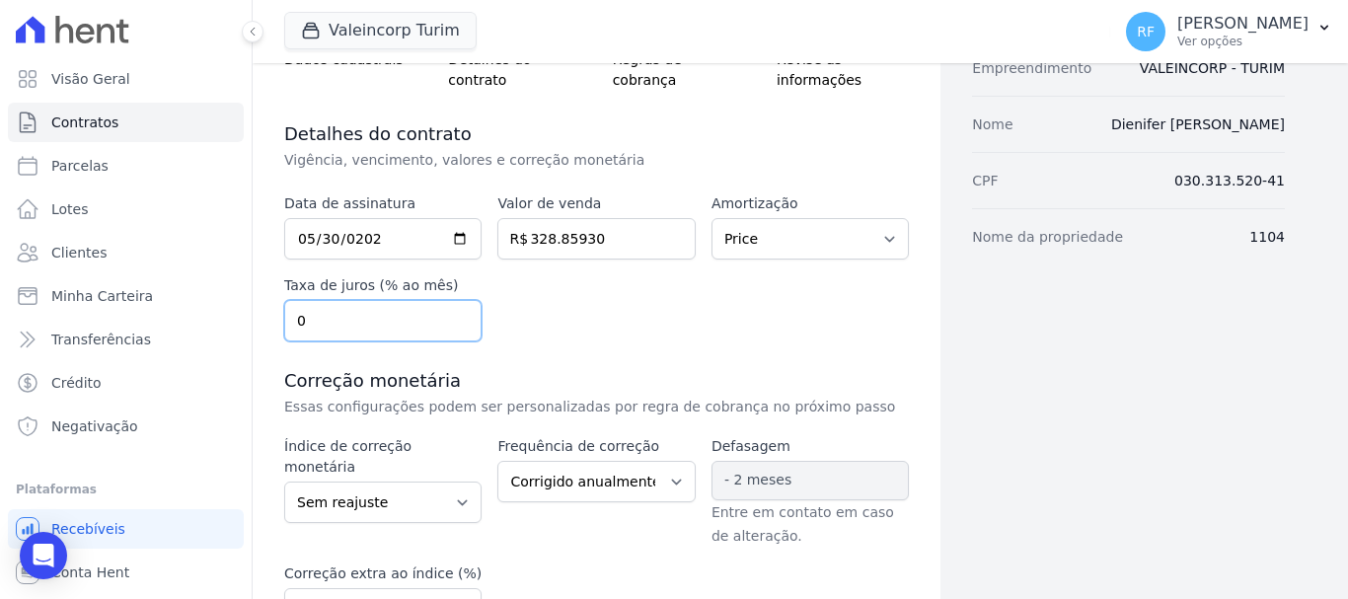
click at [527, 327] on div "Data de assinatura 2025-05-30 Valor de venda 328.85930 R$ Amortização Sem amort…" at bounding box center [596, 267] width 625 height 148
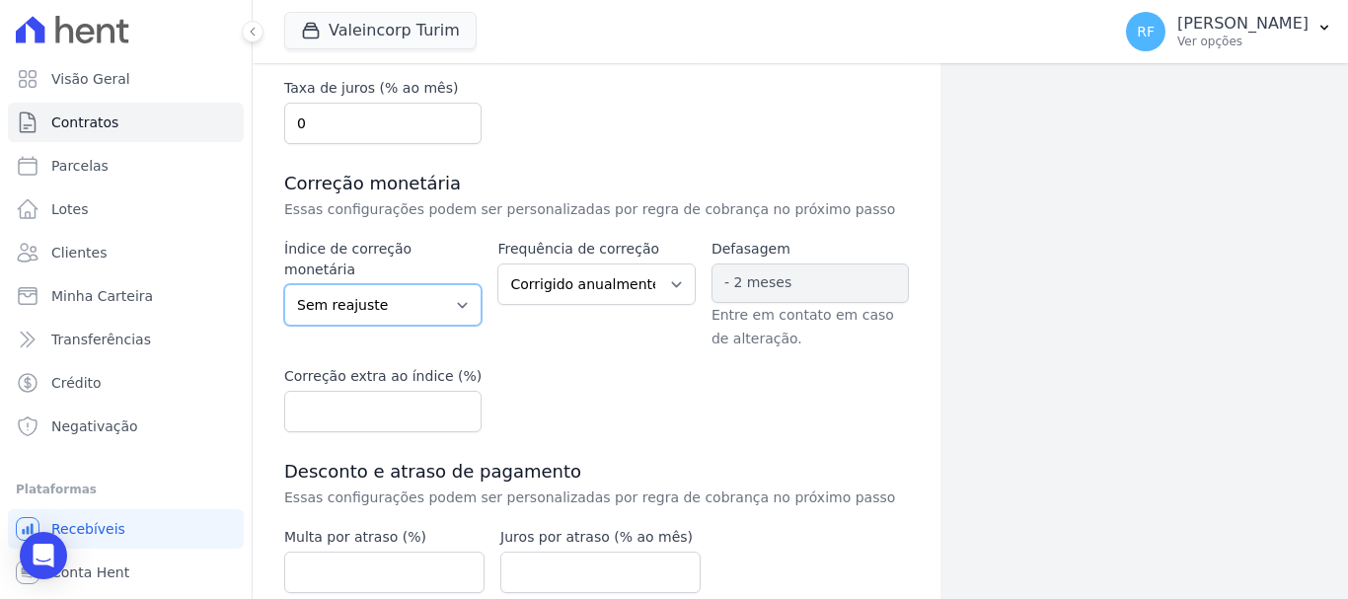
click at [464, 284] on select "Sem reajuste Média dos últimos 12 meses acumulado de INCCM Média dos últimos 12…" at bounding box center [382, 304] width 197 height 41
select select "inccm"
click at [284, 284] on select "Sem reajuste Média dos últimos 12 meses acumulado de INCCM Média dos últimos 12…" at bounding box center [382, 304] width 197 height 41
click at [586, 295] on select "Corrigido semestralmente Corrigido mensalmente Corrigido anualmente" at bounding box center [596, 284] width 197 height 41
select select "monthly"
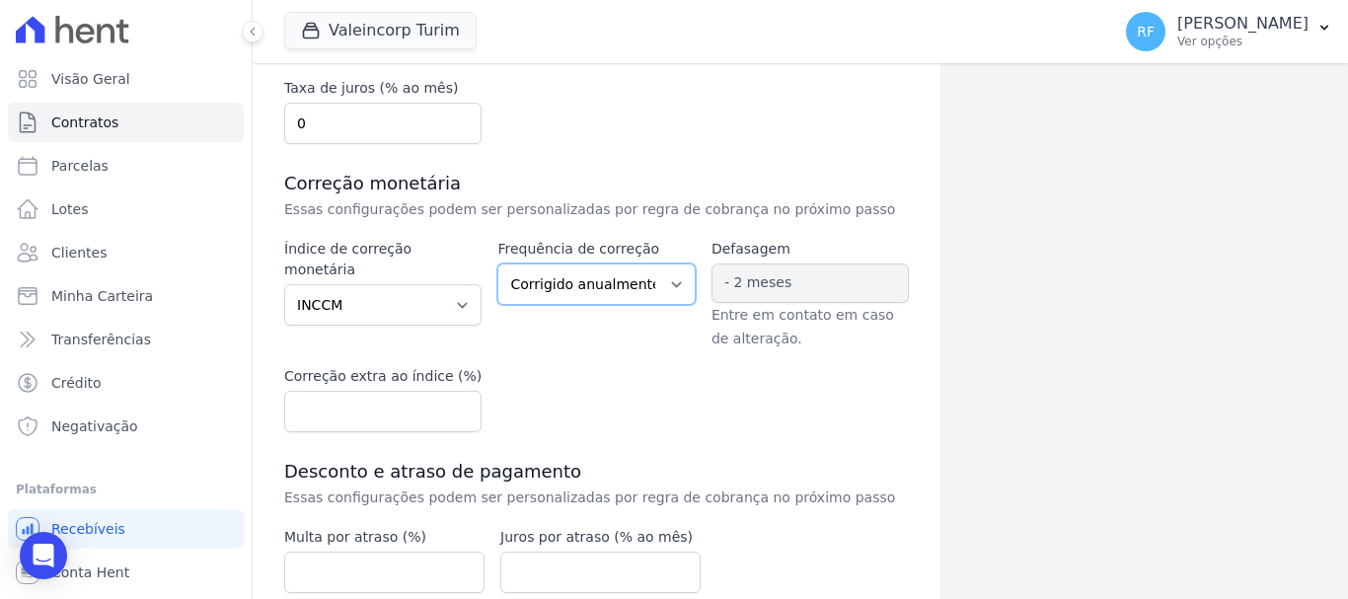
click at [498, 264] on select "Corrigido semestralmente Corrigido mensalmente Corrigido anualmente" at bounding box center [596, 284] width 197 height 41
click at [757, 274] on span "- 2 meses" at bounding box center [758, 282] width 67 height 16
drag, startPoint x: 729, startPoint y: 273, endPoint x: 797, endPoint y: 281, distance: 68.6
click at [797, 281] on span "- 2 meses" at bounding box center [810, 283] width 197 height 39
click at [811, 295] on span "- 2 meses" at bounding box center [810, 283] width 197 height 39
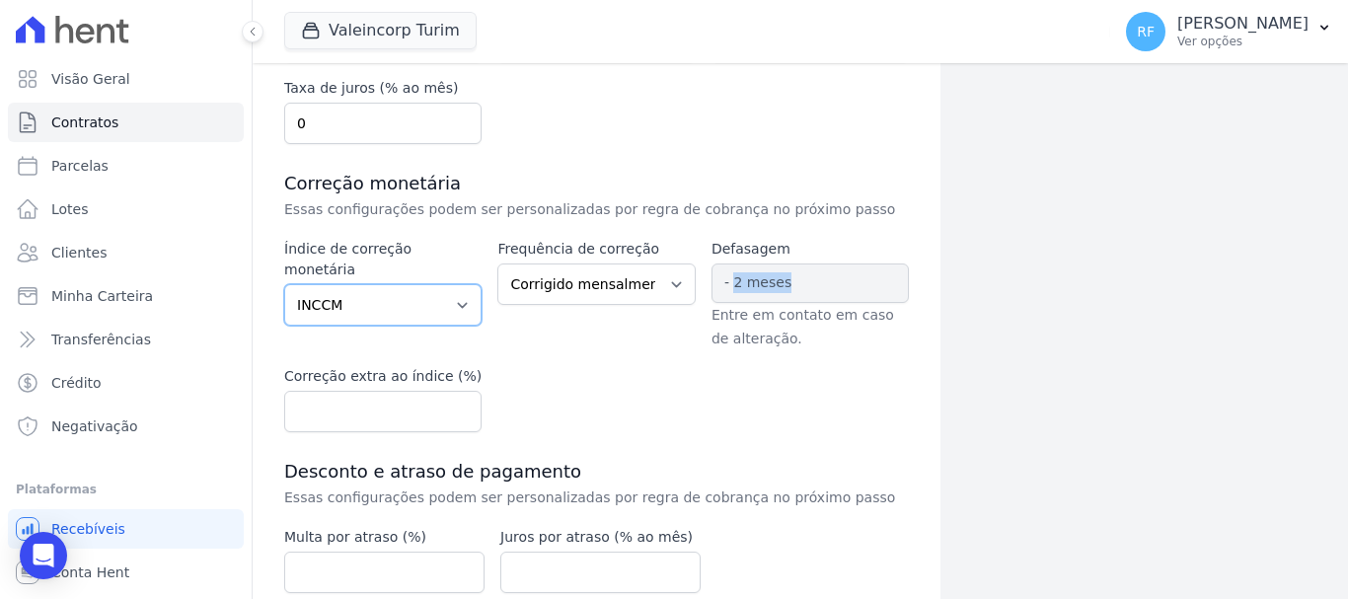
click at [288, 293] on select "Sem reajuste Média dos últimos 12 meses acumulado de INCCM Média dos últimos 12…" at bounding box center [382, 304] width 197 height 41
click at [284, 284] on select "Sem reajuste Média dos últimos 12 meses acumulado de INCCM Média dos últimos 12…" at bounding box center [382, 304] width 197 height 41
click at [816, 289] on span "- 2 meses" at bounding box center [810, 283] width 197 height 39
click at [757, 274] on span "- 2 meses" at bounding box center [758, 282] width 67 height 16
click at [376, 284] on select "Sem reajuste Média dos últimos 12 meses acumulado de INCCM Média dos últimos 12…" at bounding box center [382, 304] width 197 height 41
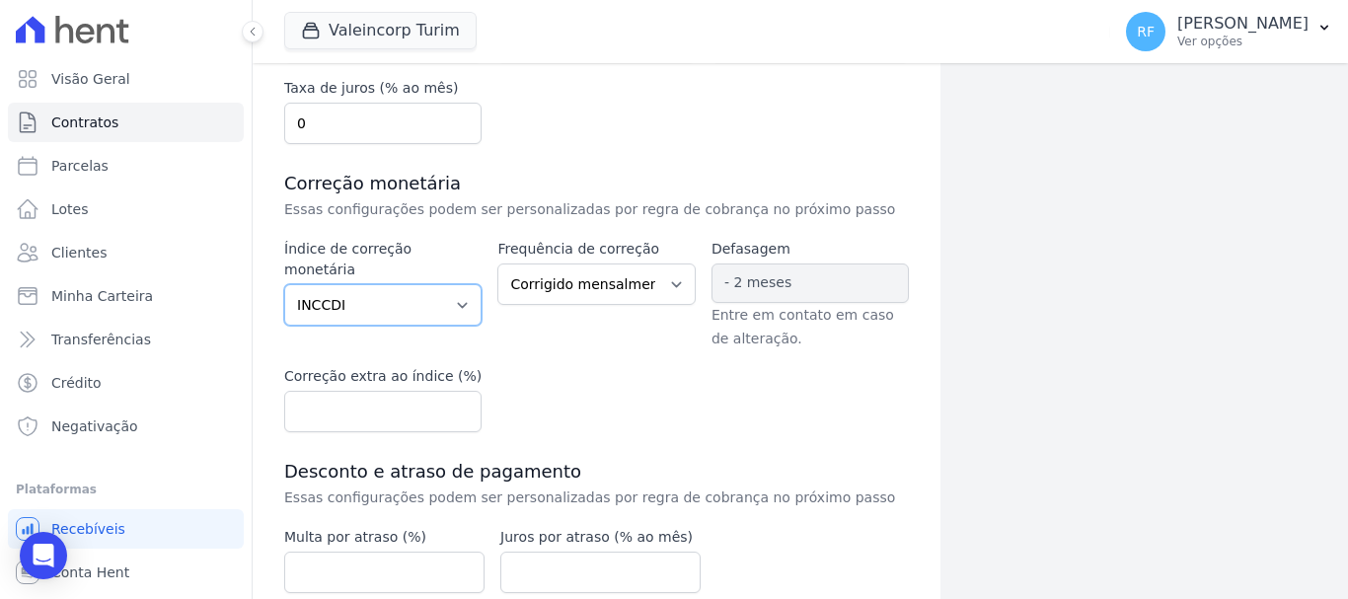
select select "inccm"
click at [284, 284] on select "Sem reajuste Média dos últimos 12 meses acumulado de INCCM Média dos últimos 12…" at bounding box center [382, 304] width 197 height 41
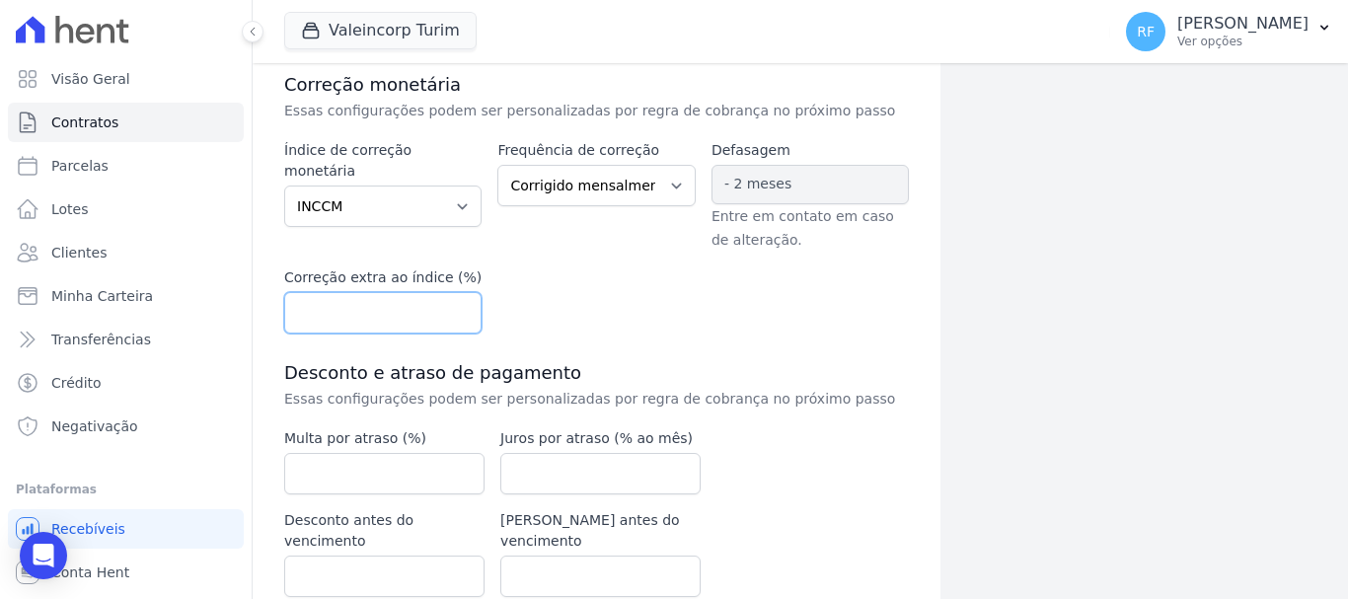
click at [428, 305] on input "number" at bounding box center [382, 312] width 197 height 41
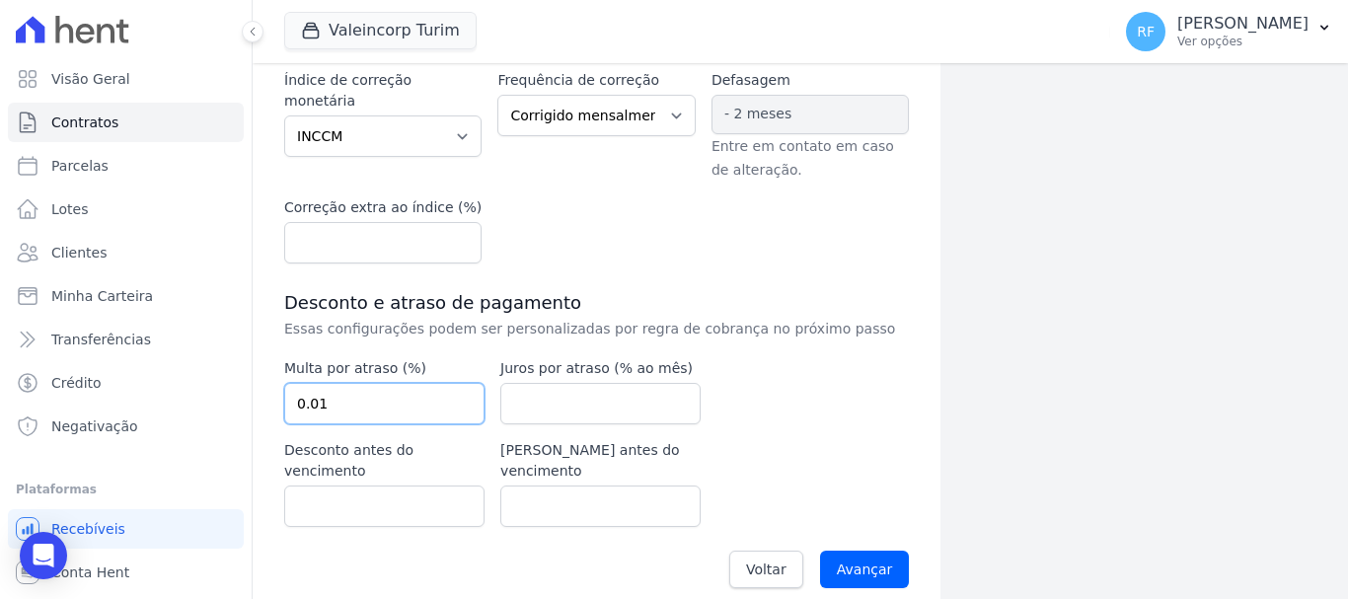
click at [468, 401] on input "0.01" at bounding box center [384, 403] width 200 height 41
click at [457, 398] on input "0.02" at bounding box center [384, 403] width 200 height 41
click at [457, 398] on input "0.03" at bounding box center [384, 403] width 200 height 41
click at [457, 398] on input "0.04" at bounding box center [384, 403] width 200 height 41
click at [297, 402] on input "0.04" at bounding box center [384, 403] width 200 height 41
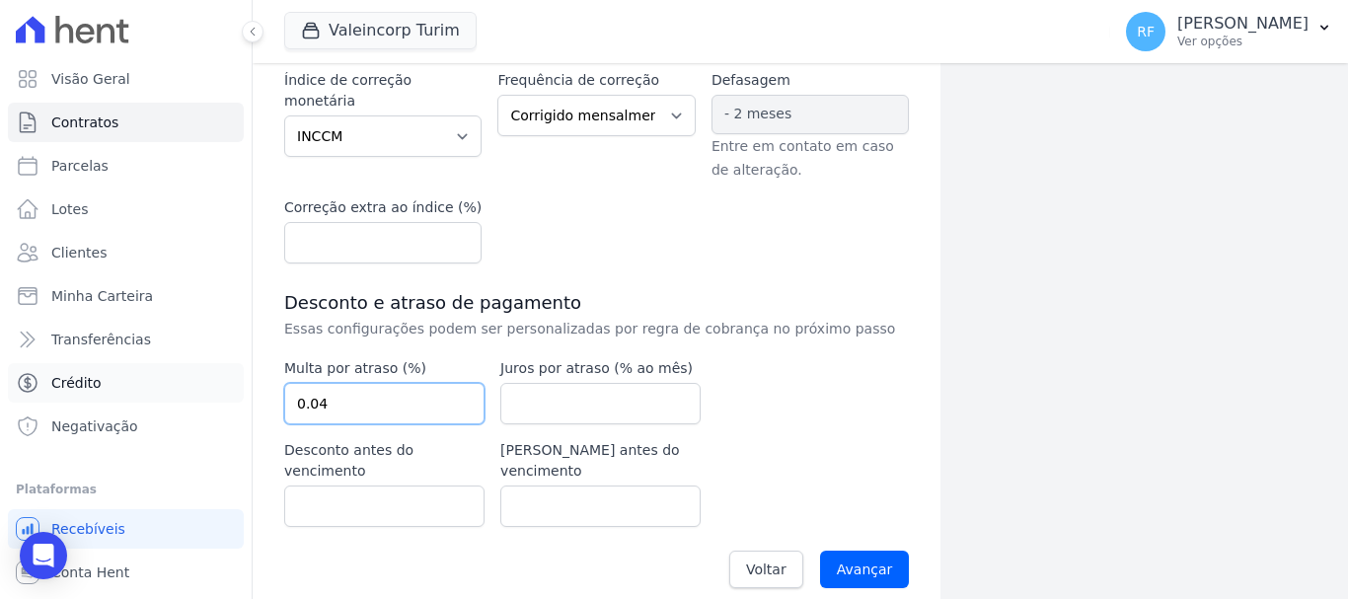
drag, startPoint x: 349, startPoint y: 413, endPoint x: 172, endPoint y: 375, distance: 181.6
click at [173, 375] on div "Visão Geral Contratos Parcelas Lotes Clientes Minha Carteira Transferências Cré…" at bounding box center [674, 299] width 1348 height 599
type input "2"
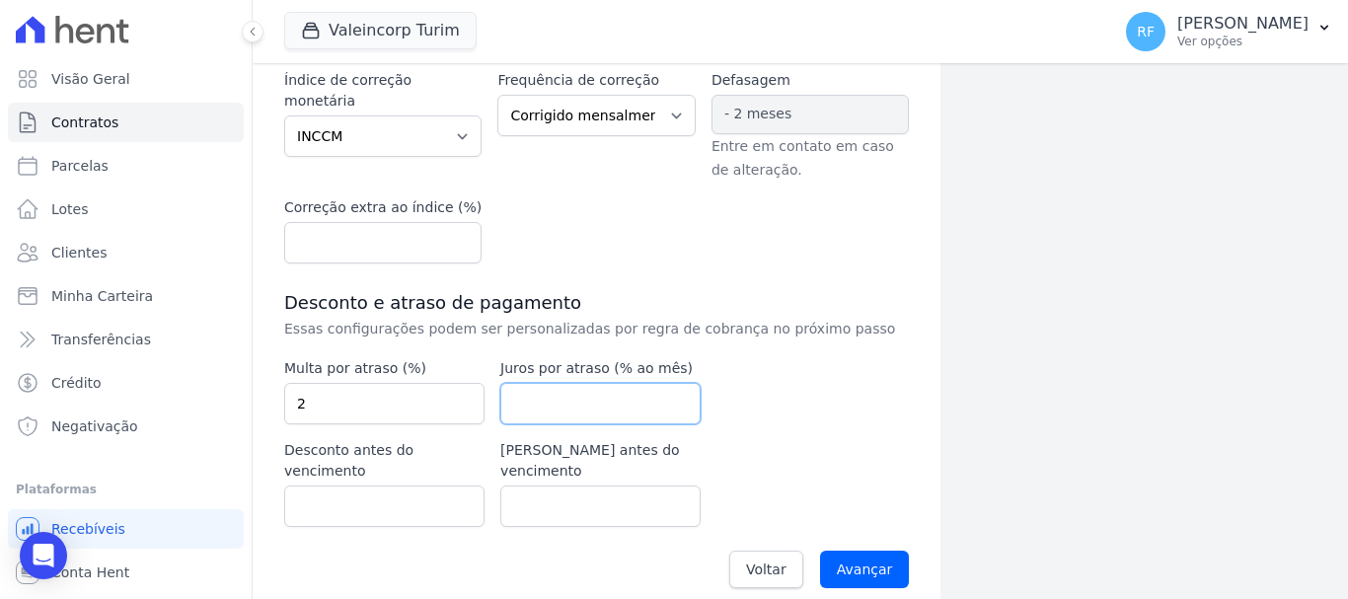
click at [546, 404] on input "number" at bounding box center [601, 403] width 200 height 41
type input "2"
click at [820, 551] on input "Avançar" at bounding box center [865, 570] width 90 height 38
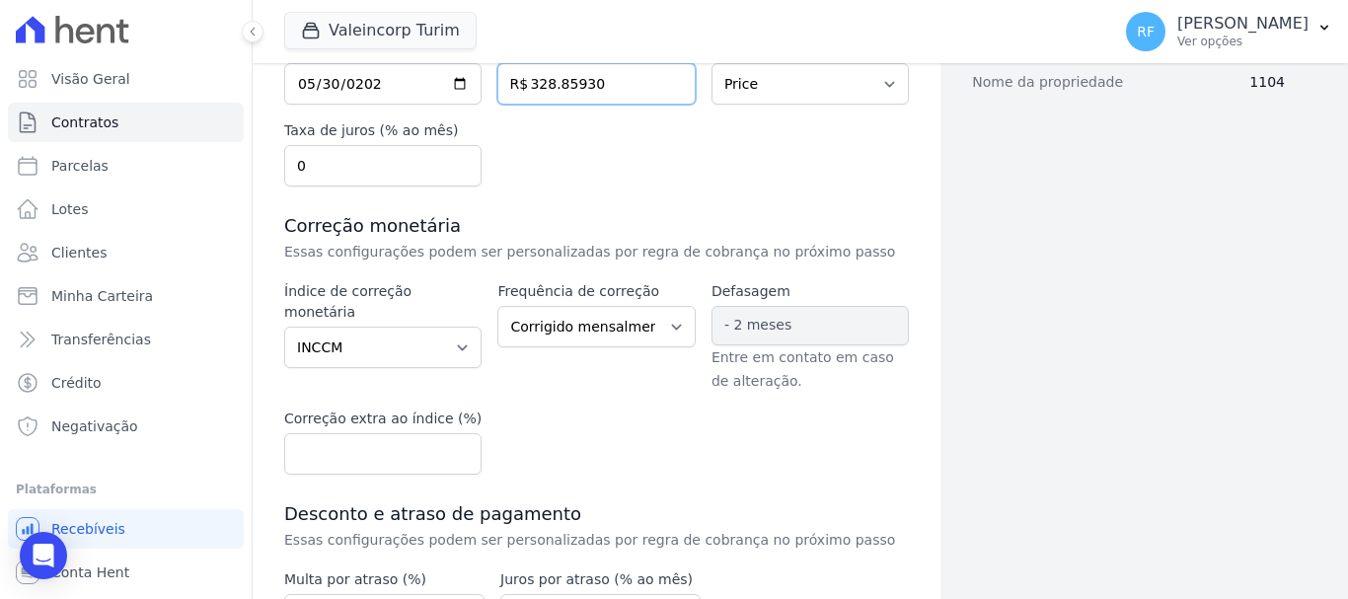
click at [574, 85] on input "328.85930" at bounding box center [596, 83] width 197 height 41
click at [555, 87] on input "328.85930" at bounding box center [596, 83] width 197 height 41
type input "32885930"
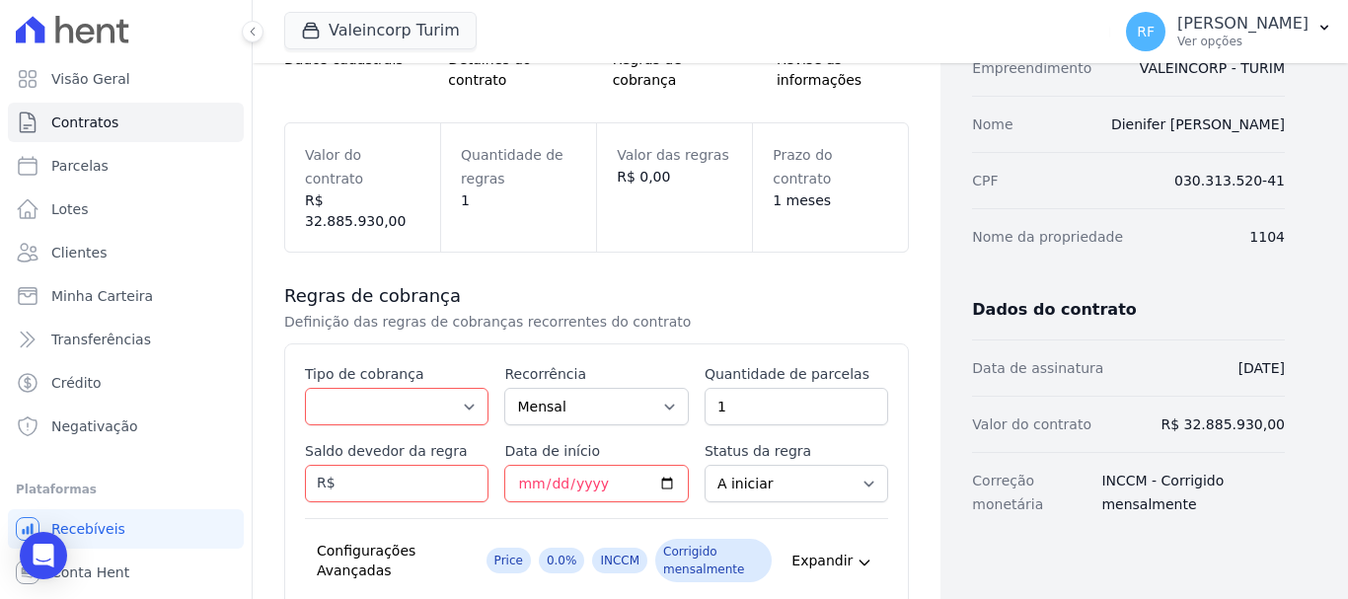
scroll to position [296, 0]
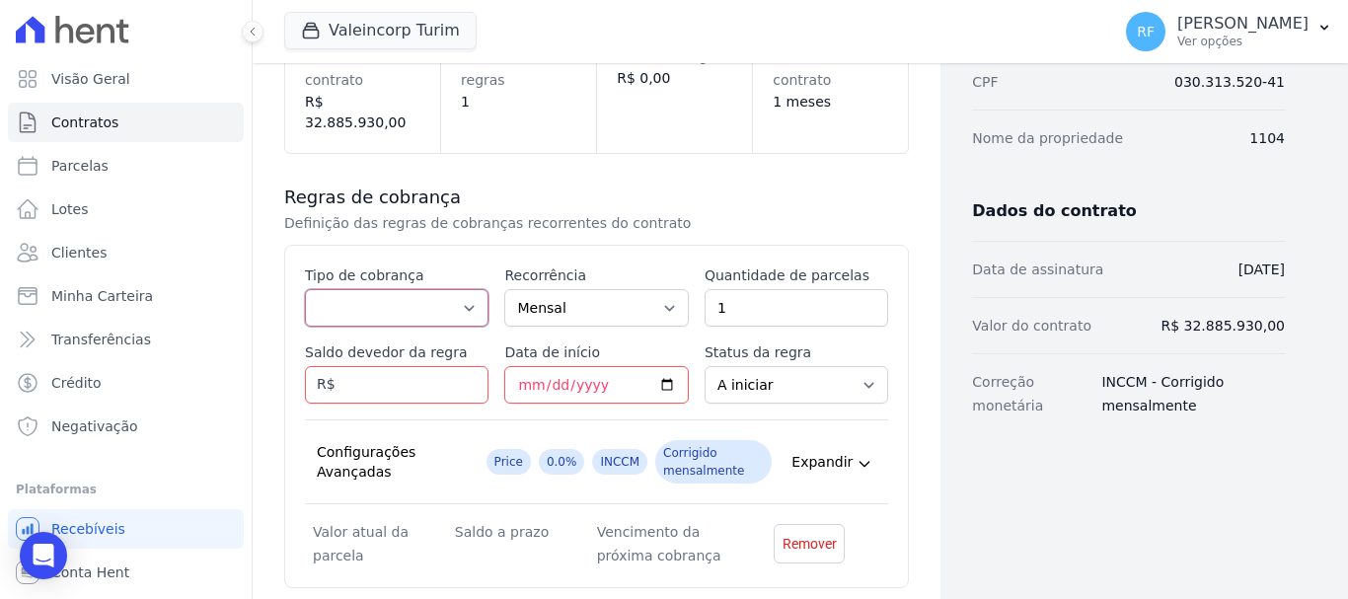
click at [448, 289] on select "Parcela Normal Entrada Sinal Intercalada Chaves Pré-chaves Pós-chaves Impostos …" at bounding box center [397, 308] width 184 height 38
select select "standard"
click at [305, 289] on select "Parcela Normal Entrada Sinal Intercalada Chaves Pré-chaves Pós-chaves Impostos …" at bounding box center [397, 308] width 184 height 38
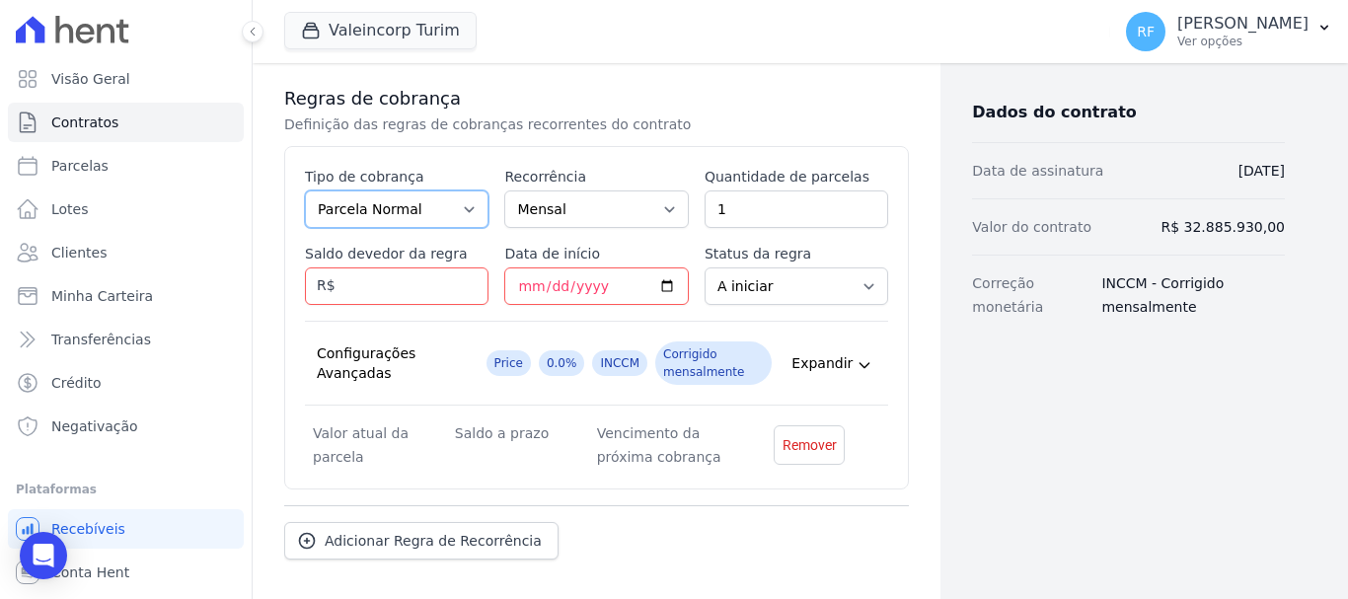
scroll to position [459, 0]
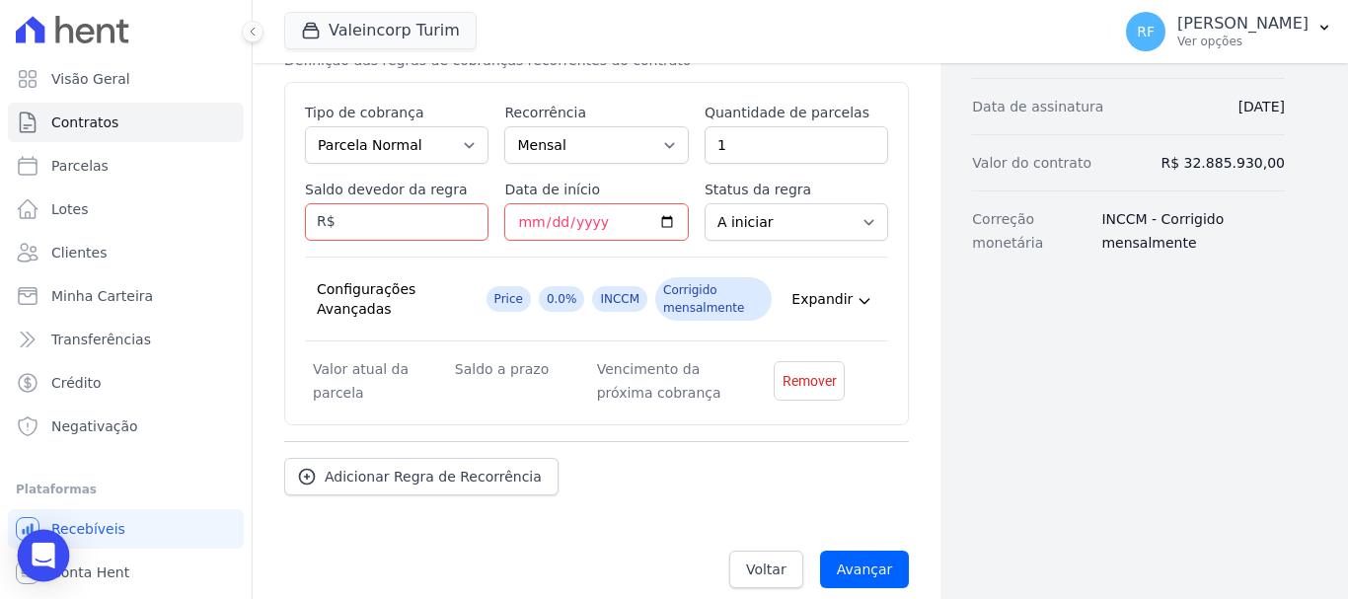
click at [40, 550] on icon "Open Intercom Messenger" at bounding box center [43, 556] width 23 height 26
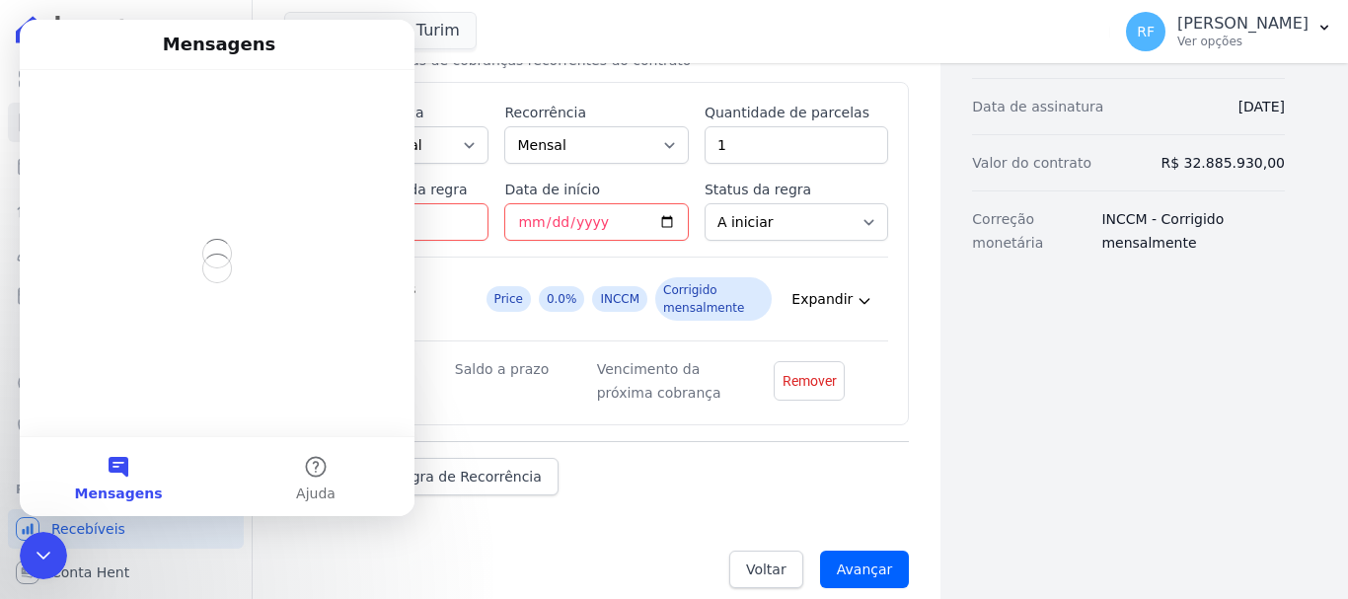
scroll to position [0, 0]
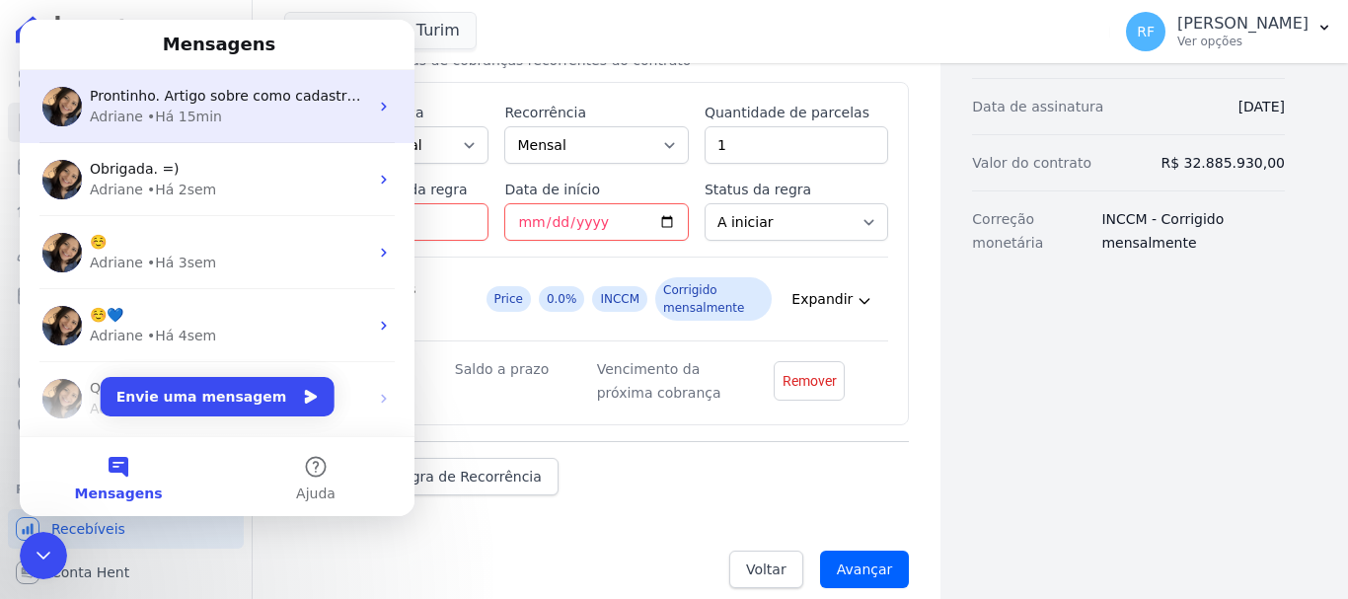
click at [256, 96] on span "Prontinho. Artigo sobre como cadastrar o contrato na Hent:" at bounding box center [295, 96] width 411 height 16
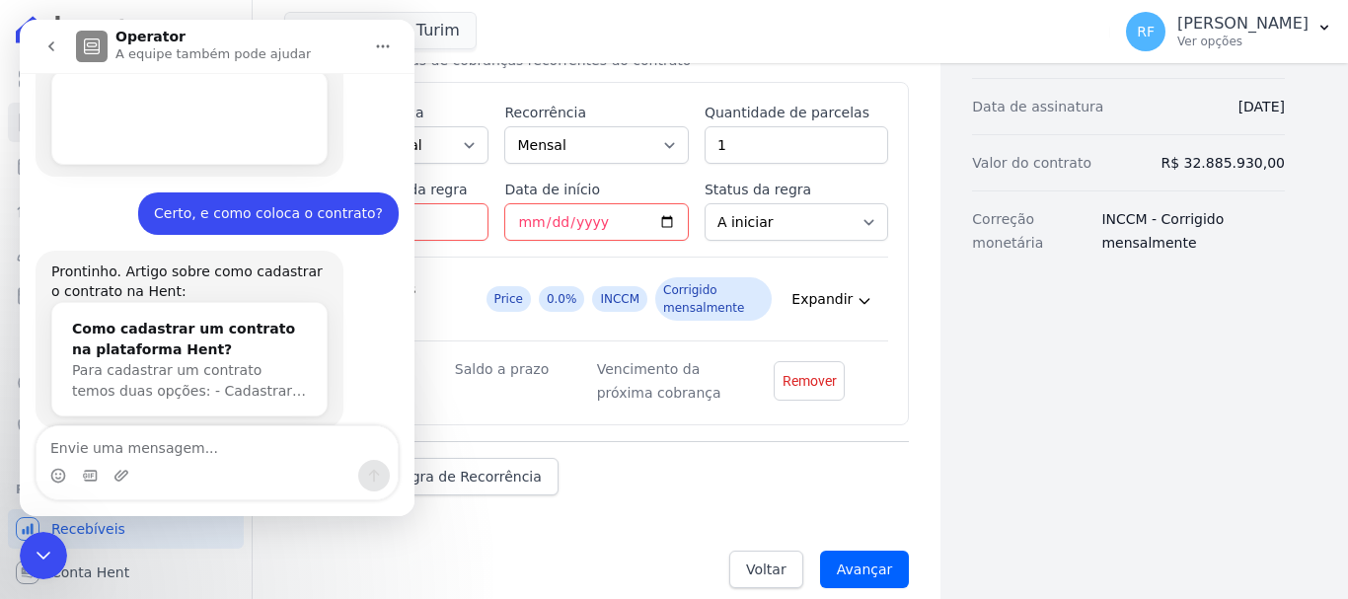
scroll to position [412, 0]
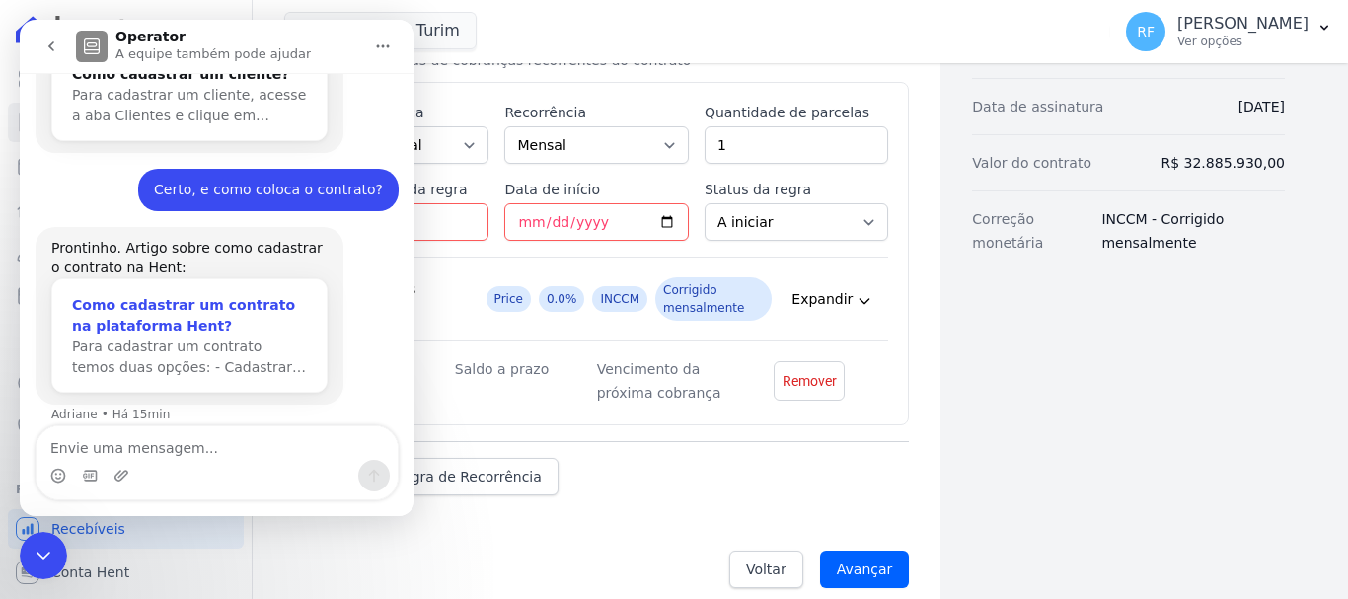
click at [230, 295] on div "Como cadastrar um contrato na plataforma Hent?" at bounding box center [189, 315] width 235 height 41
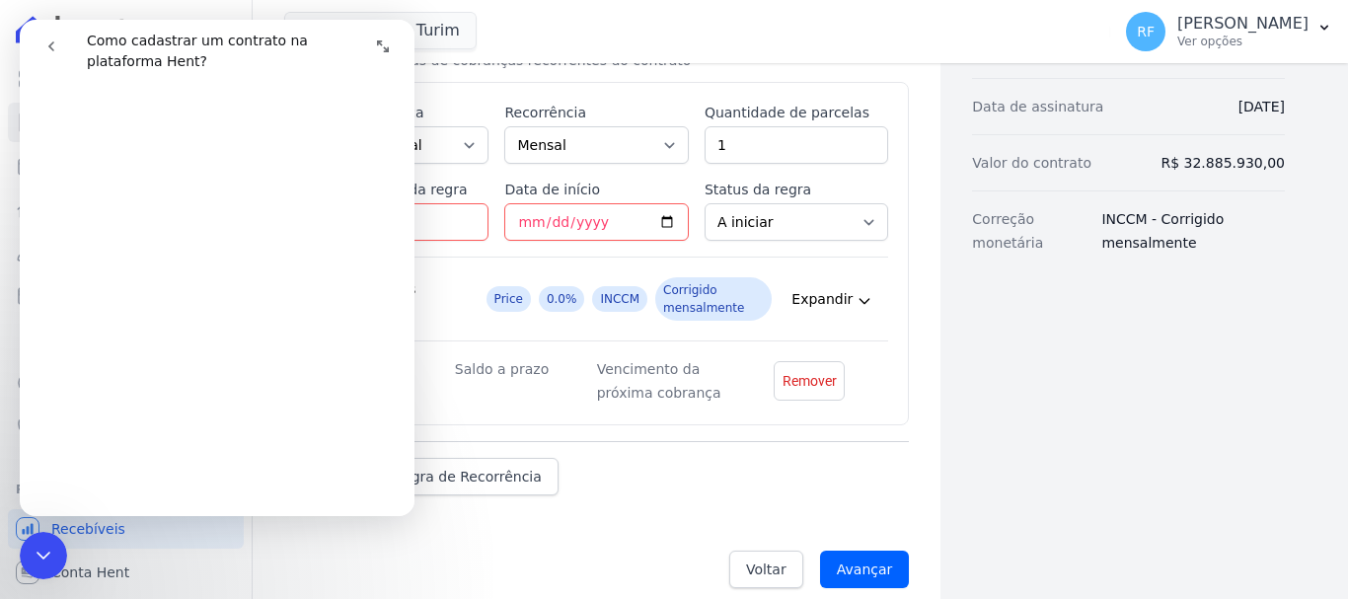
scroll to position [296, 0]
click at [385, 31] on button "Expandir janela" at bounding box center [383, 47] width 38 height 38
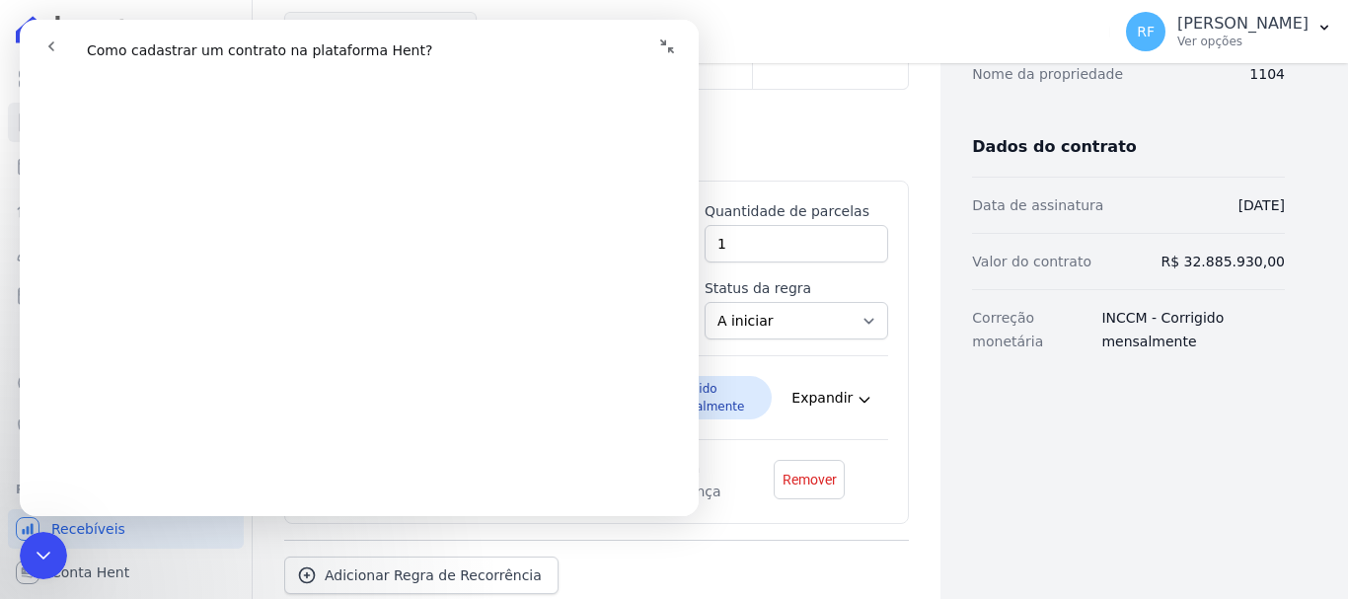
scroll to position [262, 0]
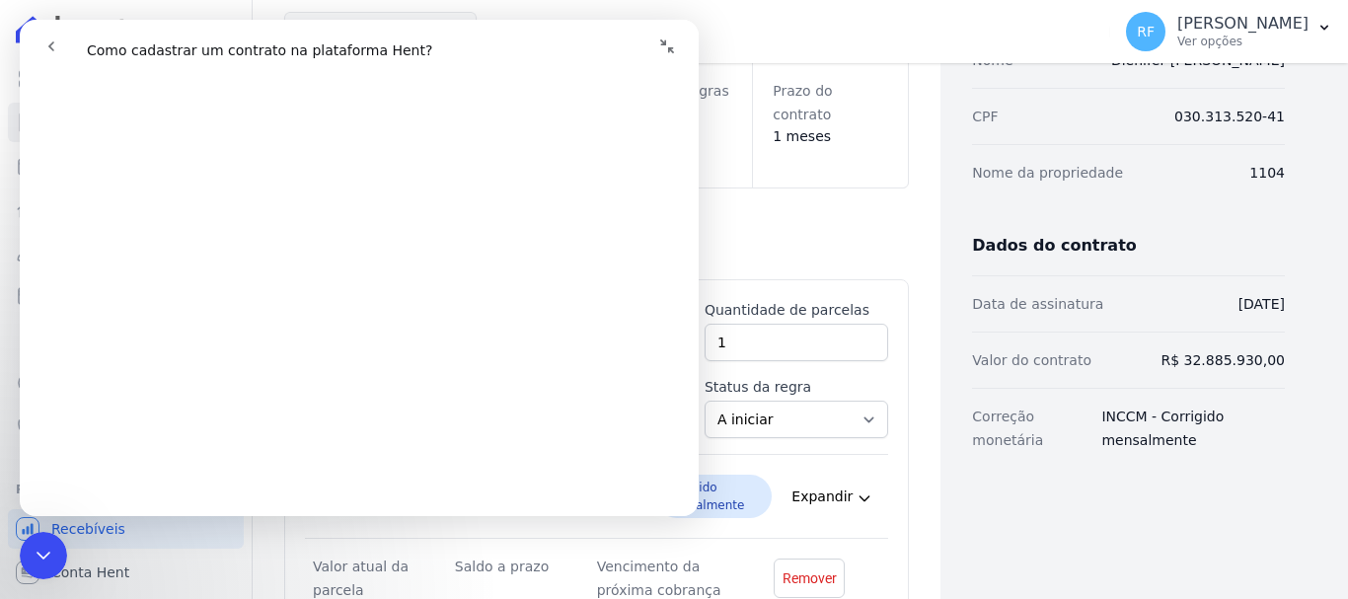
click at [805, 123] on div "Prazo do contrato 1 meses" at bounding box center [830, 123] width 155 height 128
click at [41, 572] on div "Encerramento do Messenger da Intercom" at bounding box center [43, 555] width 47 height 47
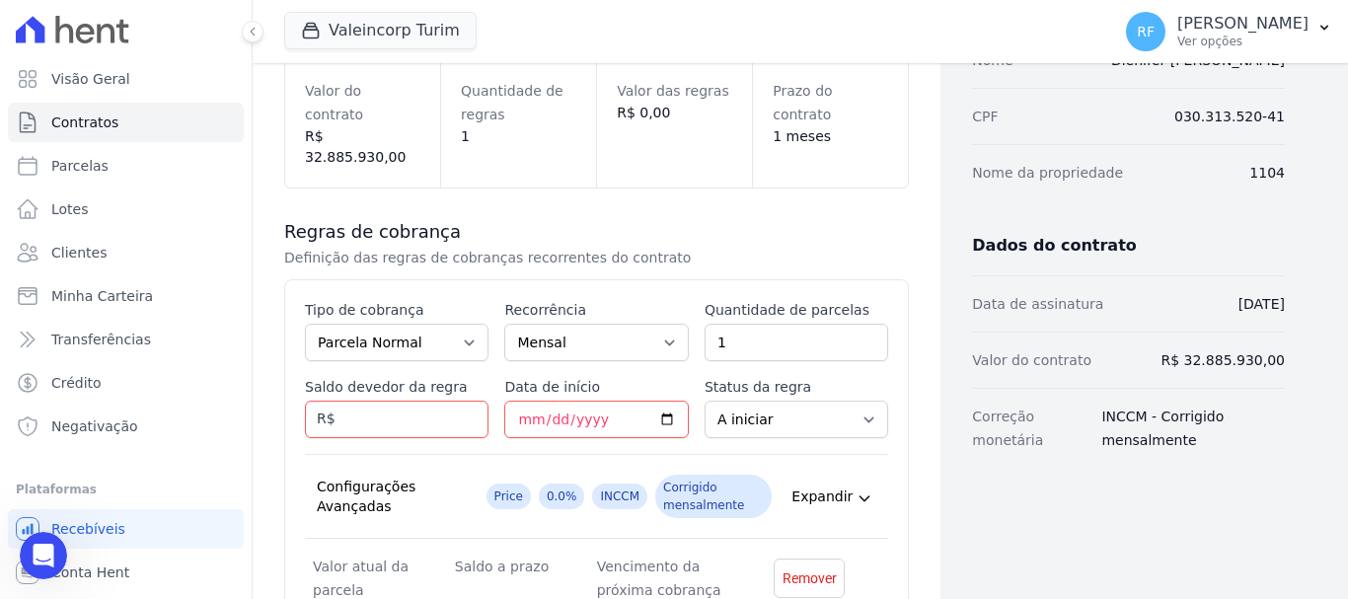
scroll to position [459, 0]
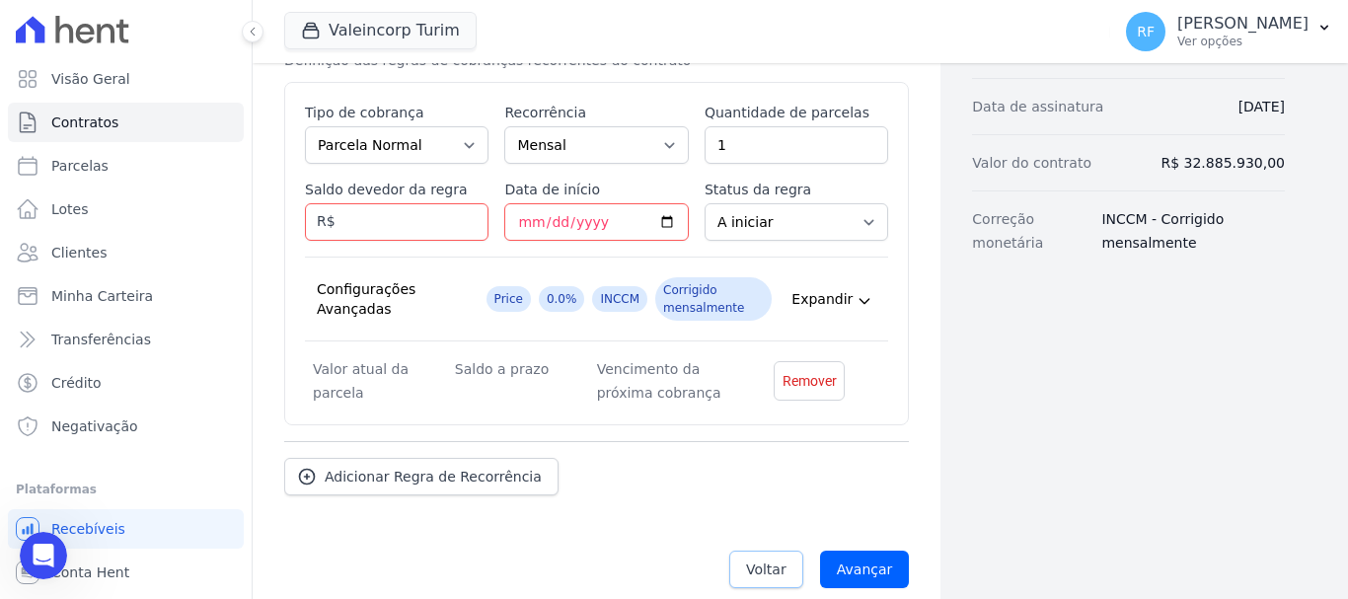
click at [750, 562] on link "Voltar" at bounding box center [767, 570] width 74 height 38
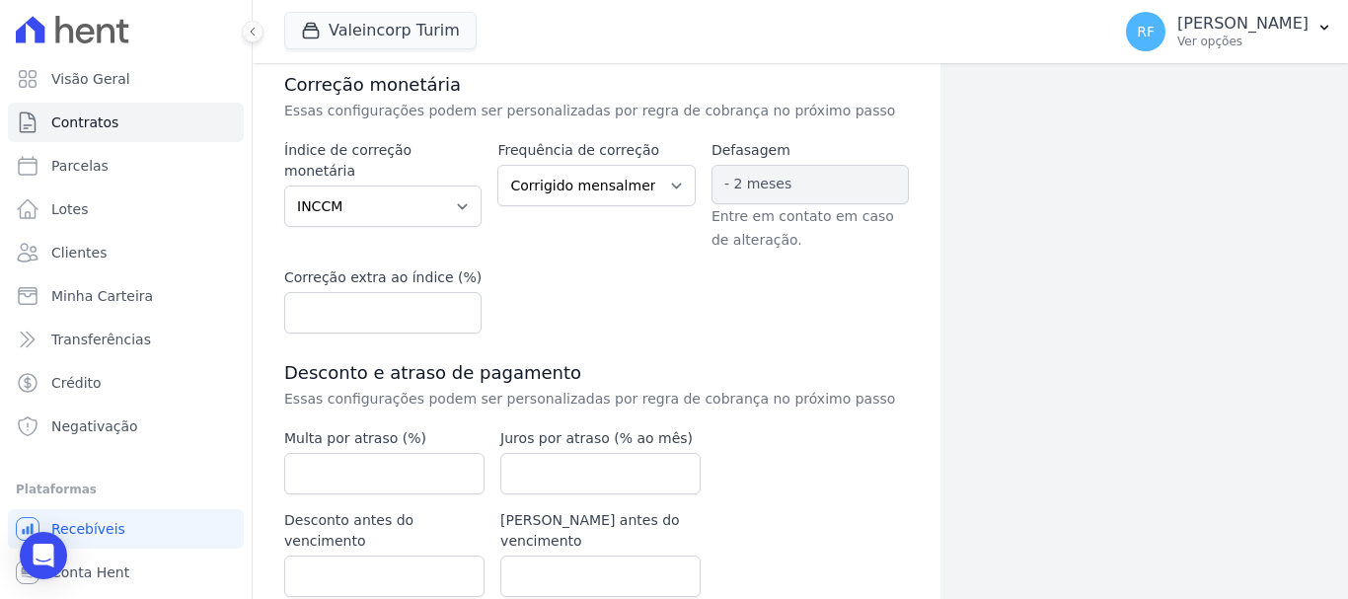
scroll to position [564, 0]
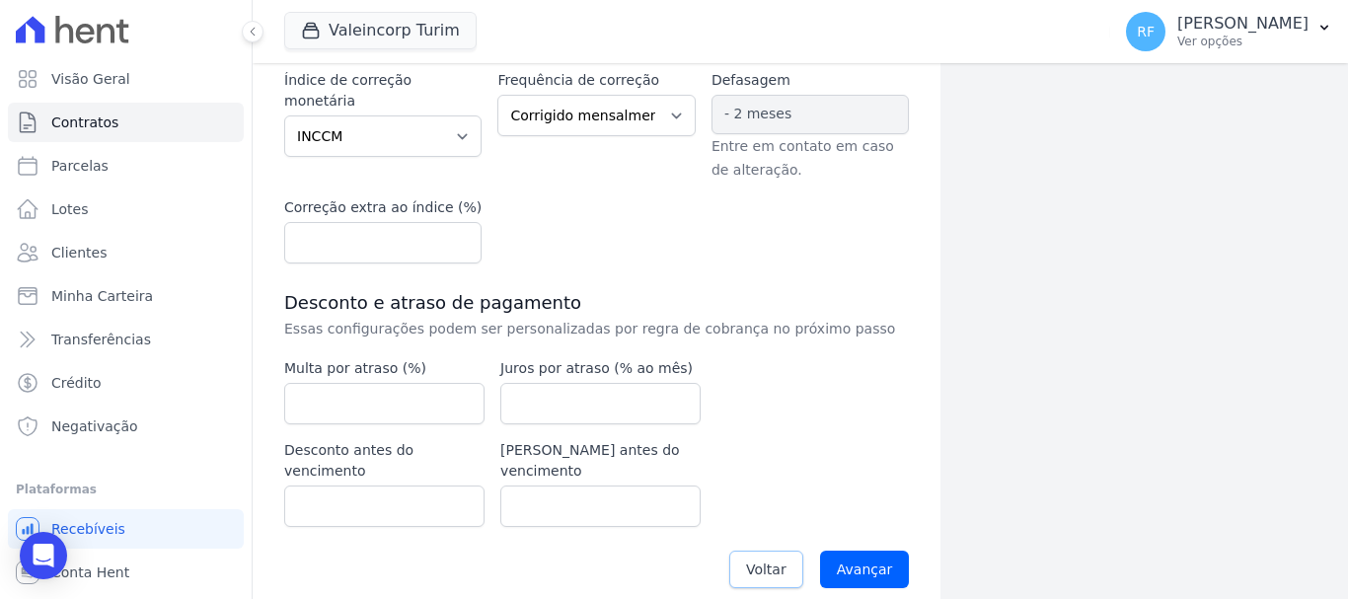
click at [765, 560] on span "Voltar" at bounding box center [766, 570] width 40 height 20
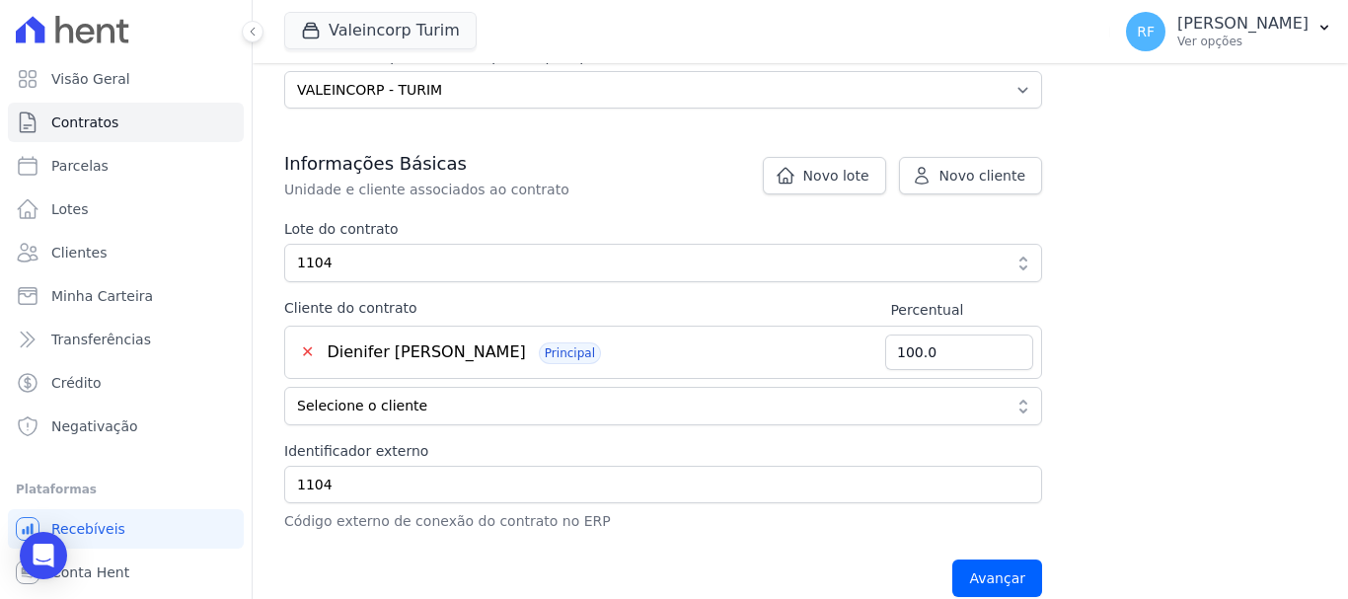
scroll to position [395, 0]
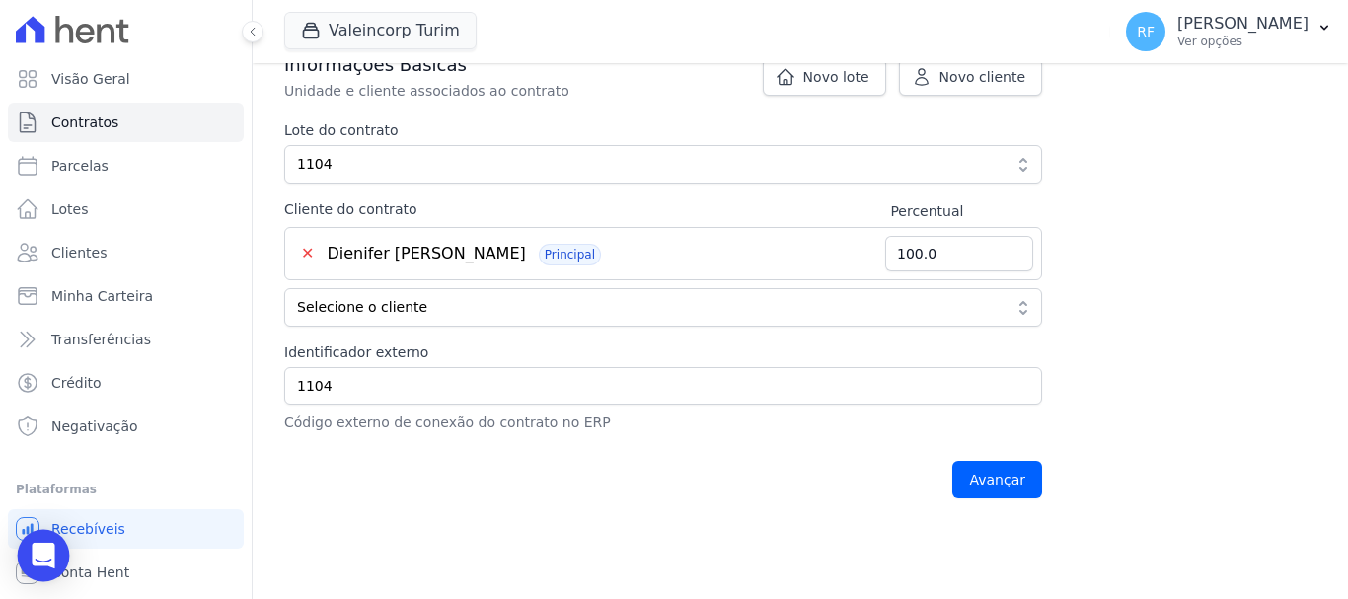
click at [39, 555] on icon "Open Intercom Messenger" at bounding box center [43, 556] width 23 height 26
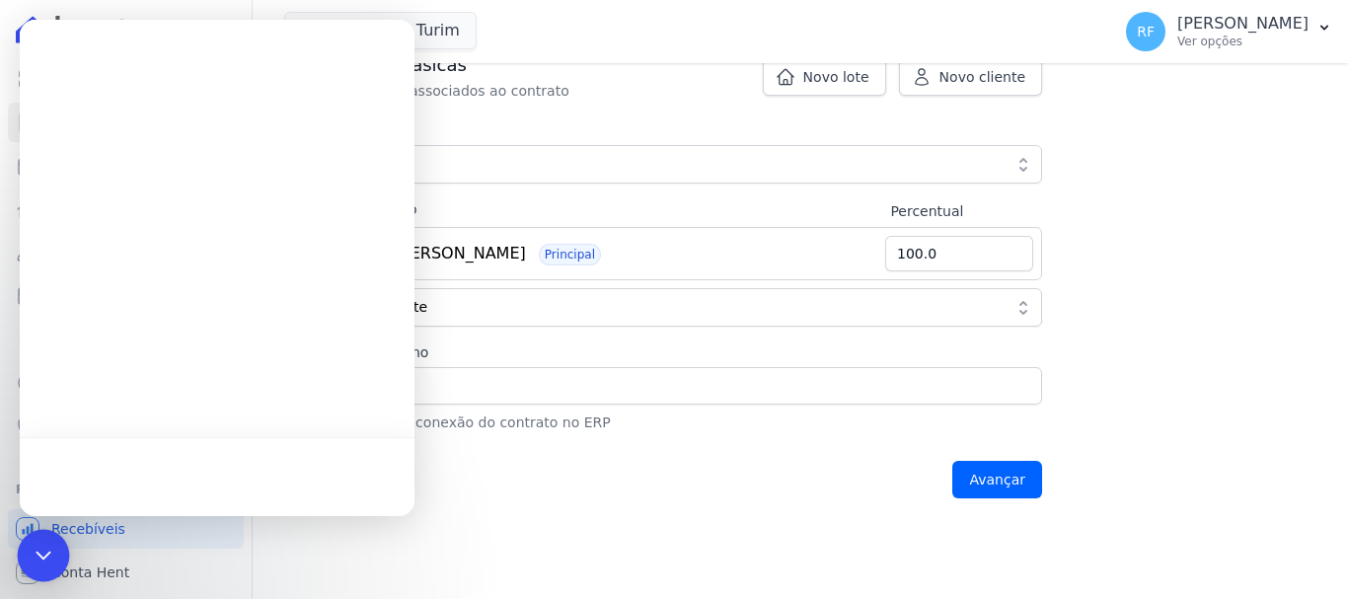
scroll to position [0, 0]
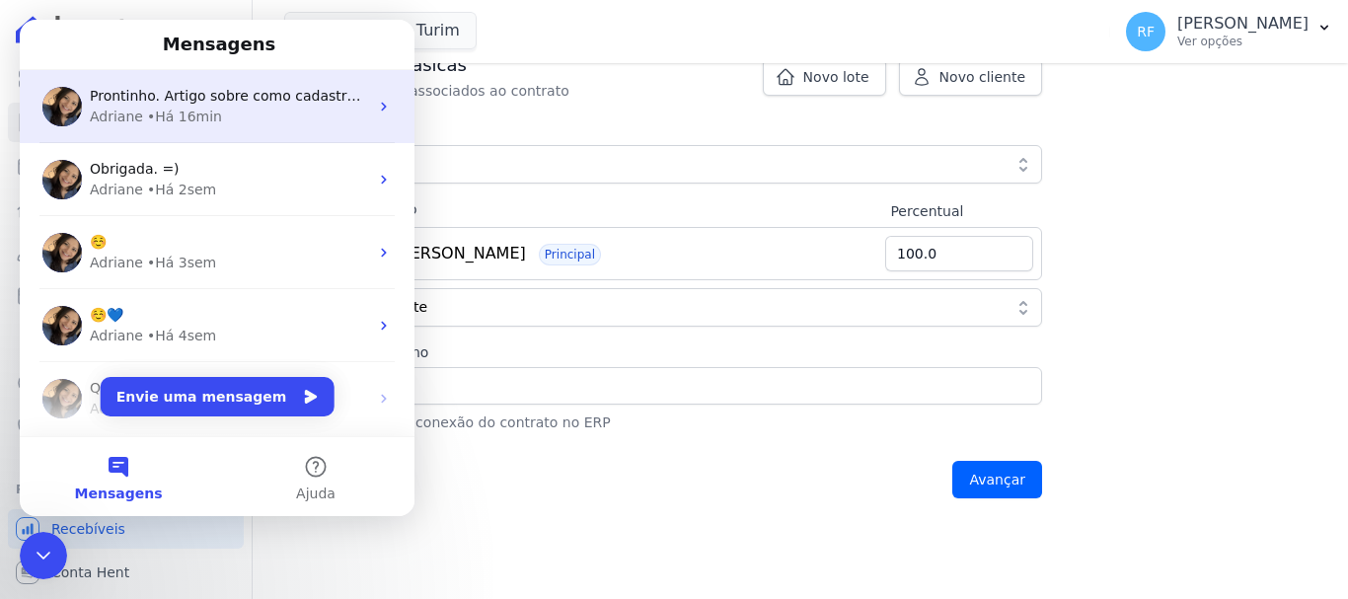
click at [199, 134] on div "Prontinho. Artigo sobre como cadastrar o contrato na Hent: [PERSON_NAME] • Há 1…" at bounding box center [217, 106] width 395 height 73
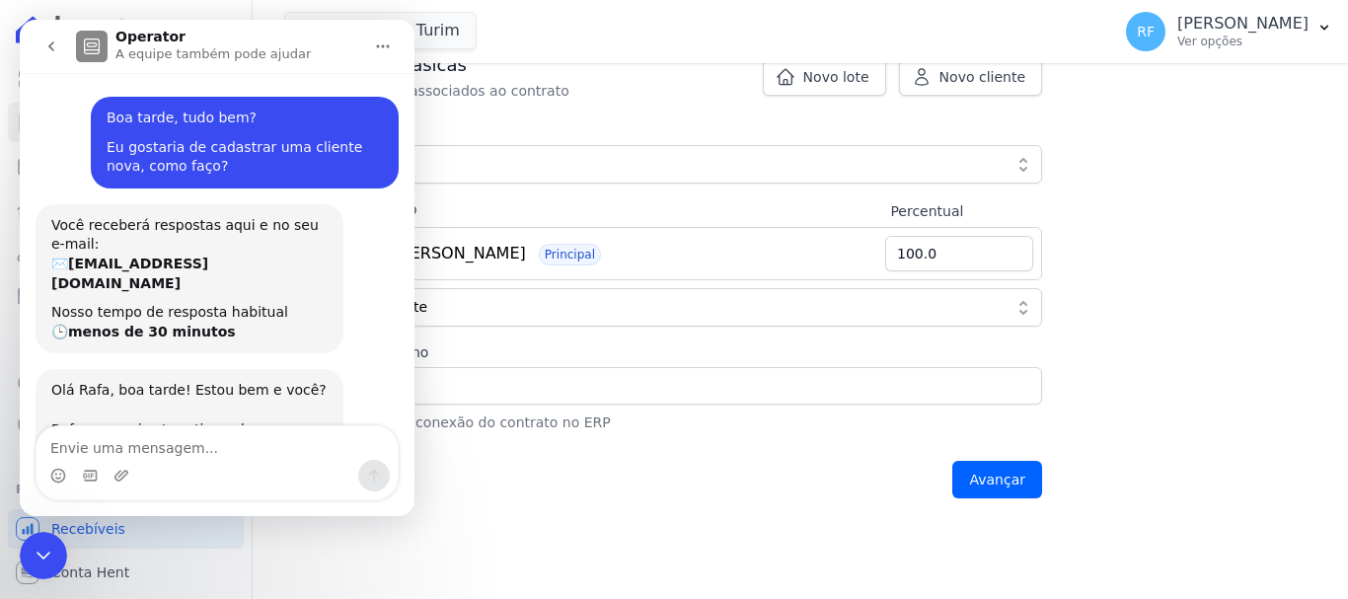
scroll to position [388, 0]
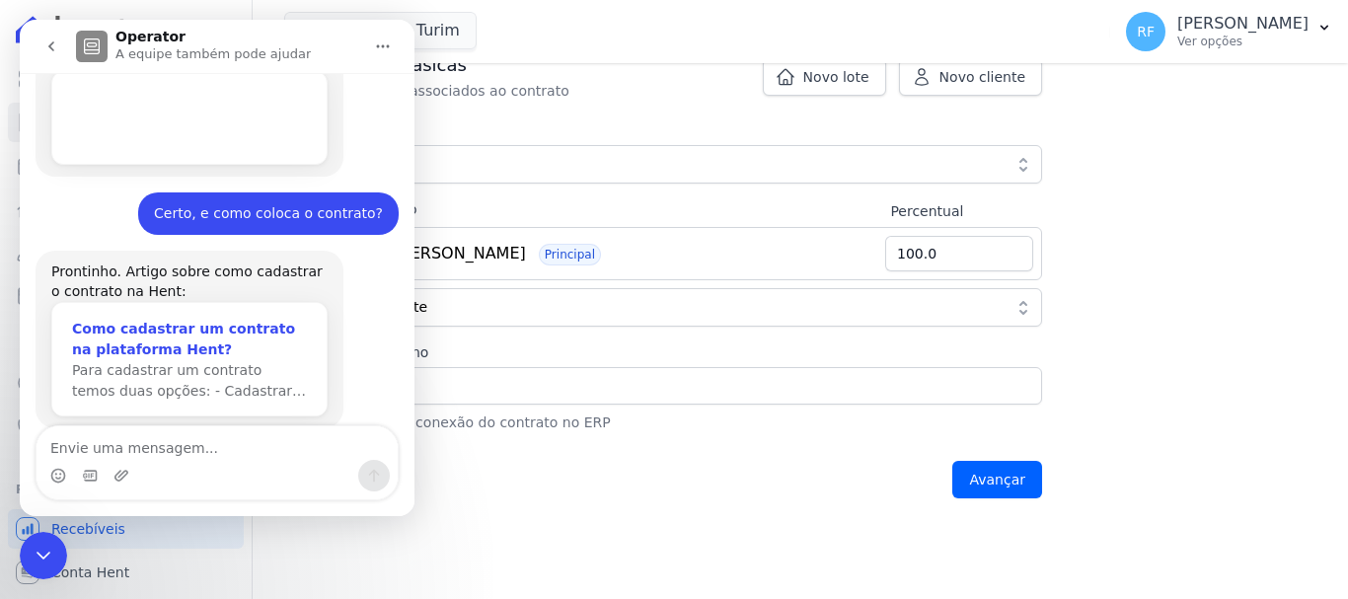
click at [197, 362] on span "Para cadastrar um contrato temos duas opções: - Cadastrar…" at bounding box center [189, 380] width 234 height 37
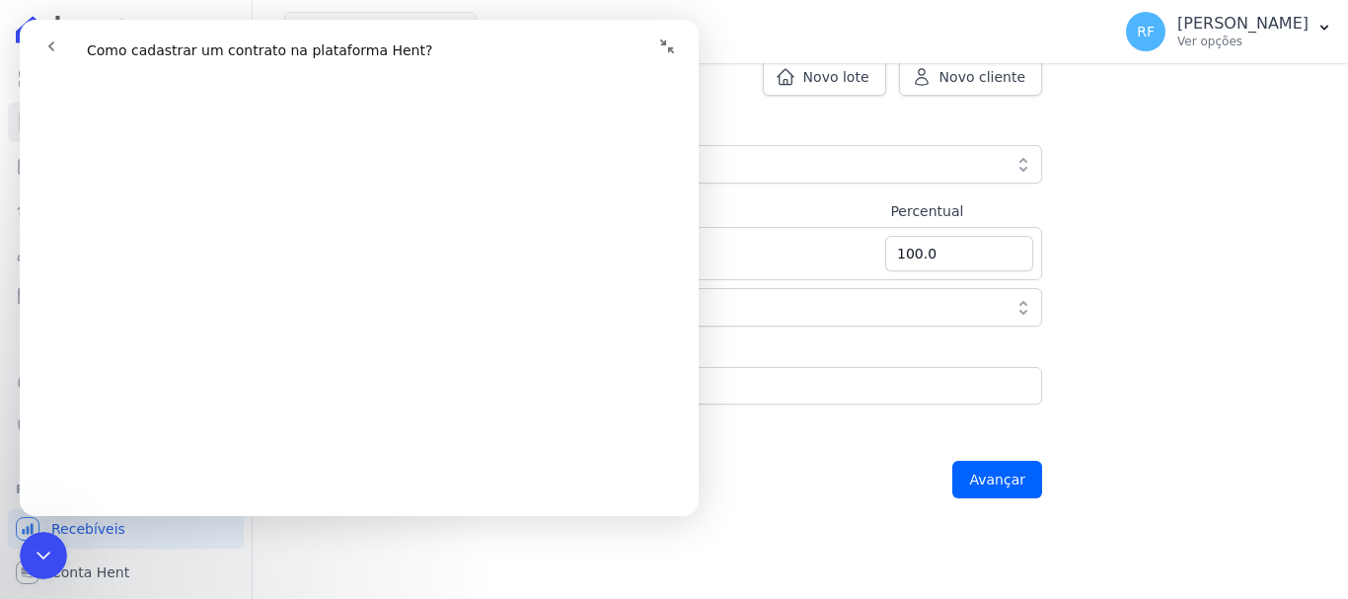
scroll to position [682, 0]
click at [58, 554] on div "Encerramento do Messenger da Intercom" at bounding box center [43, 555] width 47 height 47
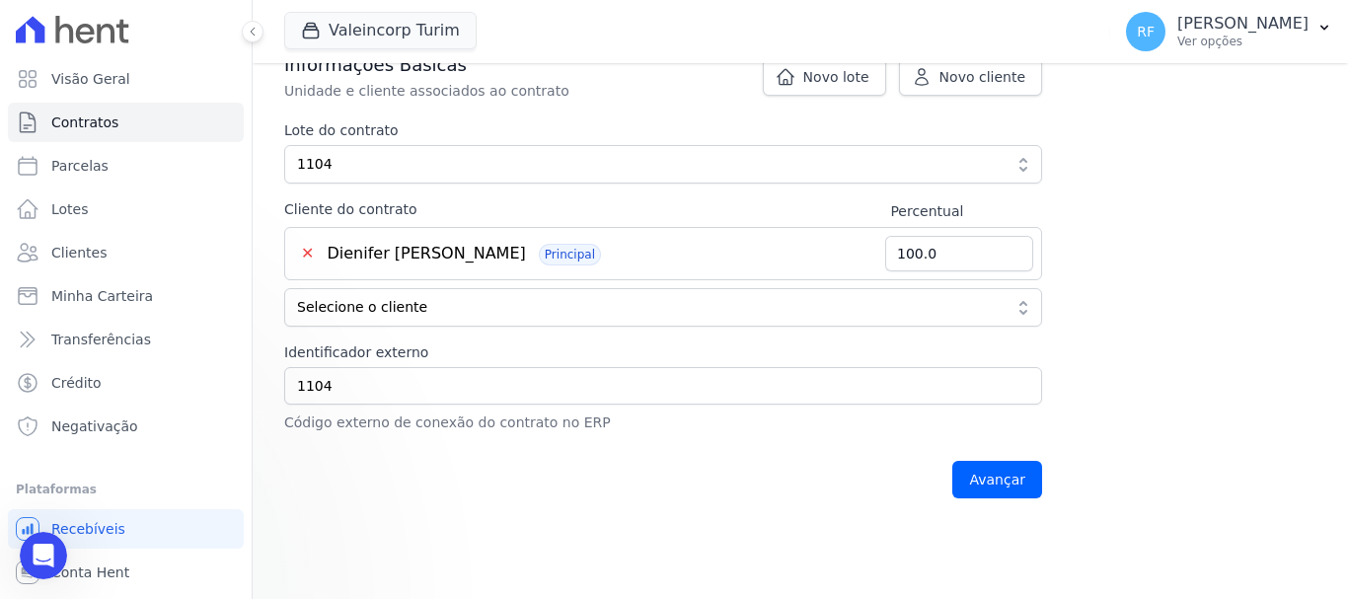
scroll to position [0, 0]
click at [1014, 493] on input "Avançar" at bounding box center [998, 480] width 90 height 38
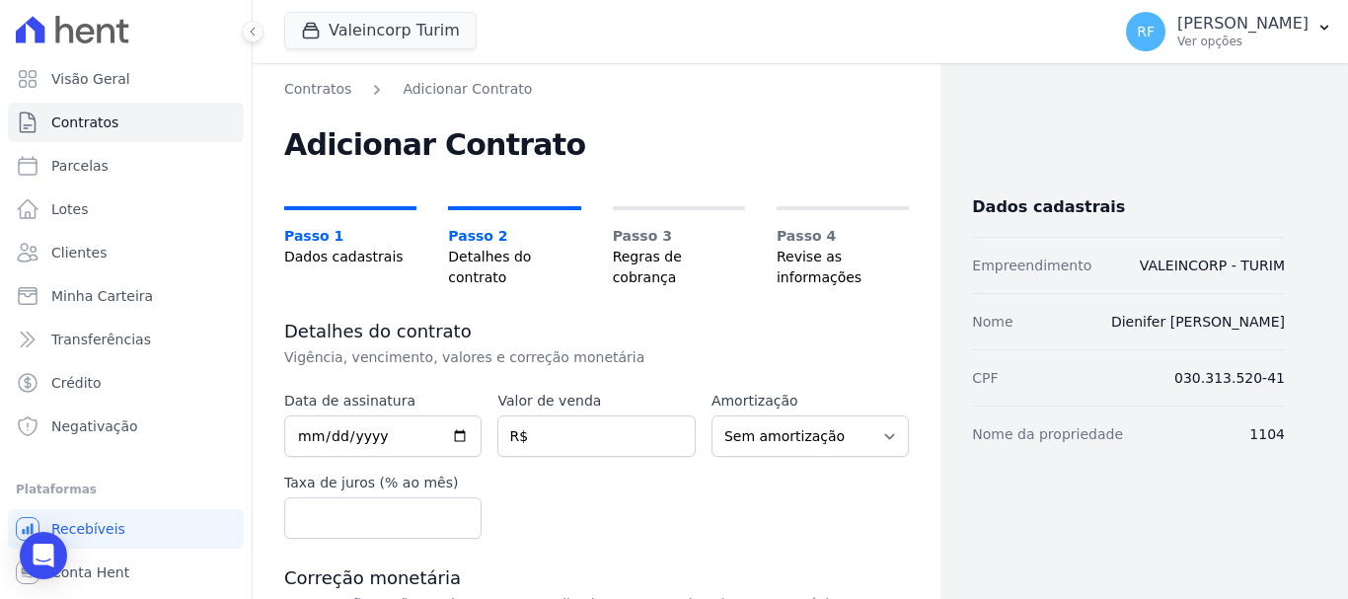
scroll to position [99, 0]
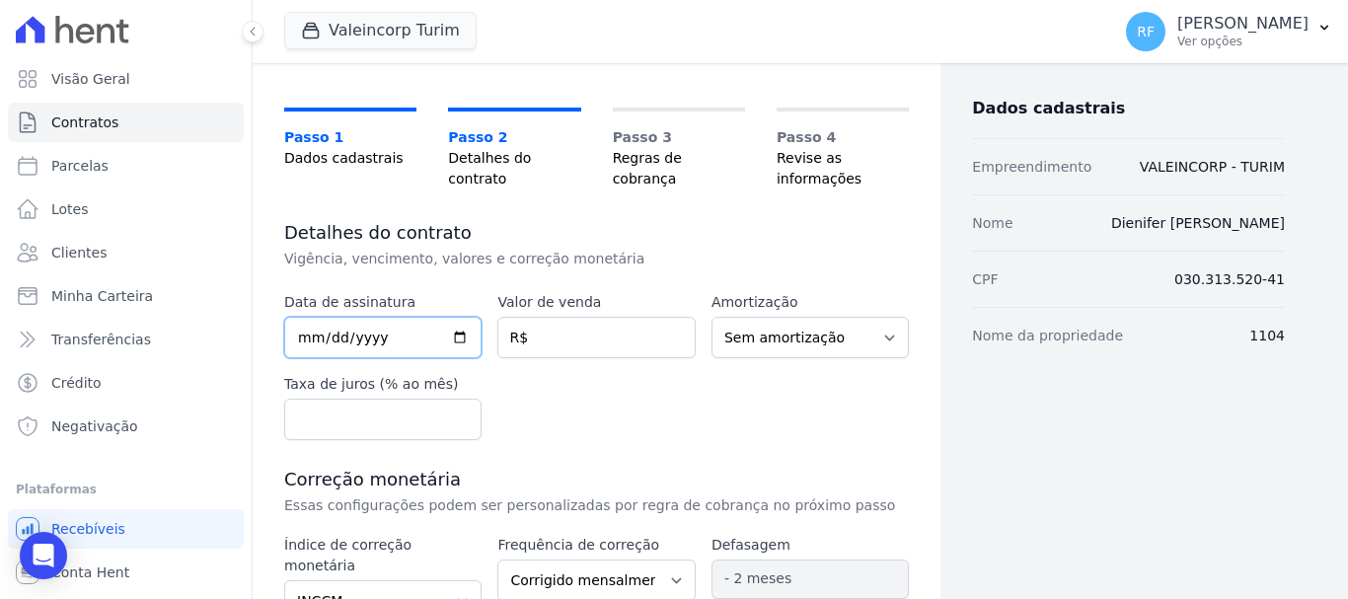
click at [290, 350] on input "date" at bounding box center [382, 337] width 197 height 41
type input "[DATE]"
click at [576, 430] on div "Data de assinatura 2025-05-30 Valor de venda R$ Amortização Sem amortização Pri…" at bounding box center [596, 366] width 625 height 148
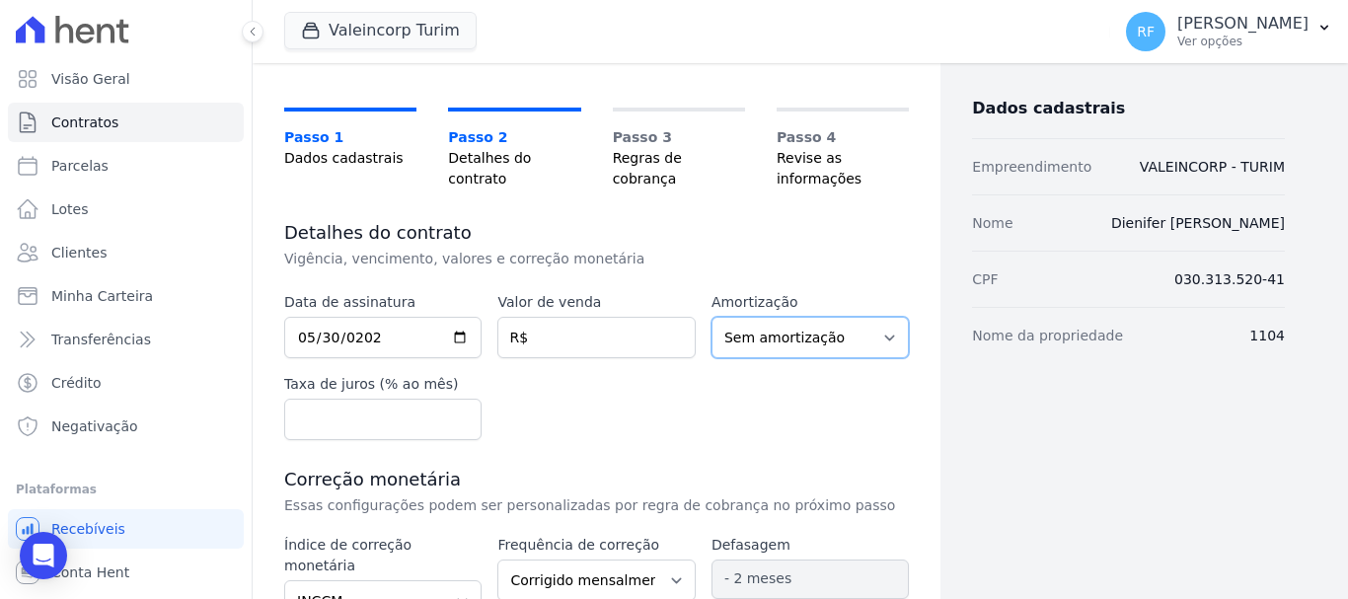
click at [794, 330] on select "Sem amortização Price Sac" at bounding box center [810, 337] width 197 height 41
select select "price"
click at [712, 317] on select "Sem amortização Price Sac" at bounding box center [810, 337] width 197 height 41
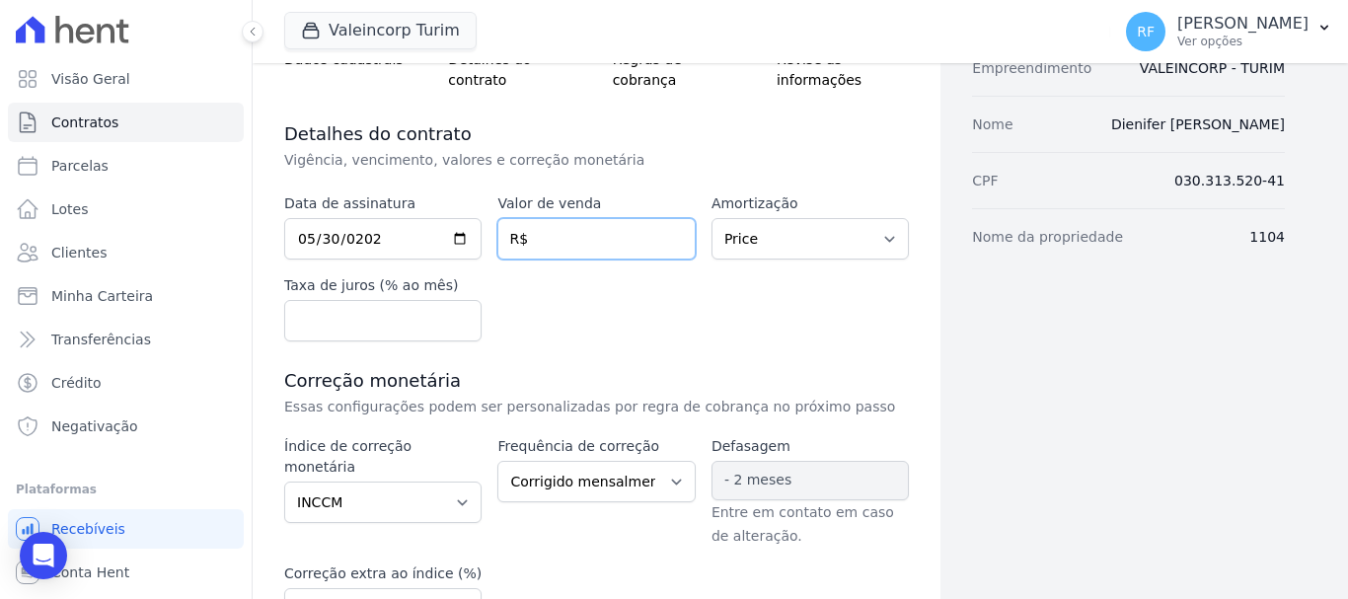
click at [567, 250] on input "number" at bounding box center [596, 238] width 197 height 41
type input "2"
click at [574, 242] on input "32885930" at bounding box center [596, 238] width 197 height 41
type input "328859.30"
click at [756, 321] on div "Data de assinatura 2025-05-30 Valor de venda 328859.30 R$ Amortização Sem amort…" at bounding box center [596, 267] width 625 height 148
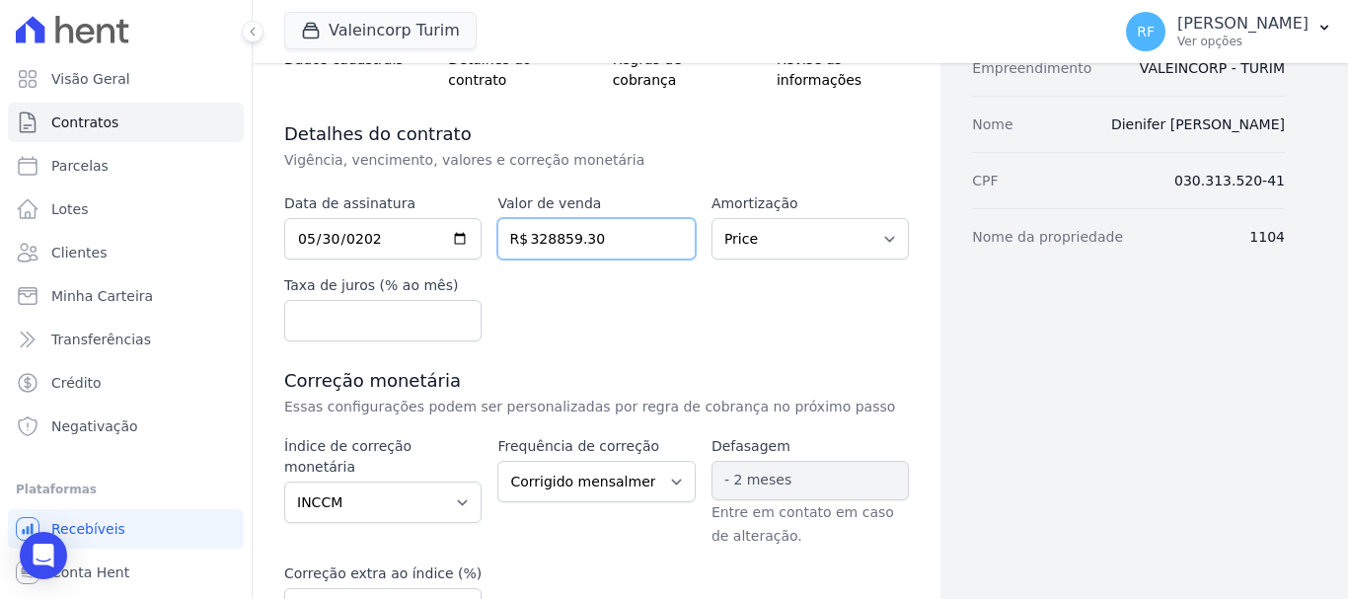
click at [556, 235] on input "328859.30" at bounding box center [596, 238] width 197 height 41
click at [545, 239] on input "328859.30" at bounding box center [596, 238] width 197 height 41
click at [552, 240] on input "328859.30" at bounding box center [596, 238] width 197 height 41
click at [658, 296] on div "Data de assinatura 2025-05-30 Valor de venda 328859.30 R$ Amortização Sem amort…" at bounding box center [596, 267] width 625 height 148
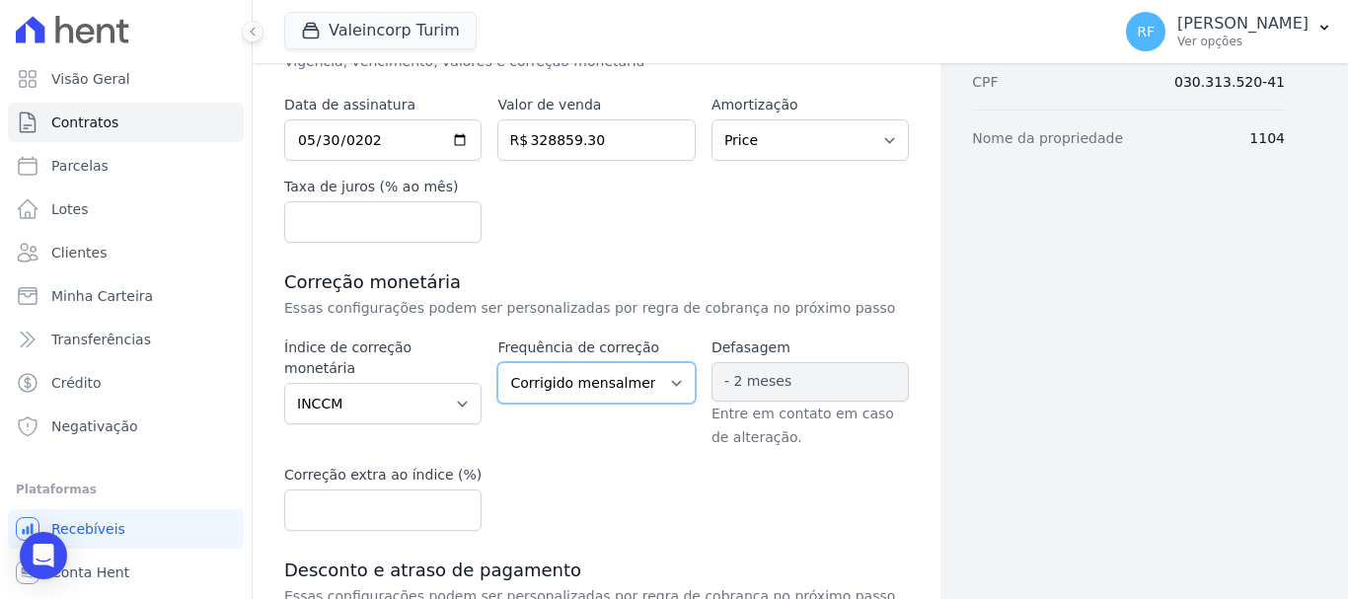
click at [564, 394] on select "Corrigido semestralmente Corrigido mensalmente Corrigido anualmente" at bounding box center [596, 382] width 197 height 41
click at [498, 362] on select "Corrigido semestralmente Corrigido mensalmente Corrigido anualmente" at bounding box center [596, 382] width 197 height 41
click at [552, 423] on div "Frequência de correção Corrigido semestralmente Corrigido mensalmente Corrigido…" at bounding box center [596, 394] width 197 height 112
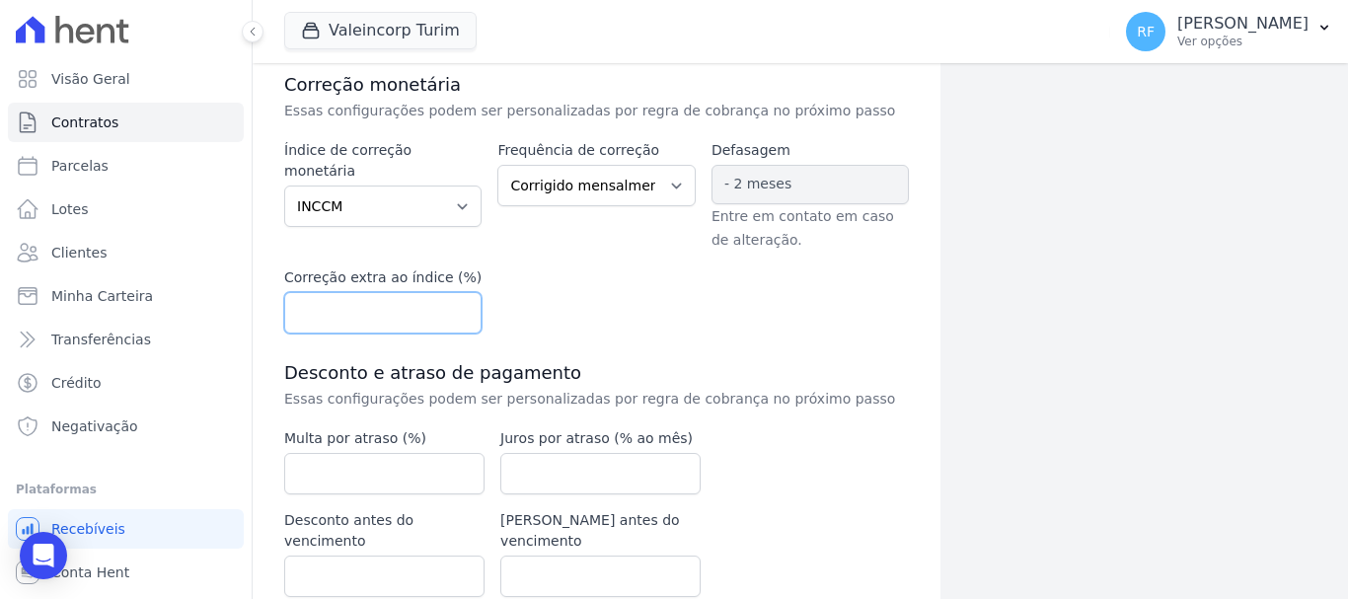
click at [363, 304] on input "number" at bounding box center [382, 312] width 197 height 41
click at [450, 307] on input "number" at bounding box center [382, 312] width 197 height 41
click at [455, 307] on input "0.01" at bounding box center [382, 312] width 197 height 41
type input "0"
click at [461, 316] on input "0" at bounding box center [382, 312] width 197 height 41
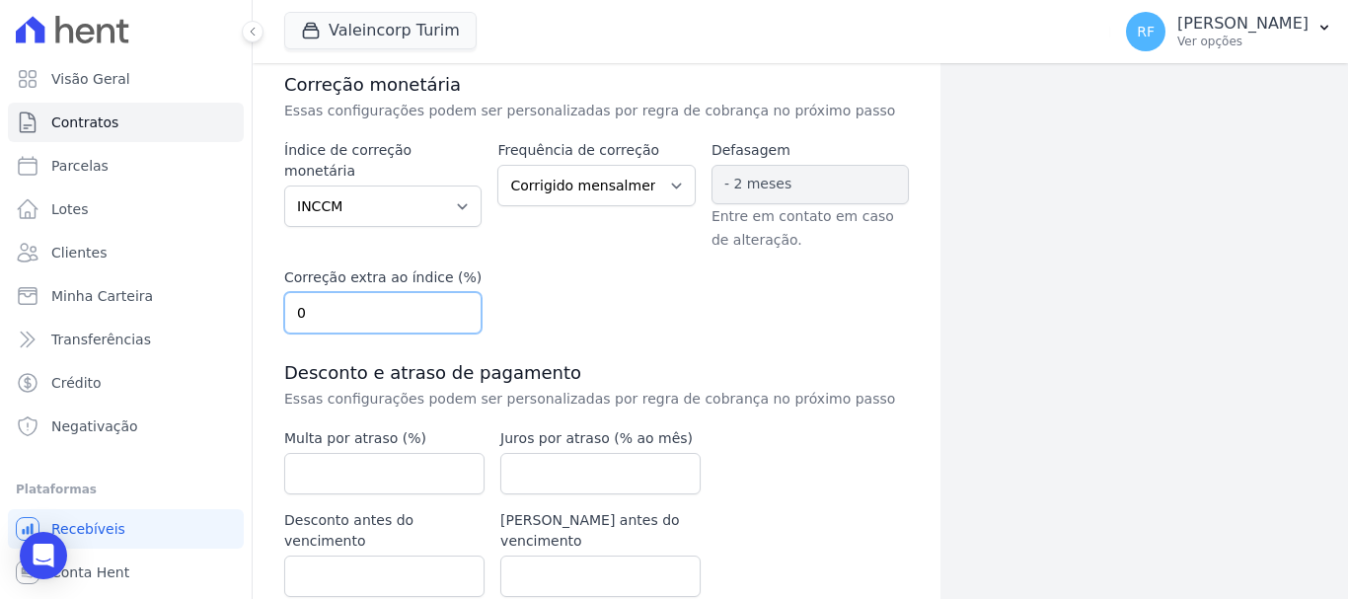
scroll to position [564, 0]
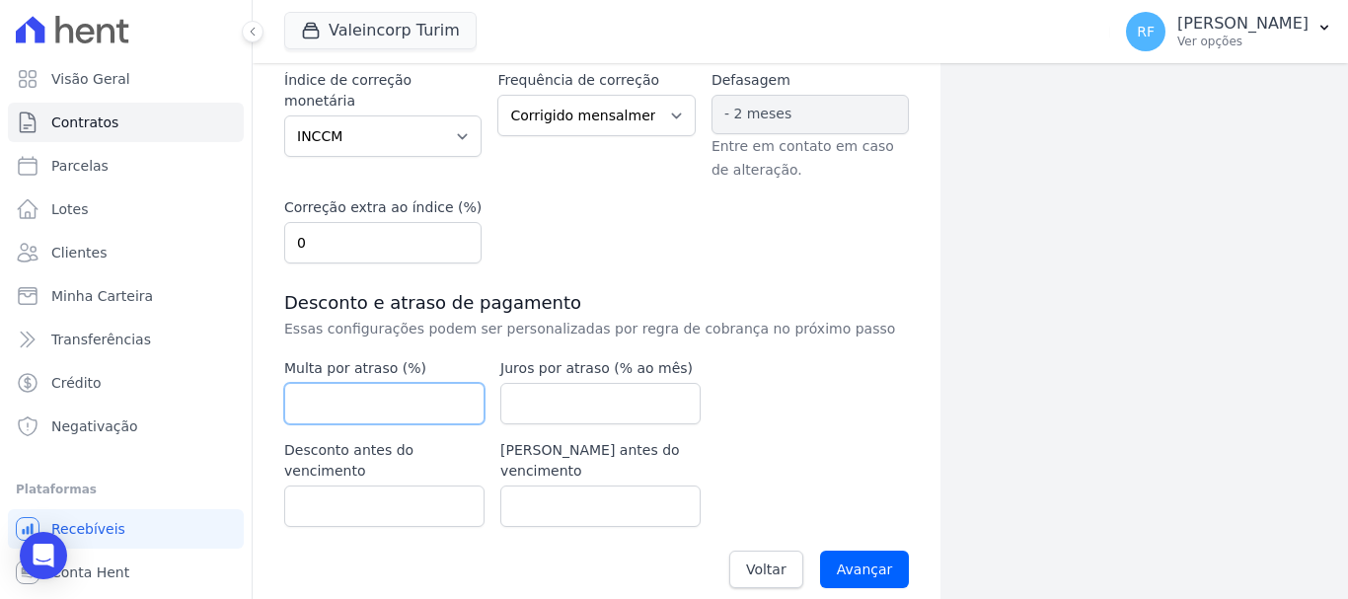
click at [431, 389] on input "number" at bounding box center [384, 403] width 200 height 41
type input "2"
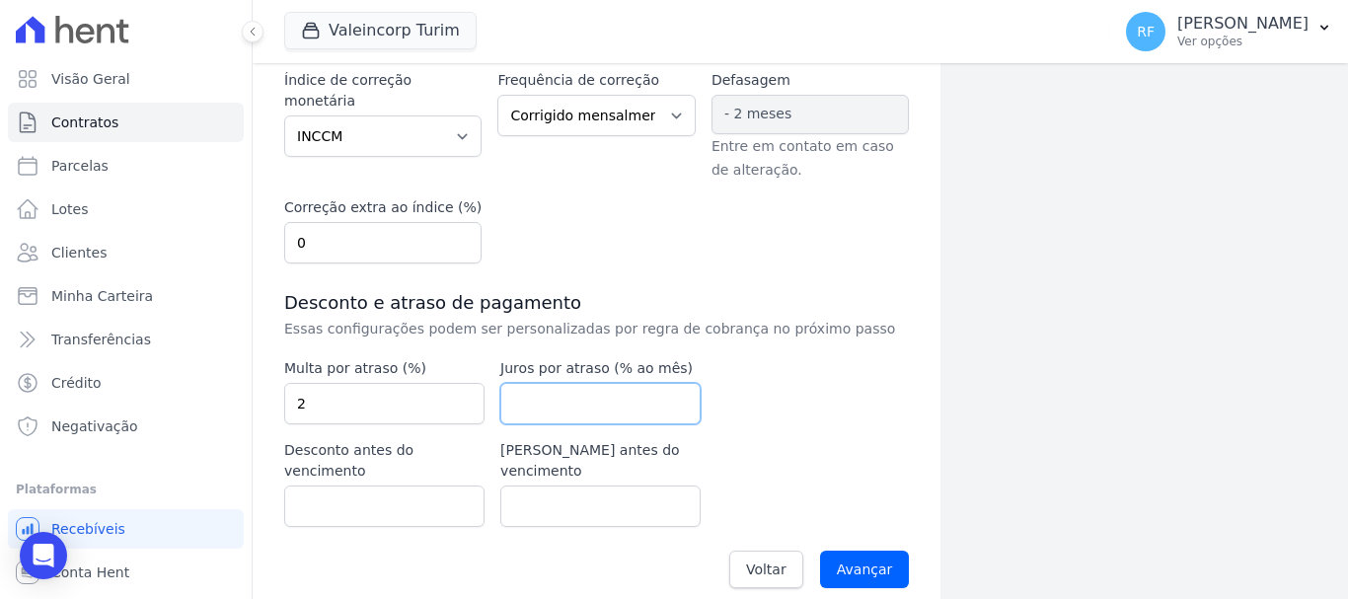
click at [532, 397] on input "number" at bounding box center [601, 403] width 200 height 41
type input "2"
click at [660, 428] on div "Multa por atraso (%) 2 Juros por atraso (% ao mês) 2 Desconto antes do vencimen…" at bounding box center [492, 442] width 417 height 169
click at [837, 551] on input "Avançar" at bounding box center [865, 570] width 90 height 38
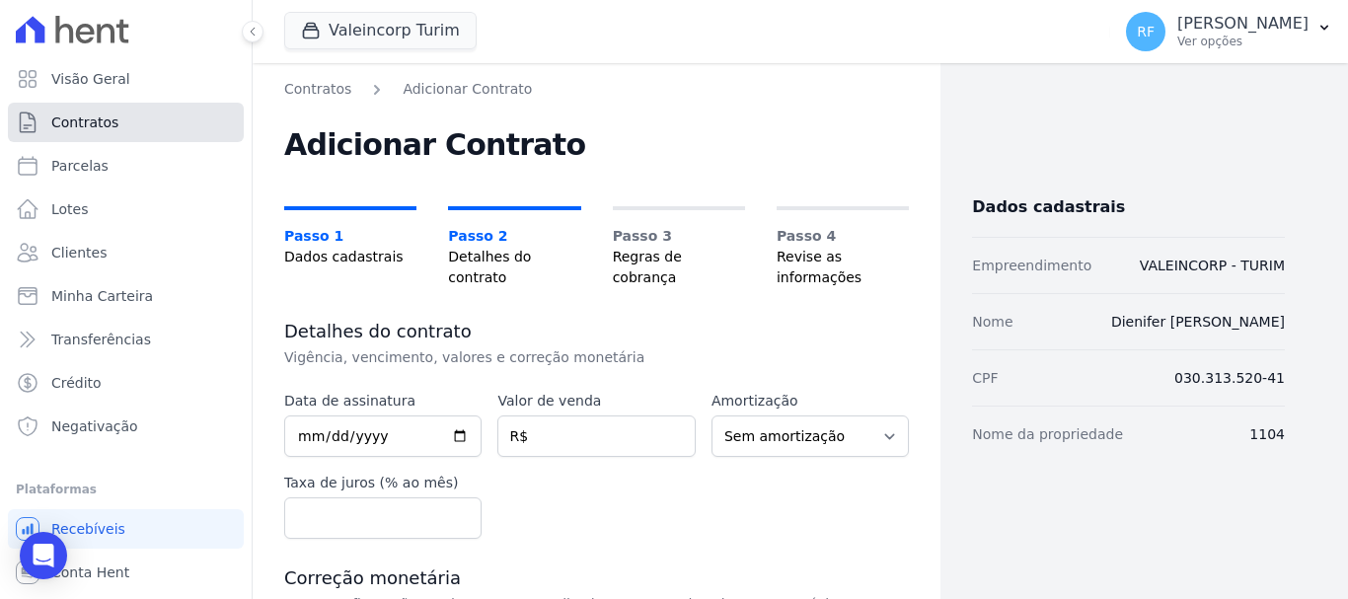
click at [150, 118] on link "Contratos" at bounding box center [126, 122] width 236 height 39
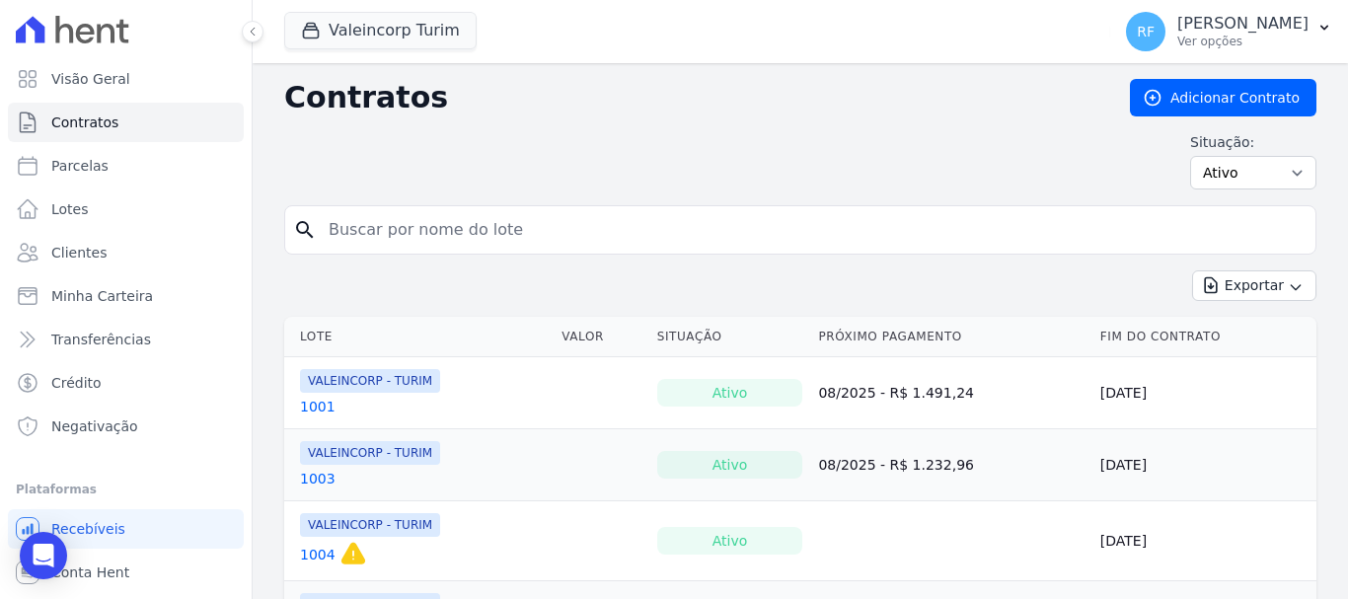
click at [326, 404] on link "1001" at bounding box center [318, 407] width 36 height 20
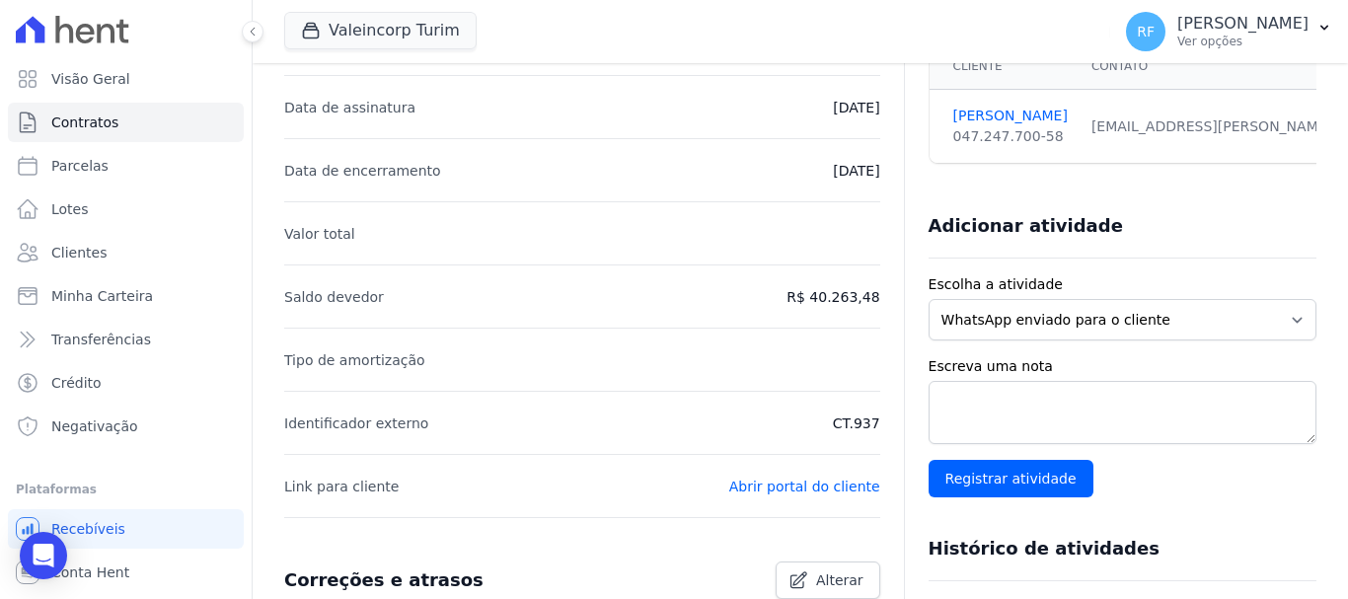
scroll to position [220, 0]
